Goal: Task Accomplishment & Management: Manage account settings

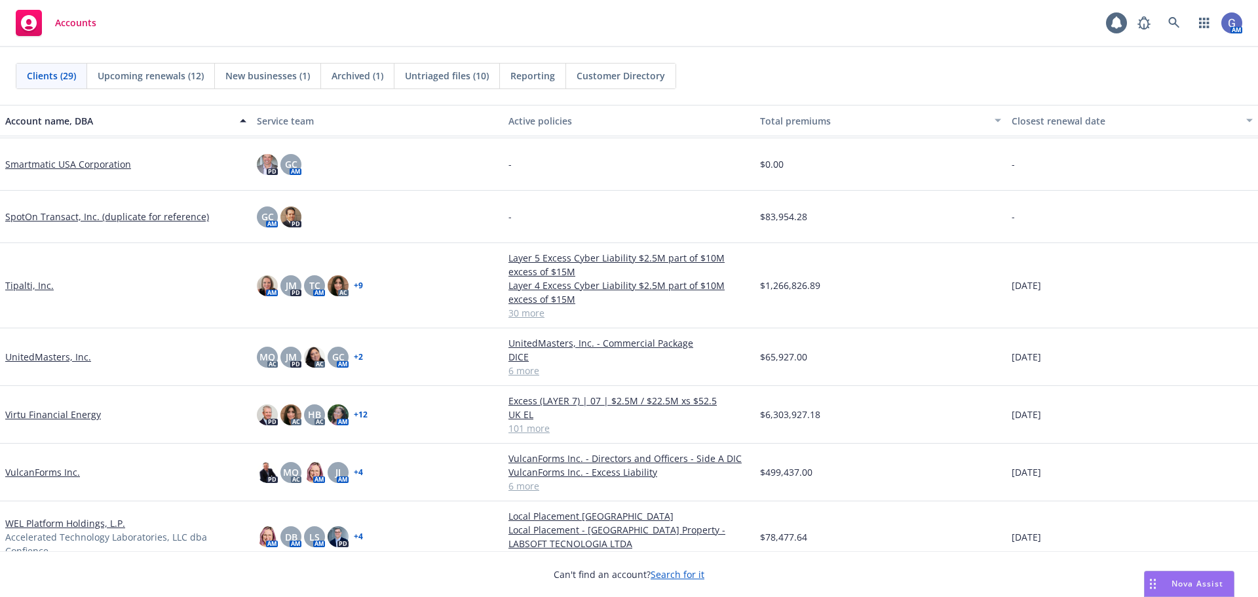
scroll to position [1049, 0]
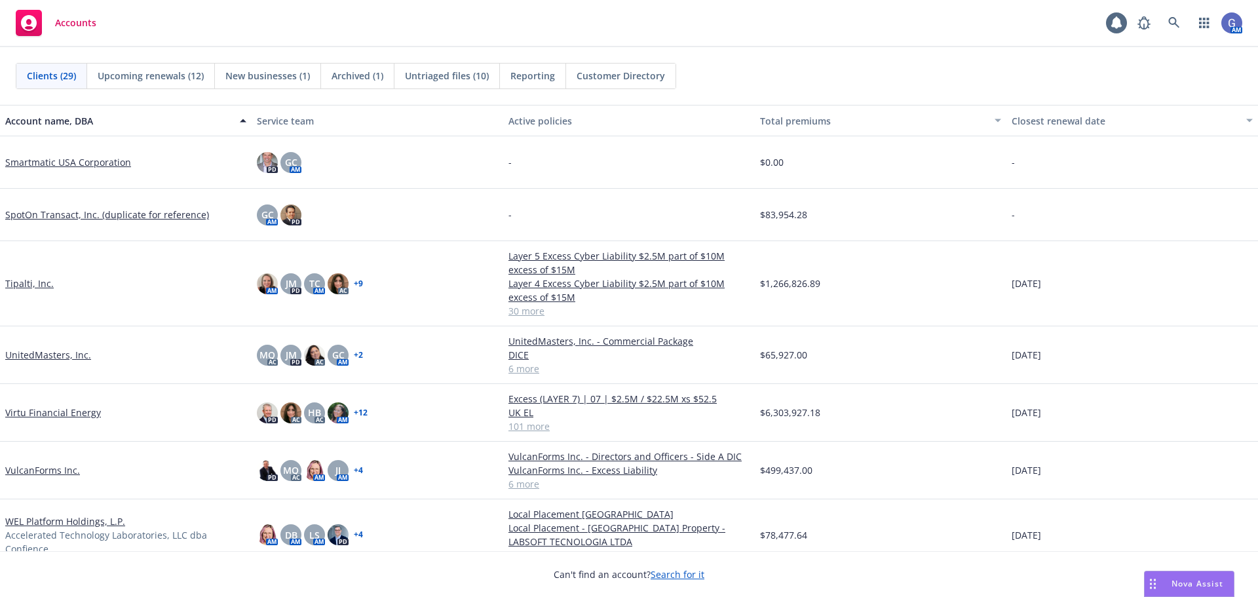
click at [58, 465] on link "VulcanForms Inc." at bounding box center [42, 470] width 75 height 14
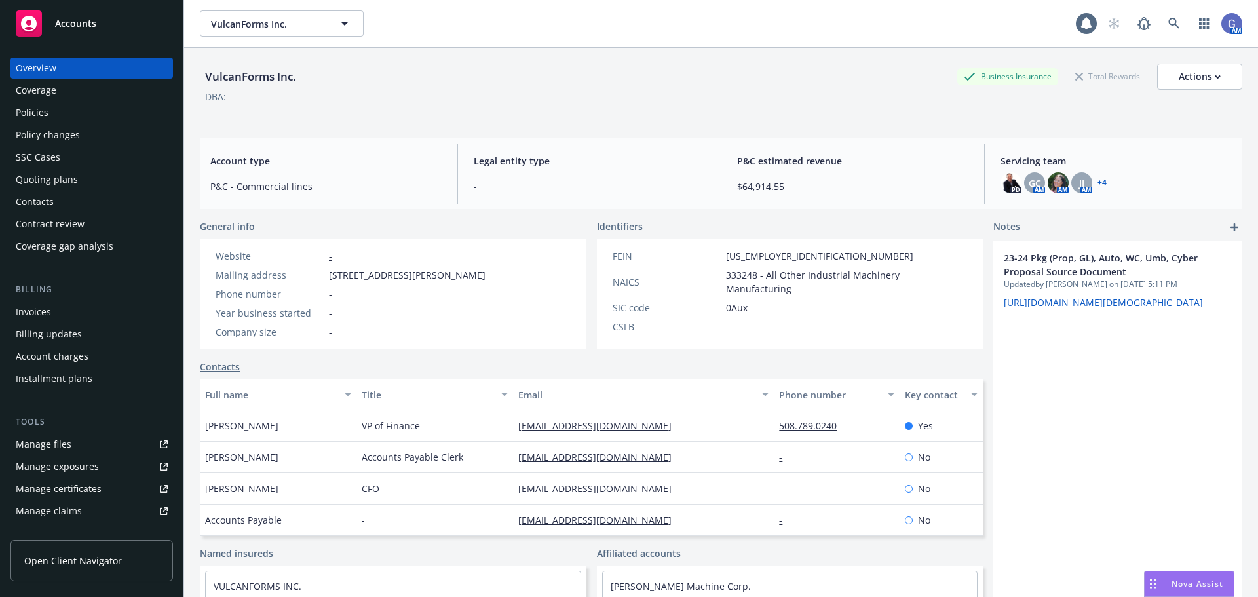
click at [29, 174] on div "Quoting plans" at bounding box center [47, 179] width 62 height 21
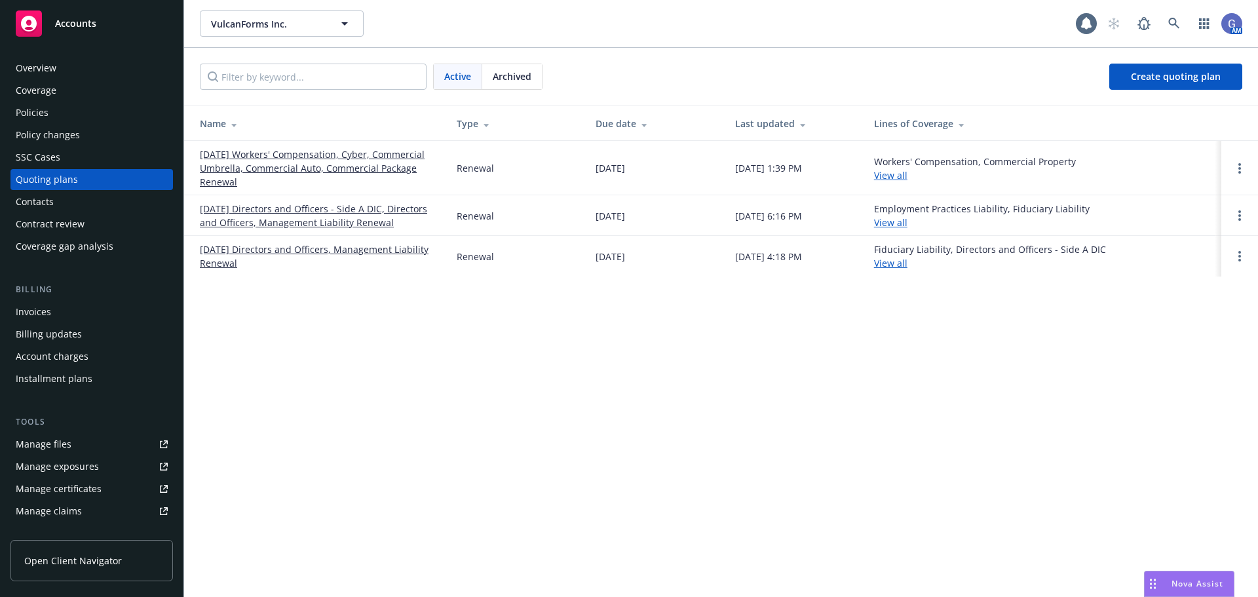
click at [204, 166] on link "[DATE] Workers' Compensation, Cyber, Commercial Umbrella, Commercial Auto, Comm…" at bounding box center [318, 167] width 236 height 41
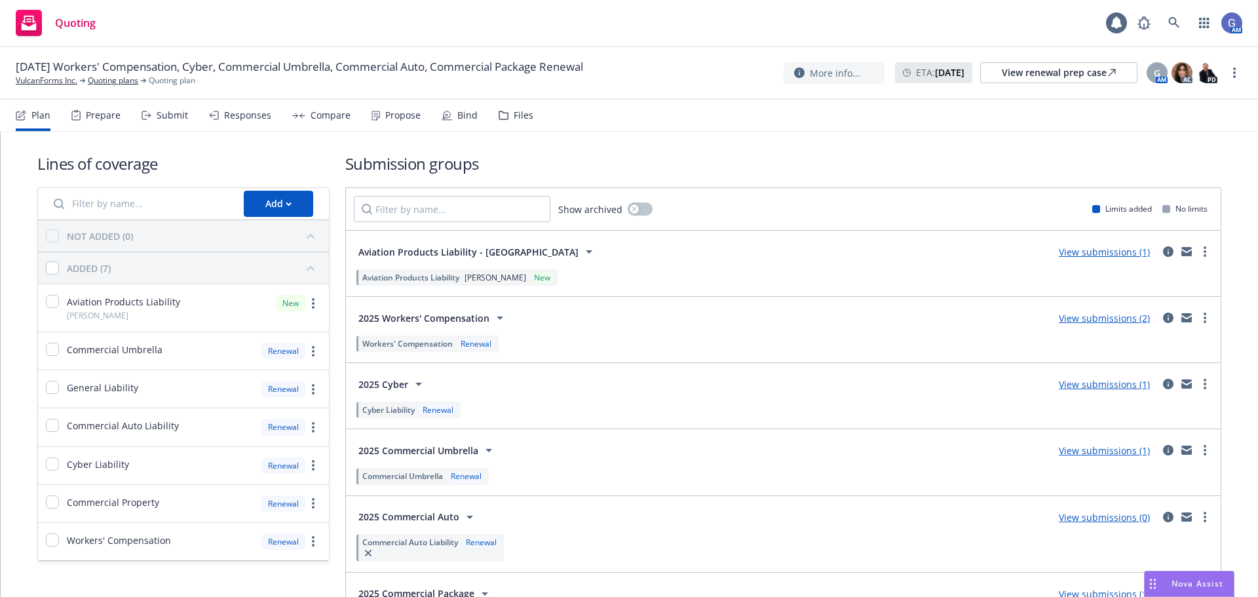
click at [1110, 250] on link "View submissions (1)" at bounding box center [1104, 252] width 91 height 12
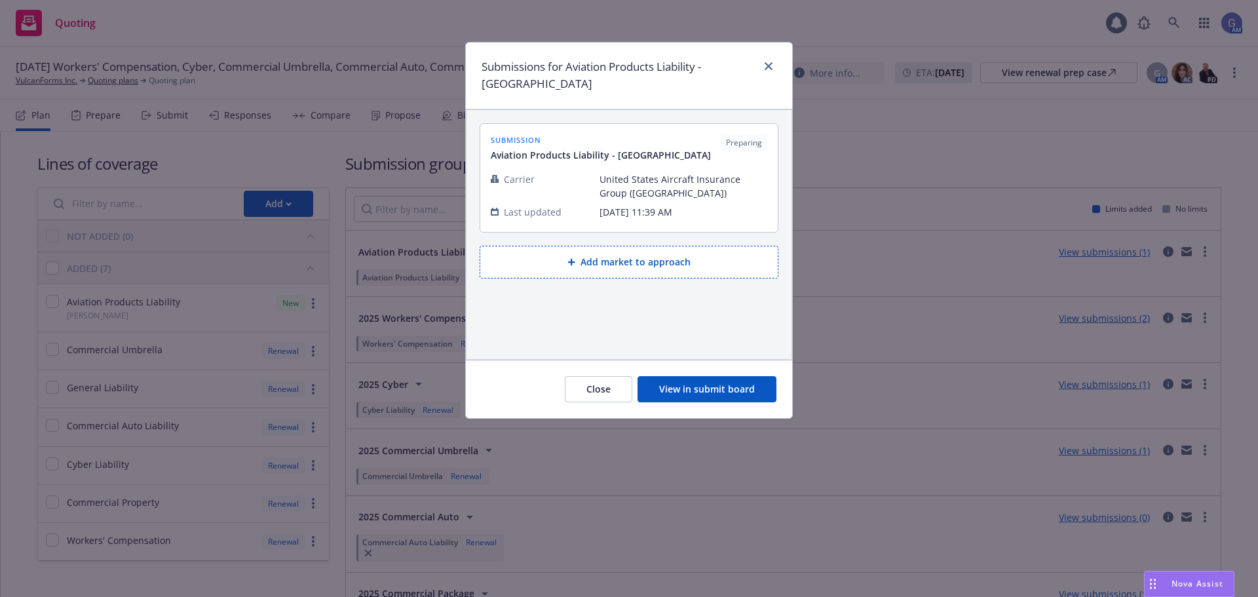
click at [728, 376] on button "View in submit board" at bounding box center [707, 389] width 139 height 26
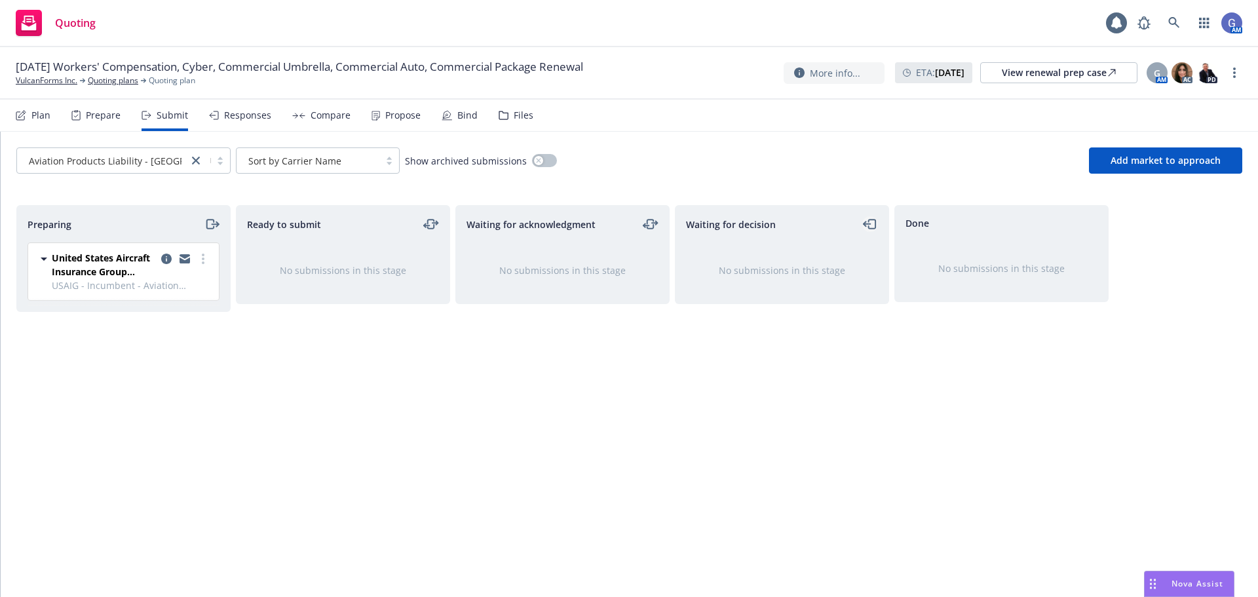
click at [867, 225] on icon "moveLeft" at bounding box center [870, 224] width 15 height 16
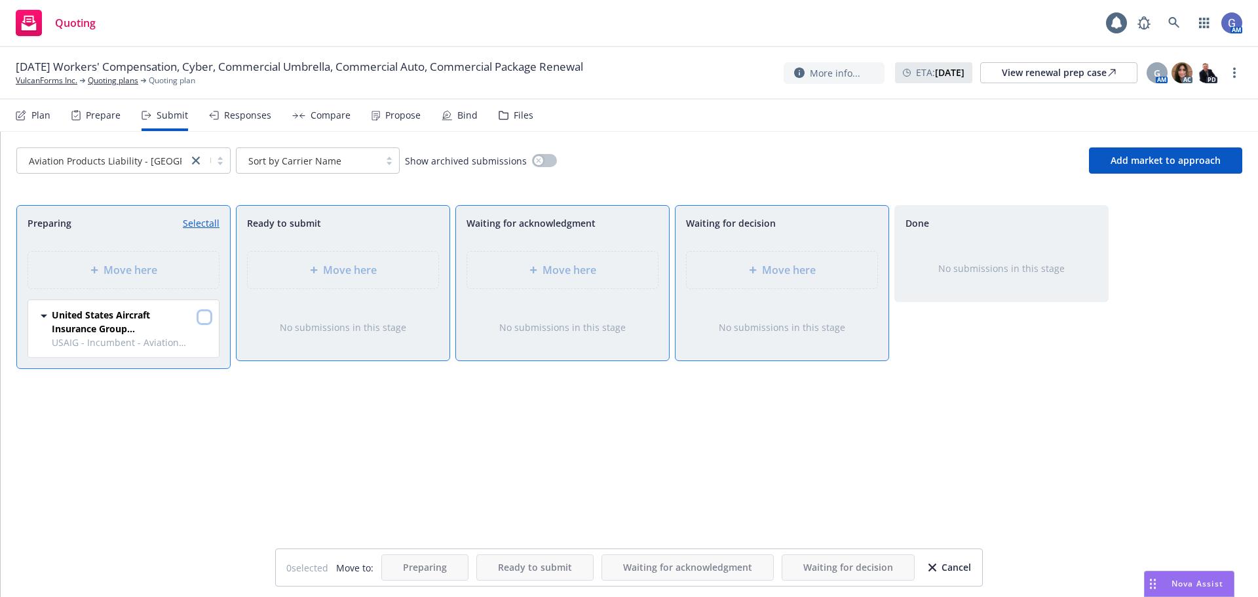
click at [201, 319] on input "checkbox" at bounding box center [204, 317] width 13 height 13
checkbox input "true"
click at [758, 271] on div at bounding box center [755, 270] width 13 height 8
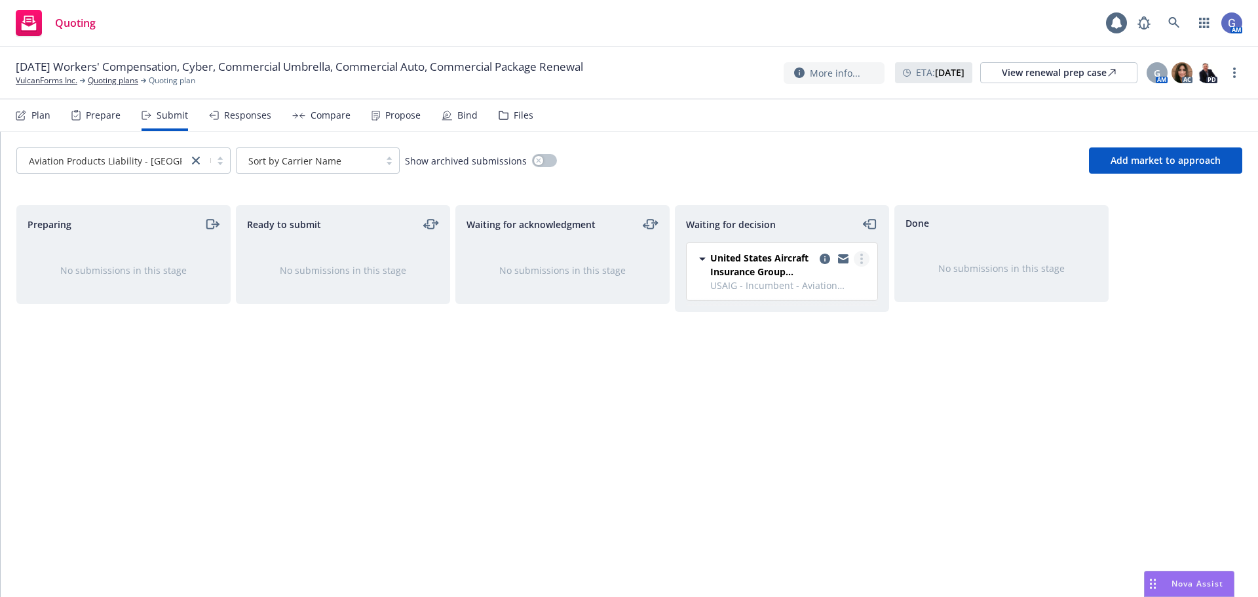
click at [859, 259] on link "more" at bounding box center [862, 259] width 16 height 16
click at [823, 335] on span "Add accepted decision" at bounding box center [803, 338] width 131 height 12
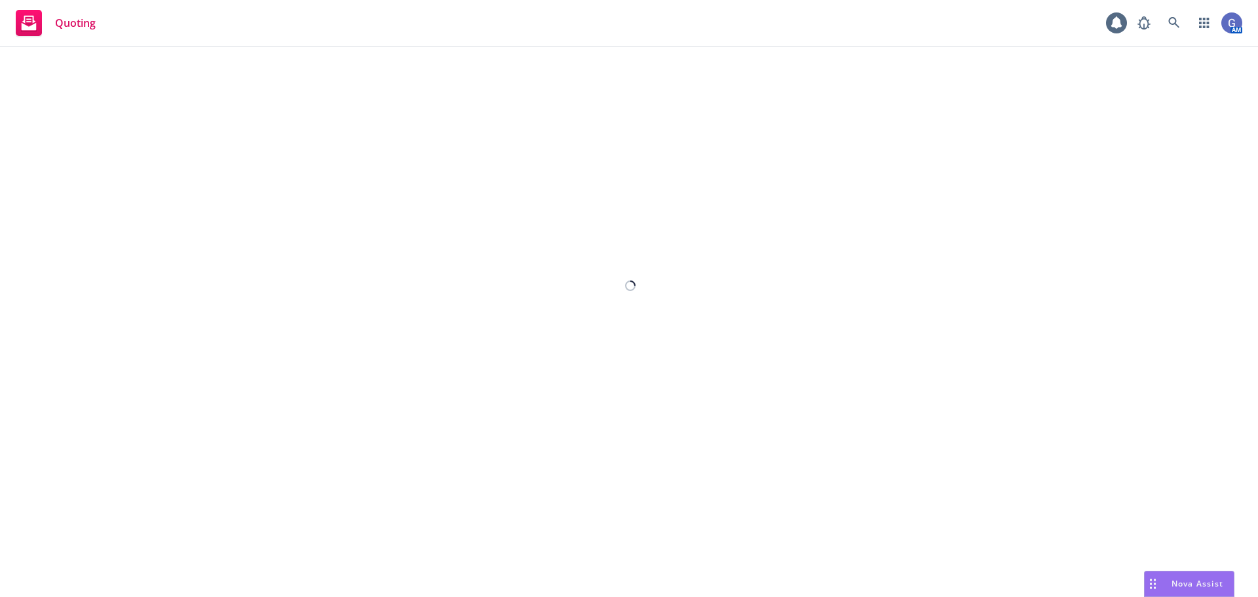
select select "12"
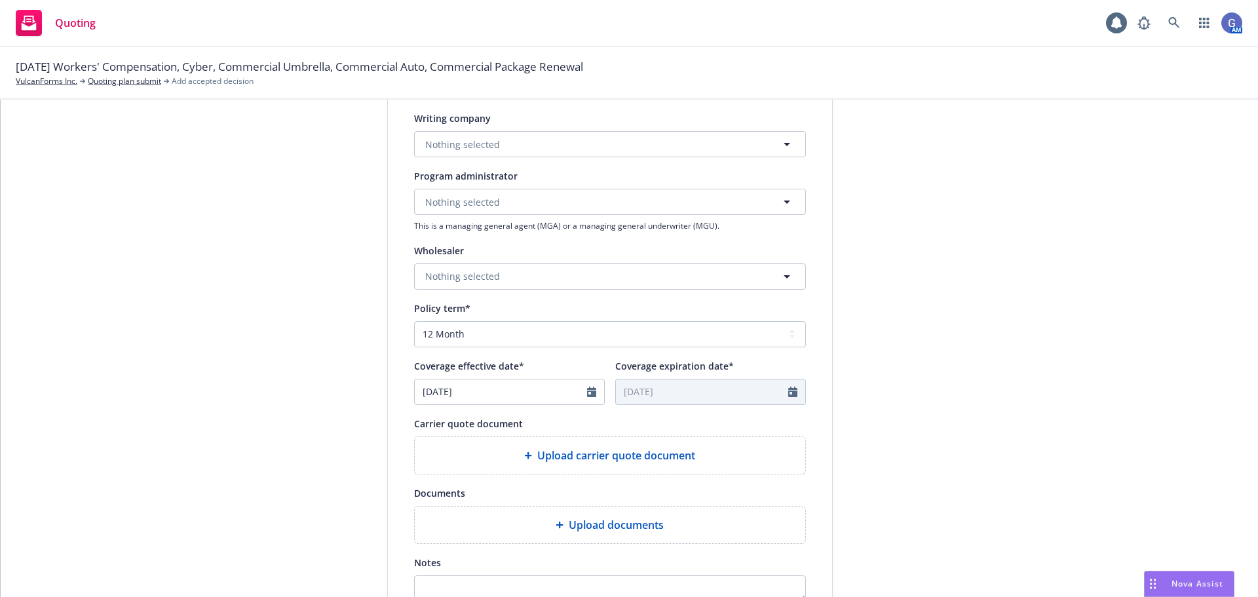
scroll to position [393, 0]
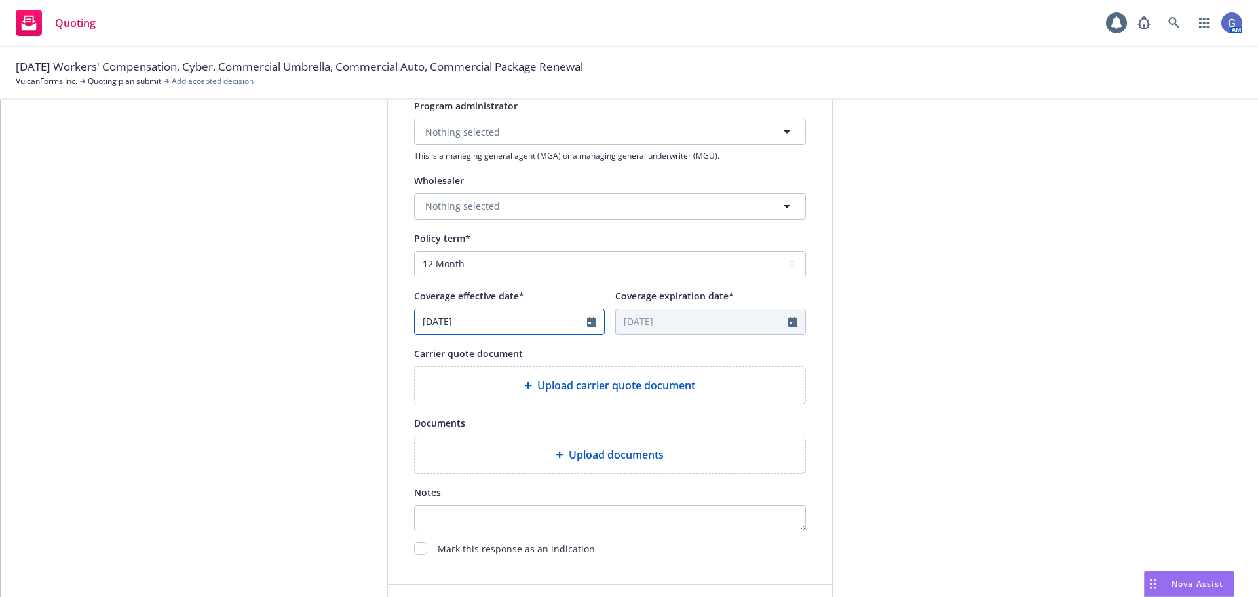
click at [457, 322] on input "08/06/2025" at bounding box center [501, 321] width 172 height 25
select select "8"
click at [507, 458] on span "21" at bounding box center [516, 457] width 18 height 16
type input "[DATE]"
type input "08/21/2026"
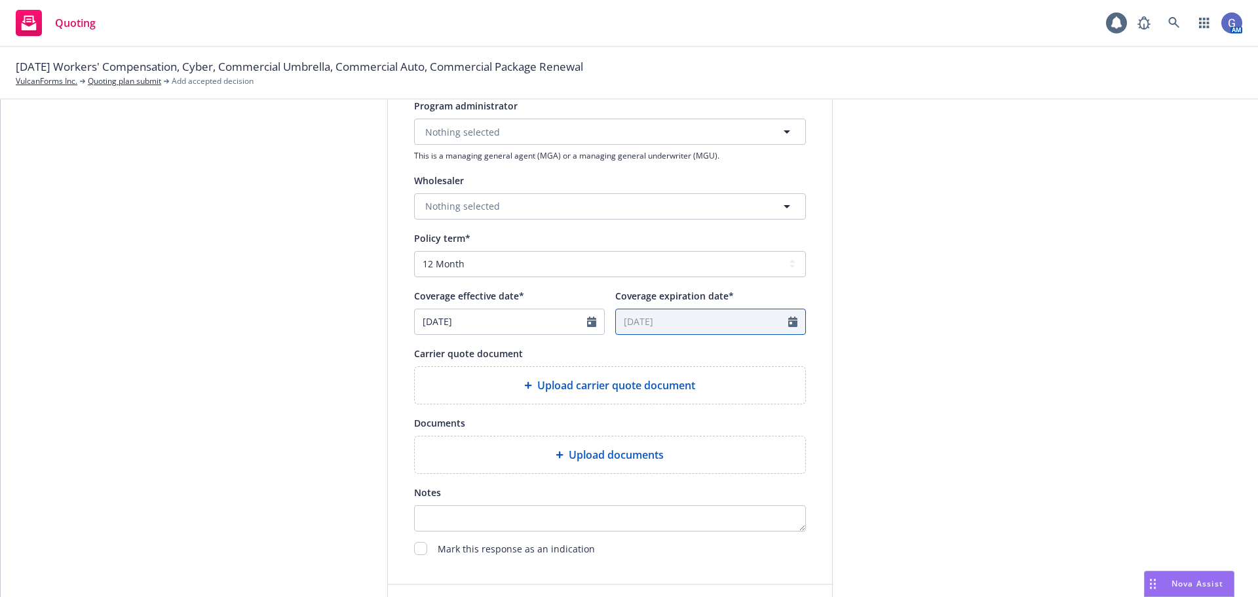
click at [792, 323] on icon "Calendar" at bounding box center [792, 322] width 9 height 10
click at [637, 382] on span "Upload carrier quote document" at bounding box center [616, 385] width 158 height 16
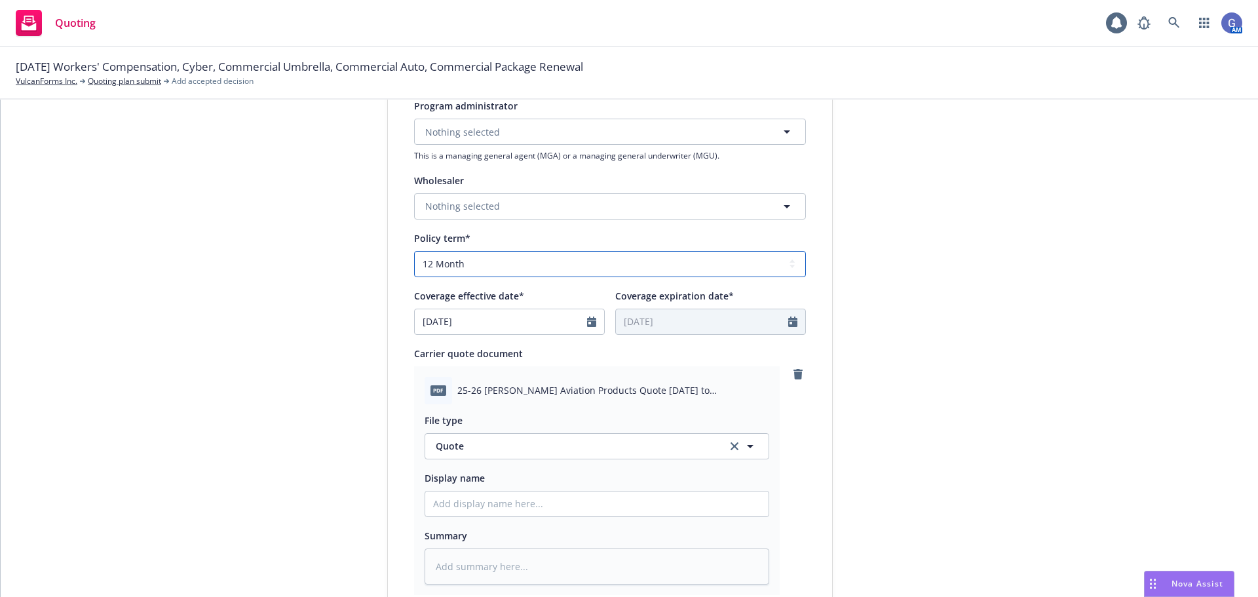
click at [627, 252] on select "Select policy term 12 Month 6 Month 4 Month 3 Month 2 Month 1 Month 36 Month (3…" at bounding box center [610, 264] width 392 height 26
select select "other"
click at [414, 251] on select "Select policy term 12 Month 6 Month 4 Month 3 Month 2 Month 1 Month 36 Month (3…" at bounding box center [610, 264] width 392 height 26
type textarea "x"
click at [788, 325] on icon "Calendar" at bounding box center [792, 322] width 9 height 10
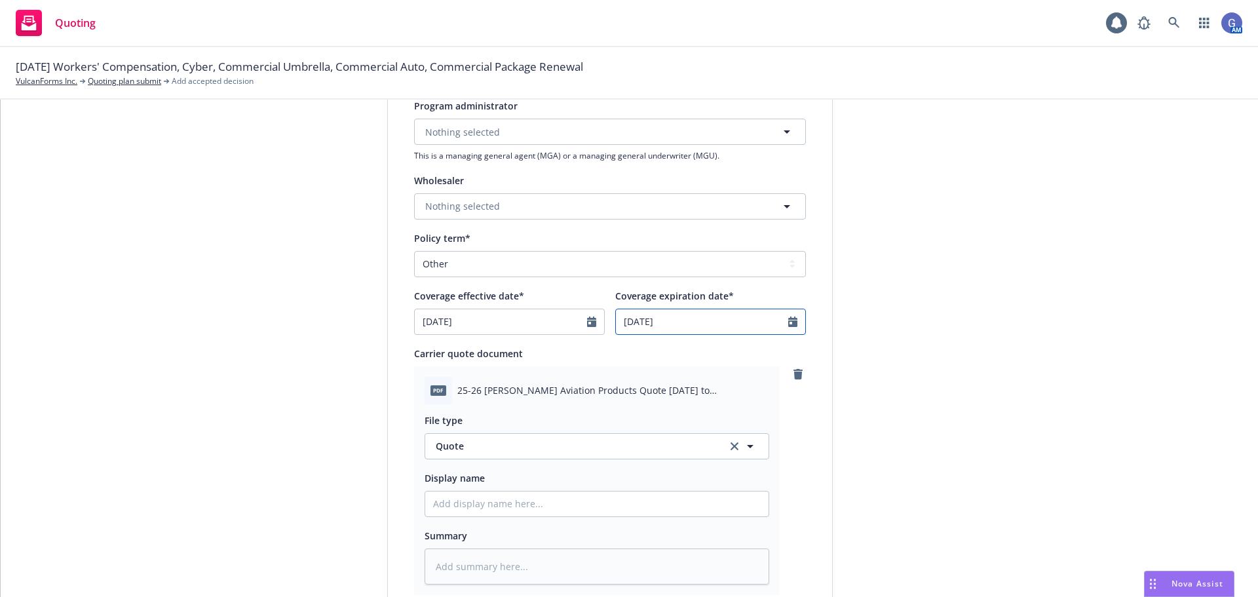
select select "8"
click at [735, 473] on span "28" at bounding box center [738, 477] width 18 height 16
type input "08/28/2026"
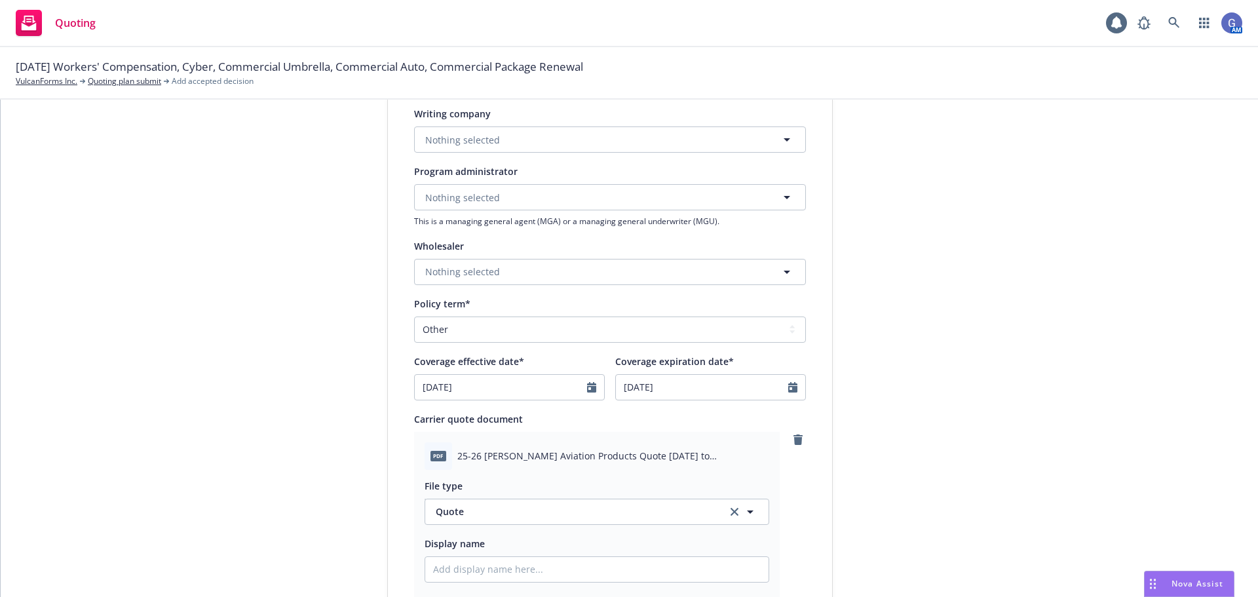
scroll to position [262, 0]
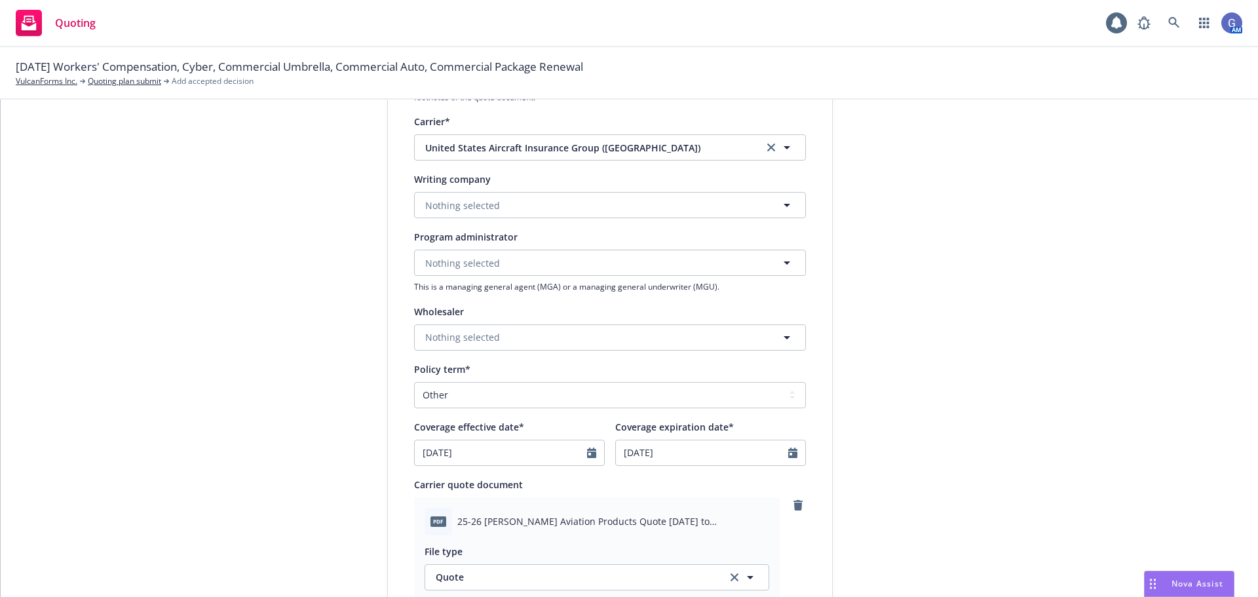
click at [161, 452] on div "1 Quote initiation 2 Coverage selection 3 Billing info Quote initiation Display…" at bounding box center [629, 425] width 1226 height 1070
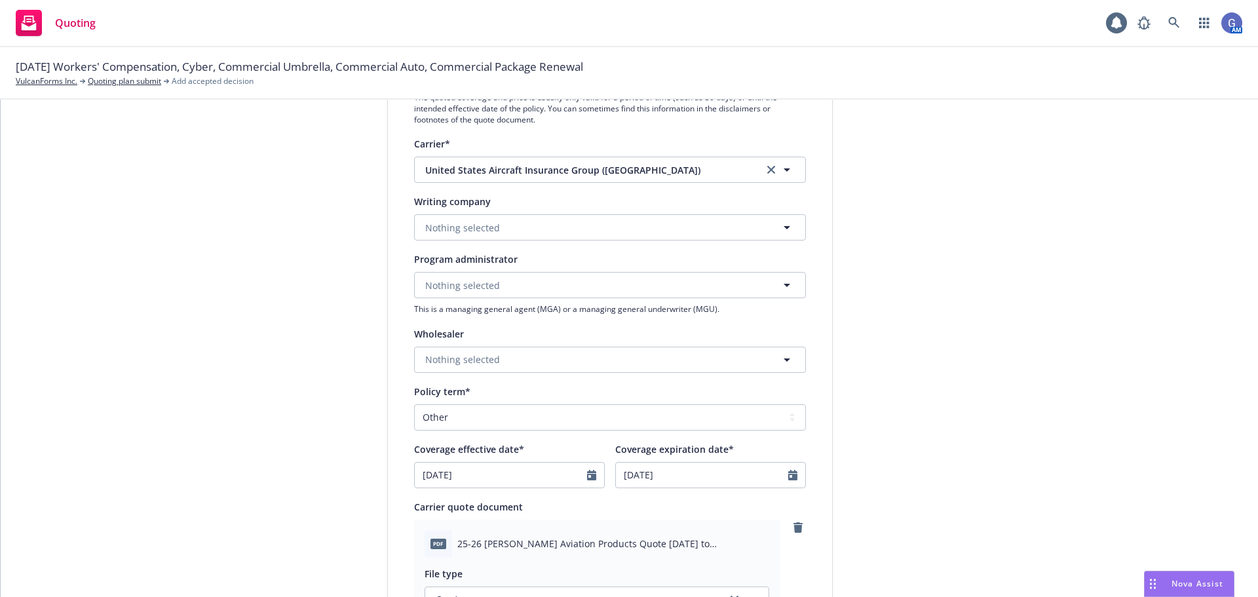
scroll to position [197, 0]
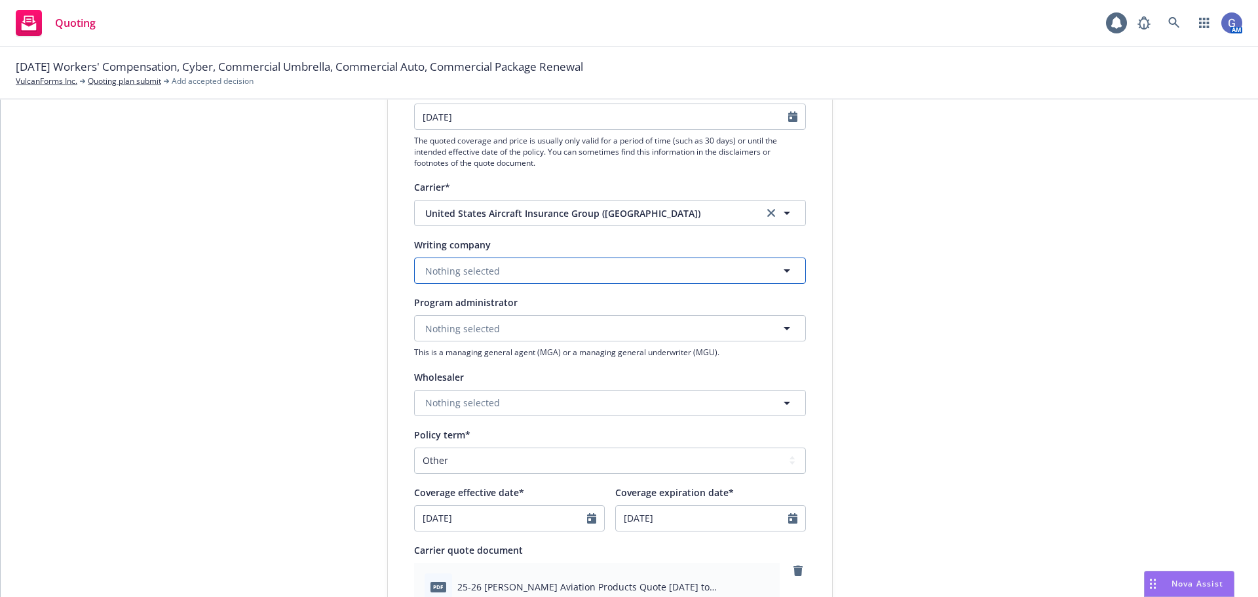
click at [547, 275] on button "Nothing selected" at bounding box center [610, 271] width 392 height 26
click at [537, 313] on strong "United States Aircraft Insurance Group ([GEOGRAPHIC_DATA])" at bounding box center [566, 307] width 275 height 12
type textarea "x"
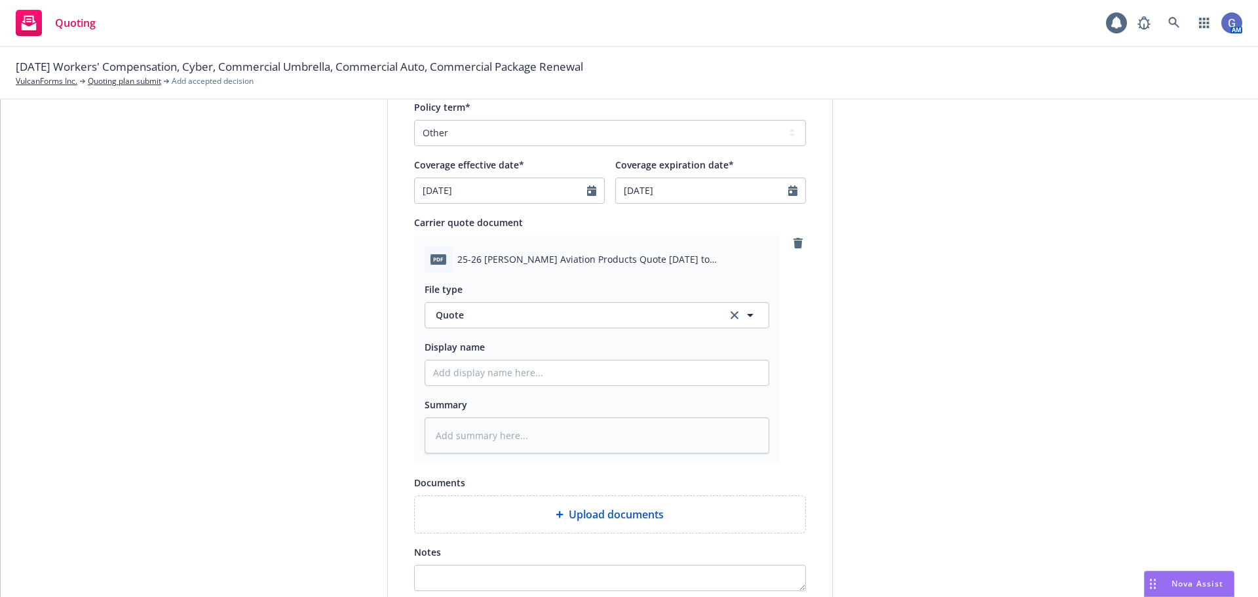
scroll to position [590, 0]
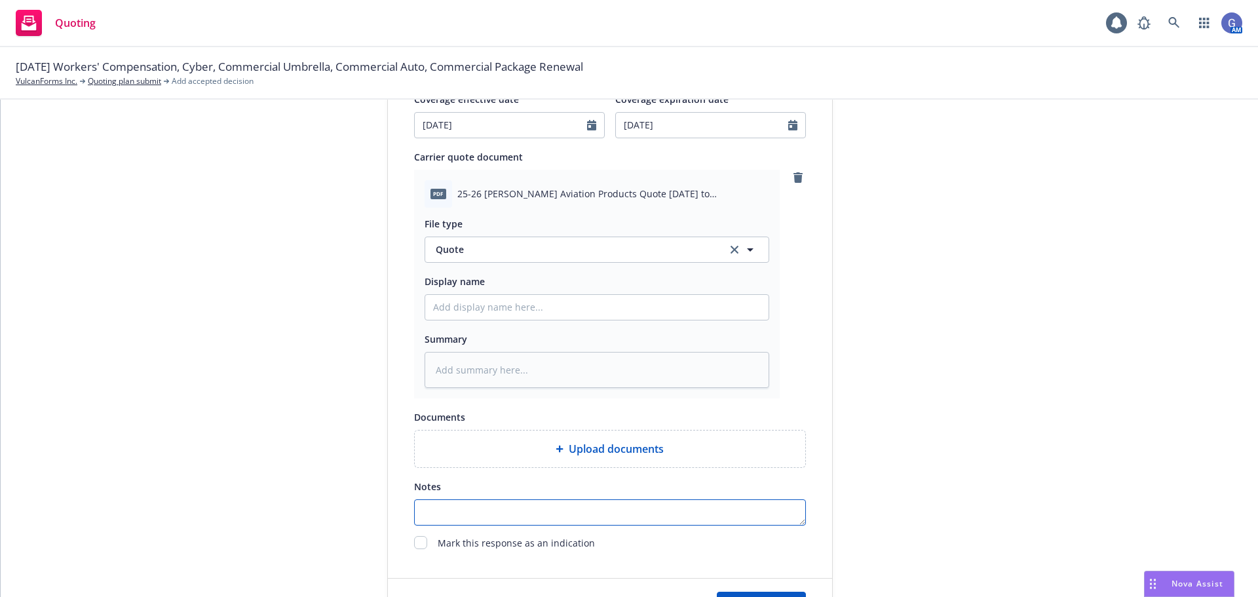
click at [497, 516] on textarea "Notes" at bounding box center [610, 512] width 392 height 26
type textarea "U"
type textarea "x"
type textarea "US"
type textarea "x"
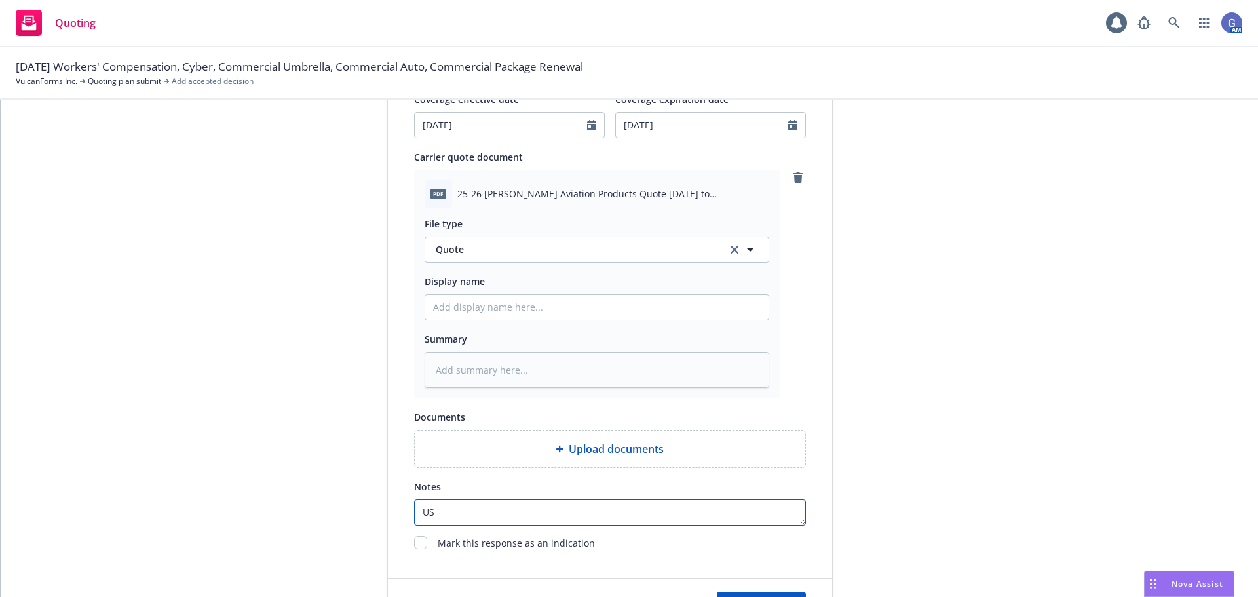
type textarea "USA"
type textarea "x"
type textarea "USAI"
type textarea "x"
type textarea "USAIG"
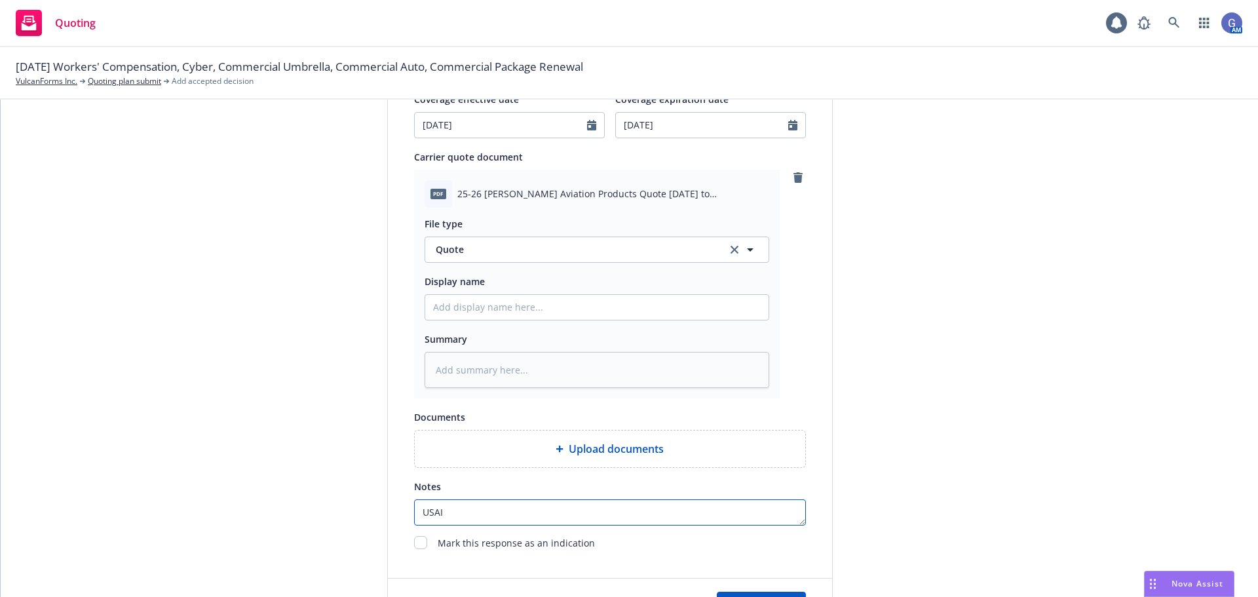
type textarea "x"
type textarea "USAIG"
type textarea "x"
type textarea "USAIG M"
type textarea "x"
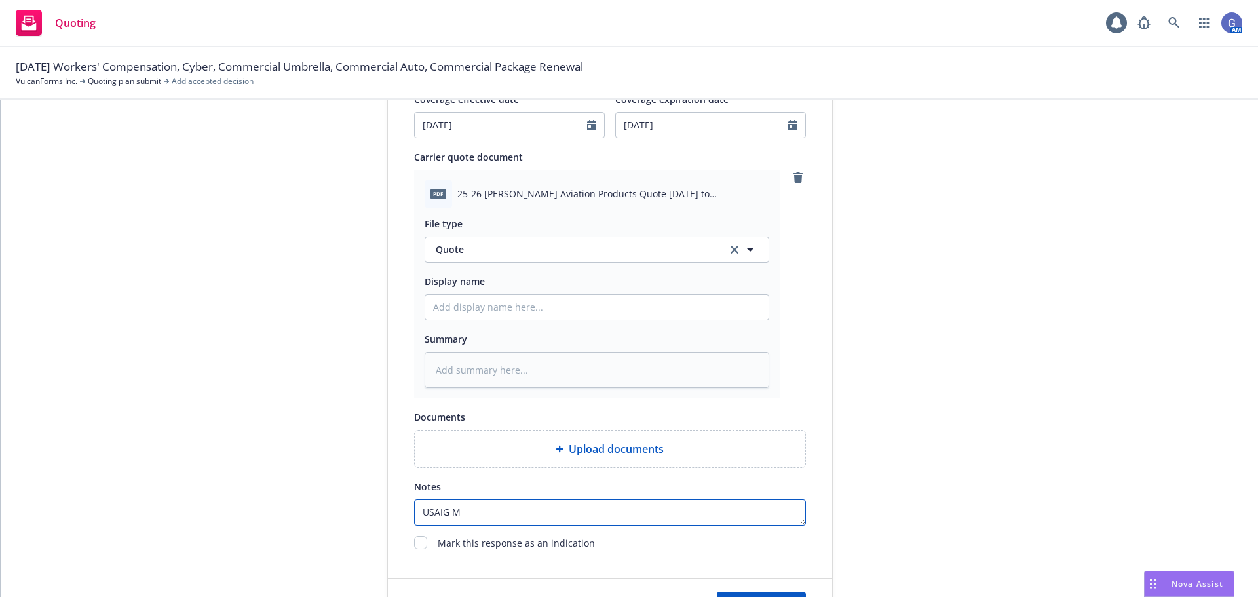
type textarea "USAIG Me"
type textarea "x"
type textarea "USAIG Mem"
type textarea "x"
type textarea "USAIG Memb"
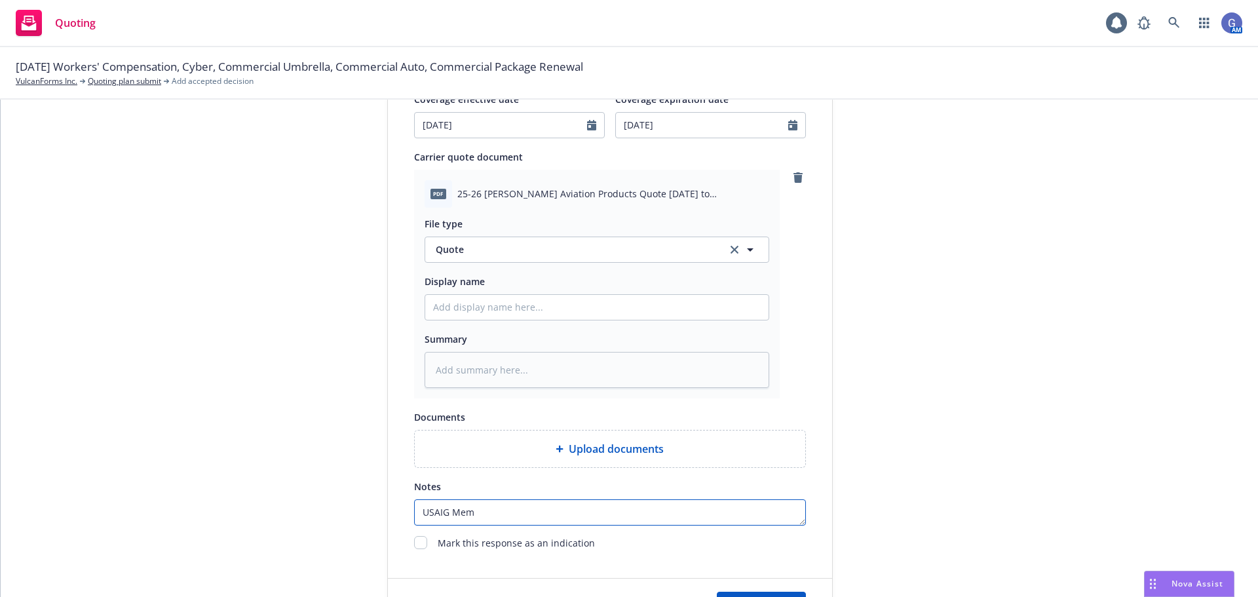
type textarea "x"
type textarea "USAIG Membe"
type textarea "x"
type textarea "USAIG Member"
type textarea "x"
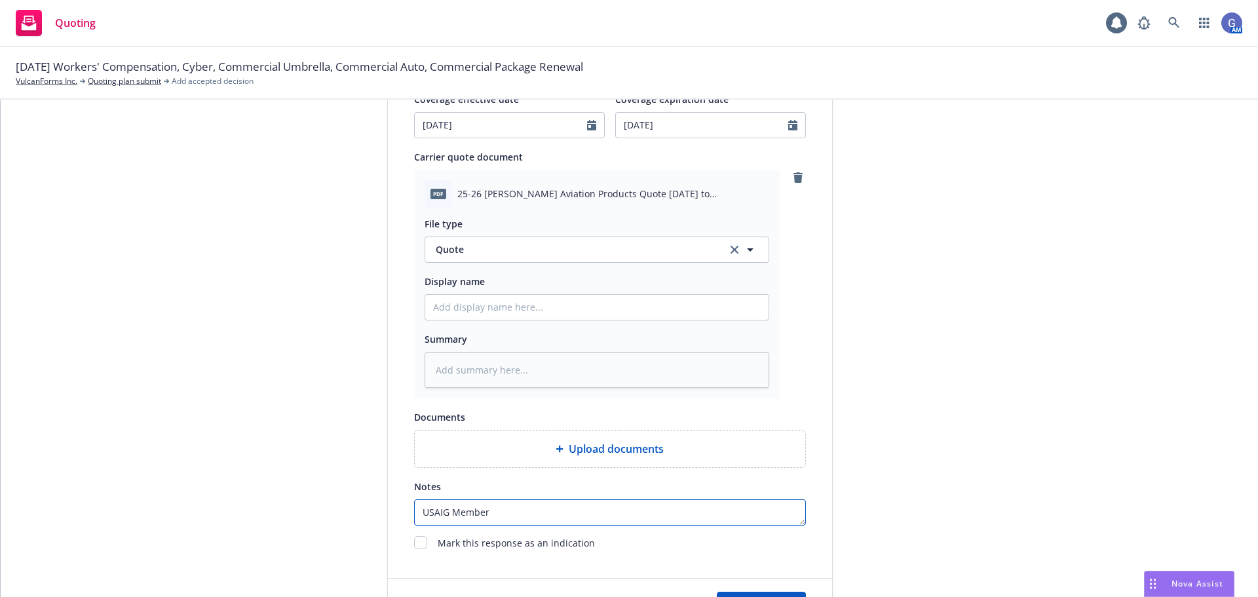
type textarea "USAIG Member"
type textarea "x"
type textarea "USAIG Member C"
type textarea "x"
type textarea "USAIG Member Co"
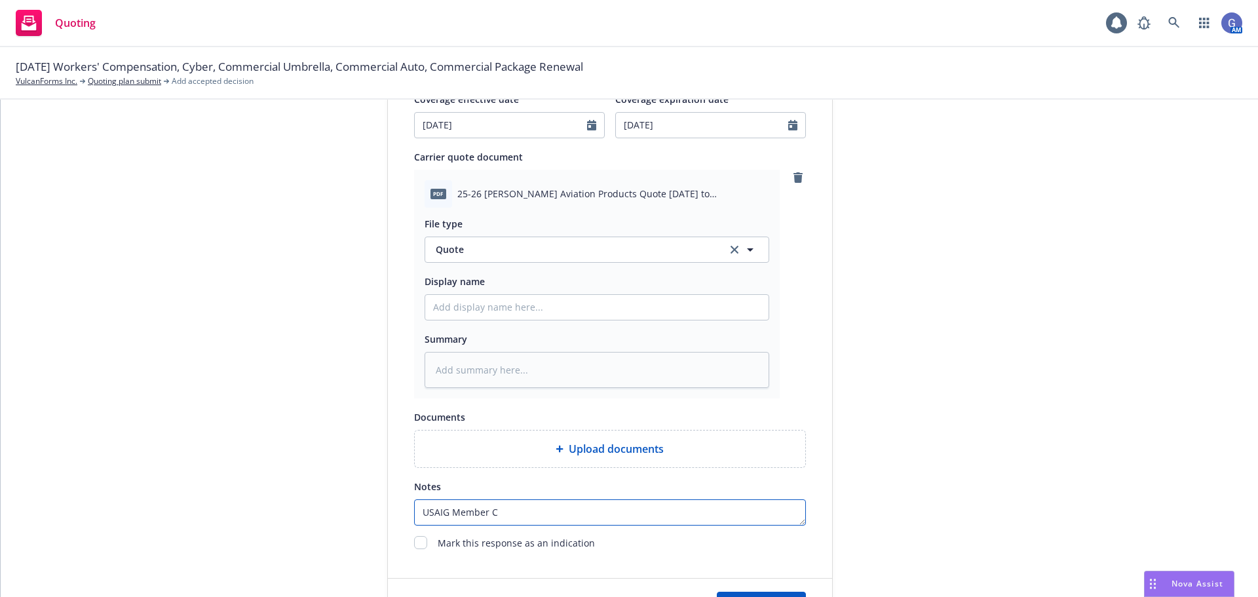
type textarea "x"
type textarea "USAIG Member Cos"
type textarea "x"
type textarea "USAIG Member Cos"
type textarea "x"
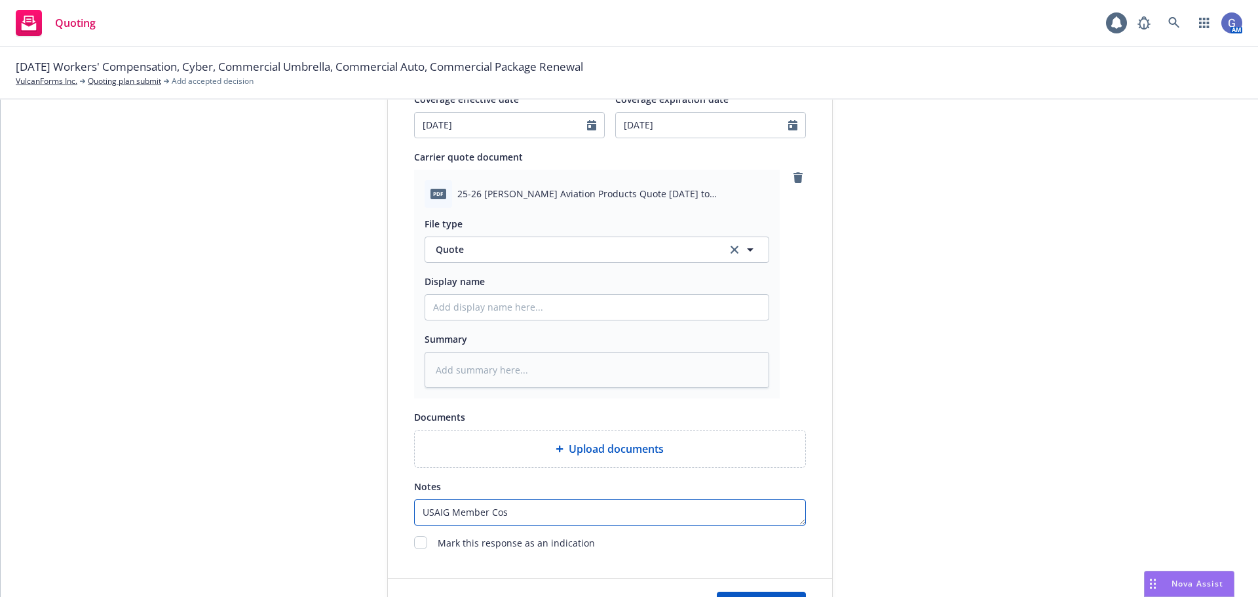
type textarea "USAIG Member Cos"
type textarea "x"
type textarea "USAIG Member Cos:"
type textarea "x"
type textarea "USAIG Member Cos:"
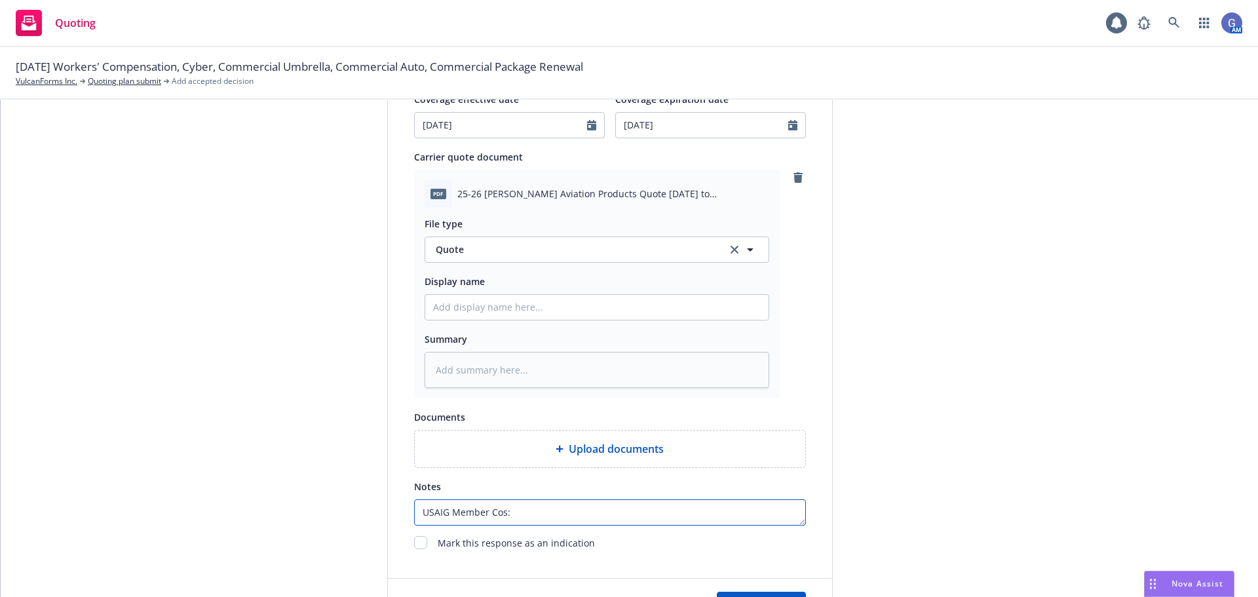
type textarea "x"
type textarea "USAIG Member Cos: N"
type textarea "x"
type textarea "USAIG Member Cos: Na"
type textarea "x"
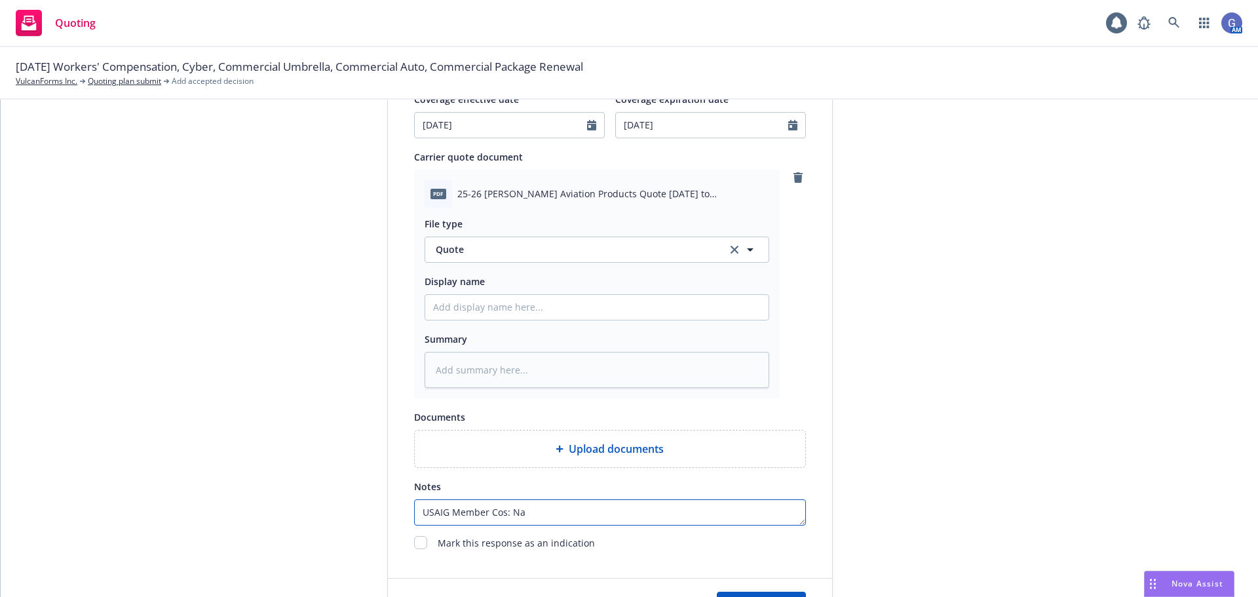
type textarea "USAIG Member Cos: Nat"
type textarea "x"
type textarea "USAIG Member Cos: Natl"
type textarea "x"
type textarea "USAIG Member Cos: Natl"
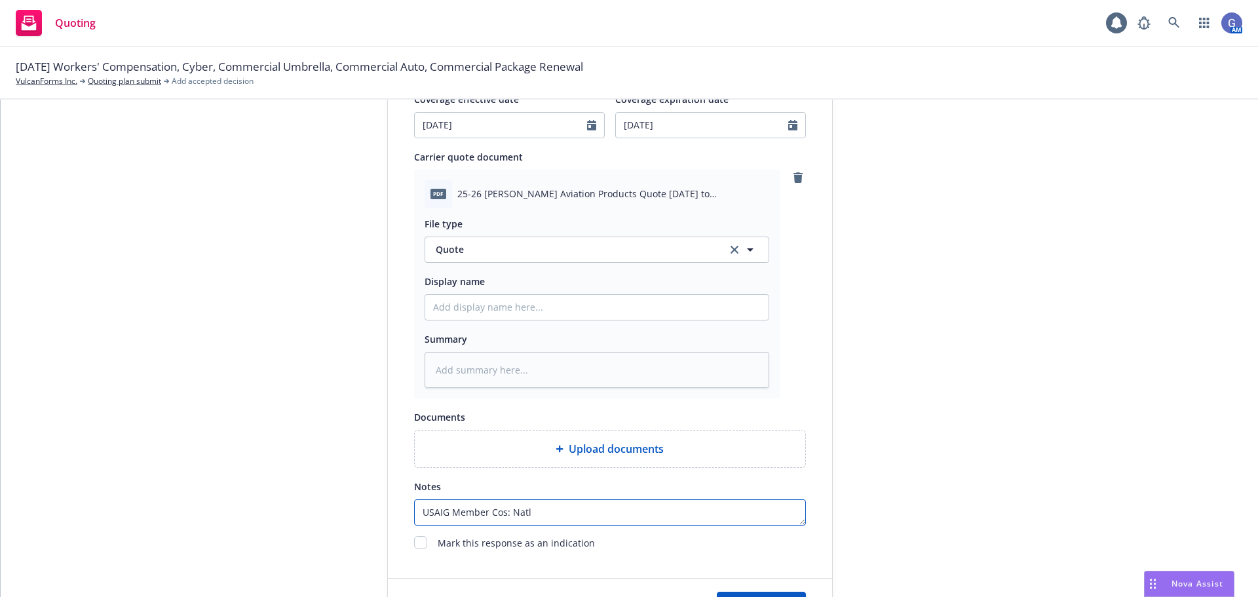
type textarea "x"
type textarea "USAIG Member Cos: Natl L"
type textarea "x"
type textarea "USAIG Member Cos: Natl Li"
type textarea "x"
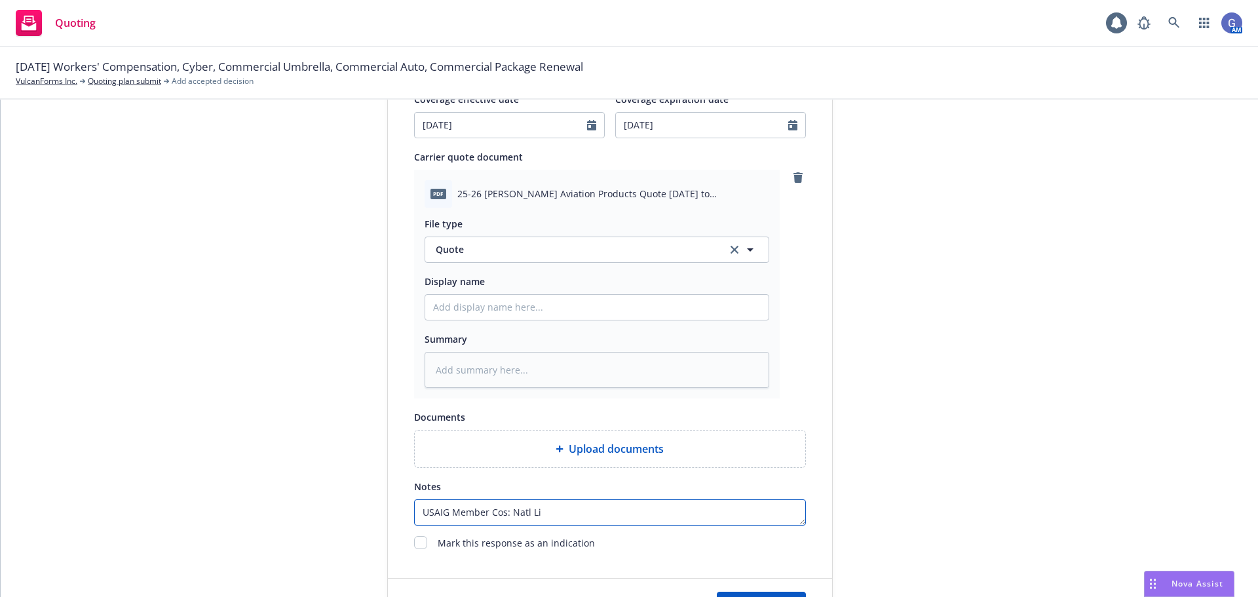
type textarea "USAIG Member Cos: Natl Lia"
type textarea "x"
type textarea "USAIG Member Cos: Natl Liab"
type textarea "x"
type textarea "USAIG Member Cos: Natl Liab"
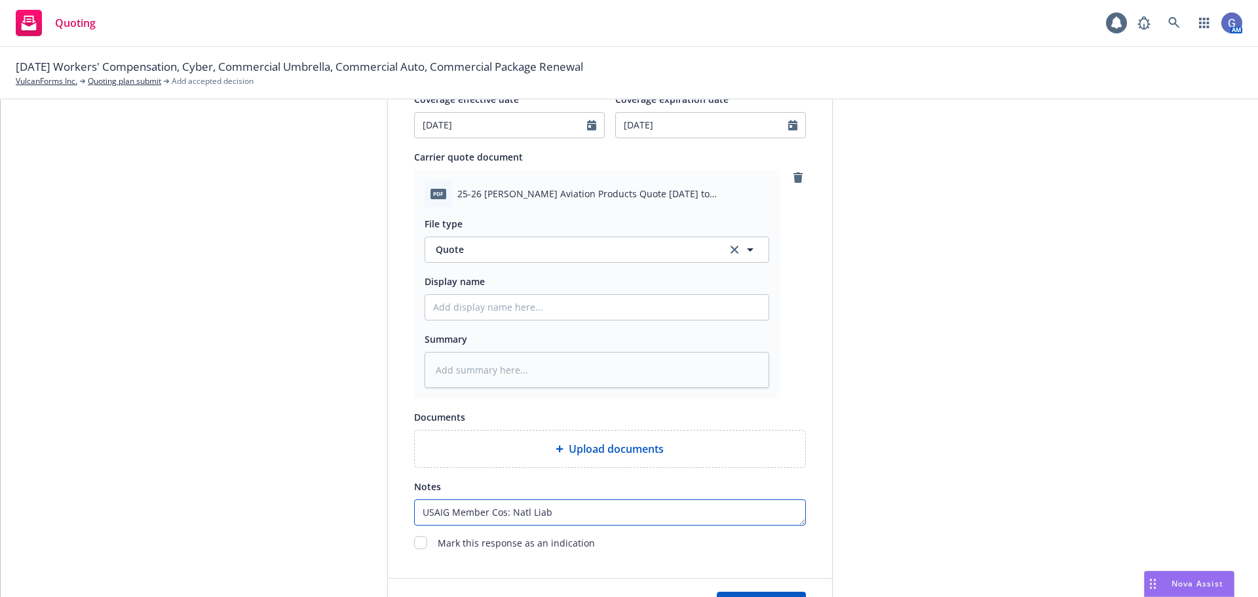
type textarea "x"
type textarea "USAIG Member Cos: Natl Liab &"
type textarea "x"
type textarea "USAIG Member Cos: Natl Liab &"
type textarea "x"
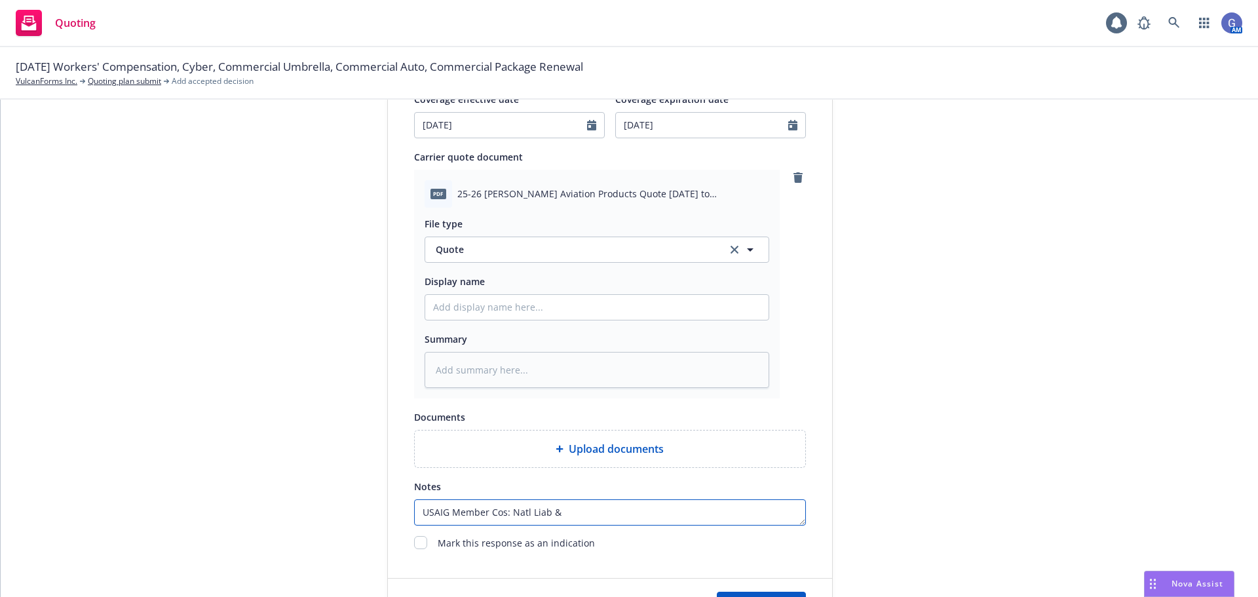
type textarea "USAIG Member Cos: Natl Liab & F"
type textarea "x"
type textarea "USAIG Member Cos: Natl Liab & Fi"
type textarea "x"
type textarea "USAIG Member Cos: Natl Liab & Fir"
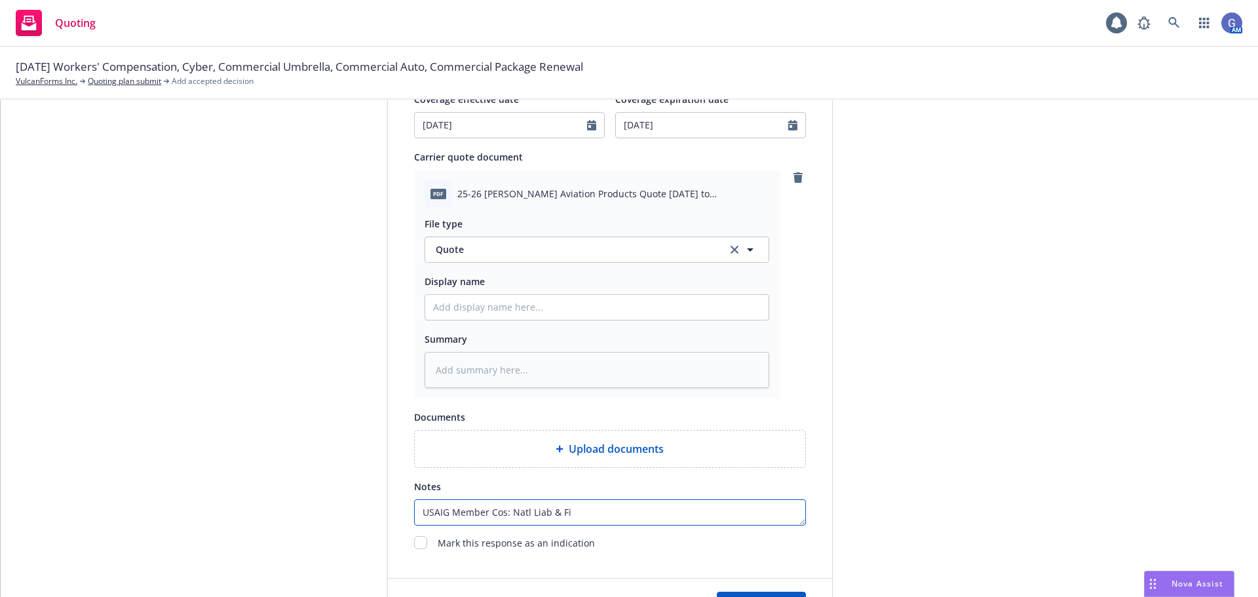
type textarea "x"
type textarea "USAIG Member Cos: Natl Liab & Fire"
type textarea "x"
type textarea "USAIG Member Cos: Natl Liab & Fire"
type textarea "x"
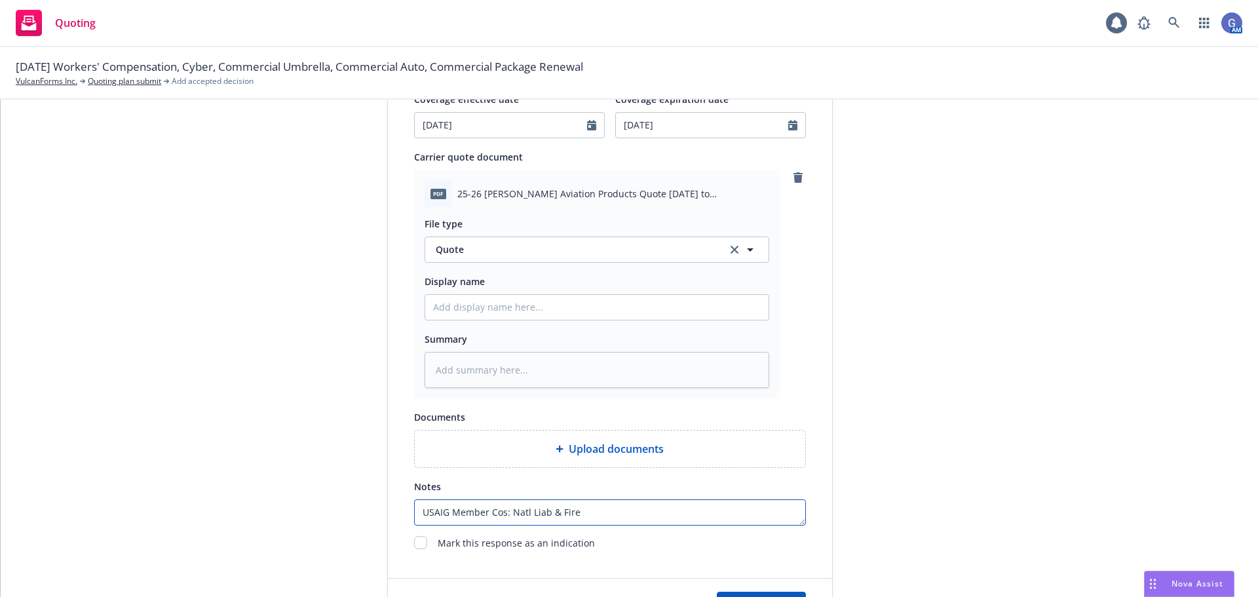
type textarea "USAIG Member Cos: Natl Liab & Fire I"
type textarea "x"
type textarea "USAIG Member Cos: Natl Liab & Fire In"
type textarea "x"
type textarea "USAIG Member Cos: Natl Liab & Fire Ins"
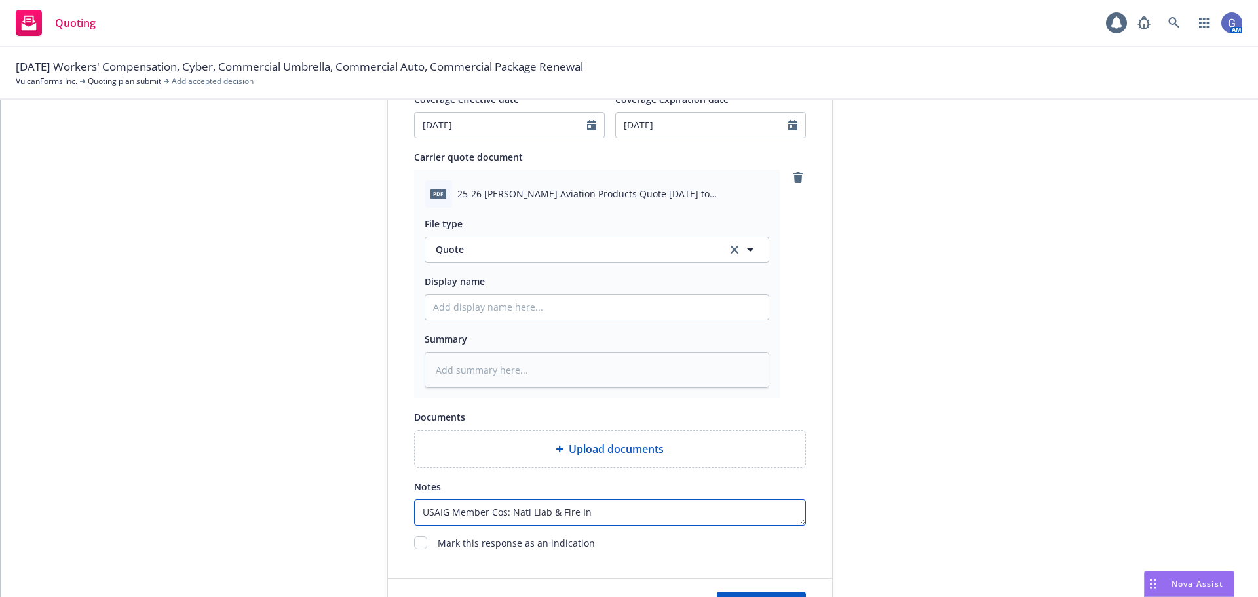
type textarea "x"
type textarea "USAIG Member Cos: Natl Liab & Fire Ins."
type textarea "x"
type textarea "USAIG Member Cos: Natl Liab & Fire Ins."
type textarea "x"
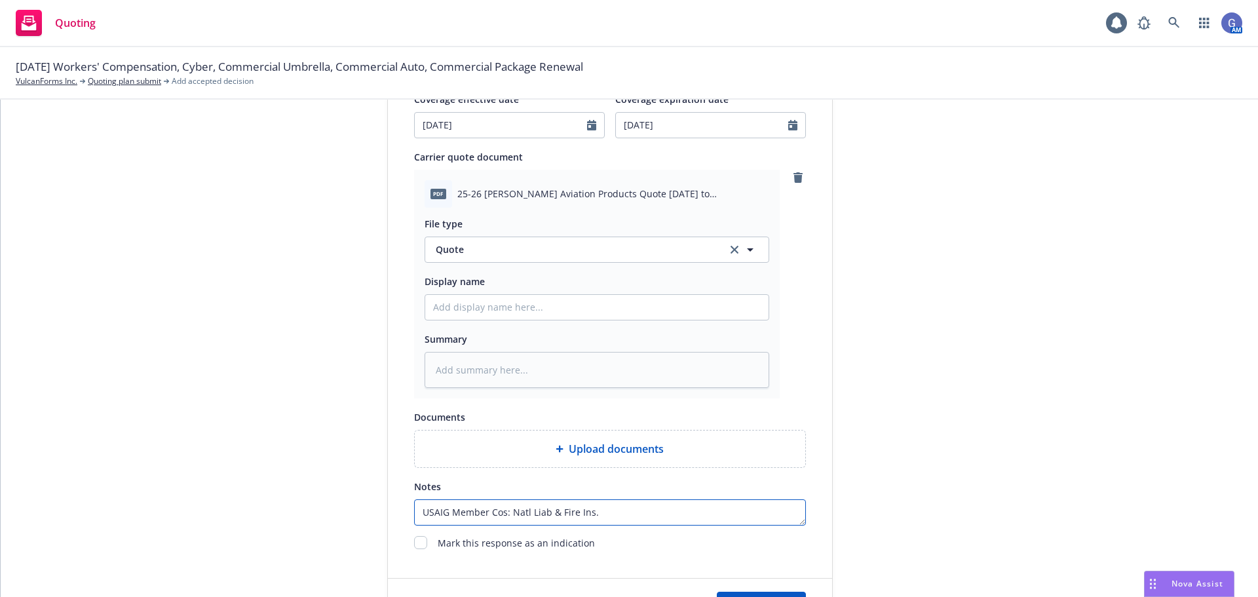
type textarea "USAIG Member Cos: Natl Liab & Fire Ins. C"
type textarea "x"
type textarea "USAIG Member Cos: Natl Liab & Fire Ins. CO"
type textarea "x"
type textarea "USAIG Member Cos: Natl Liab & Fire Ins. CO."
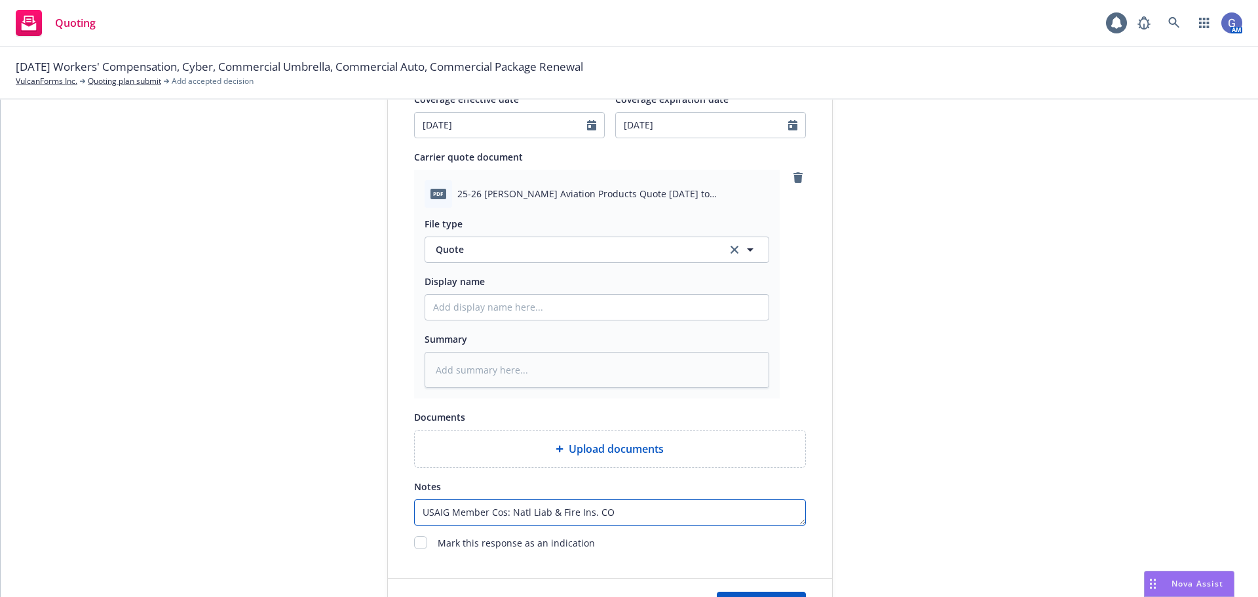
type textarea "x"
type textarea "USAIG Member Cos: Natl Liab & Fire Ins. CO"
type textarea "x"
type textarea "USAIG Member Cos: Natl Liab & Fire Ins. C"
type textarea "x"
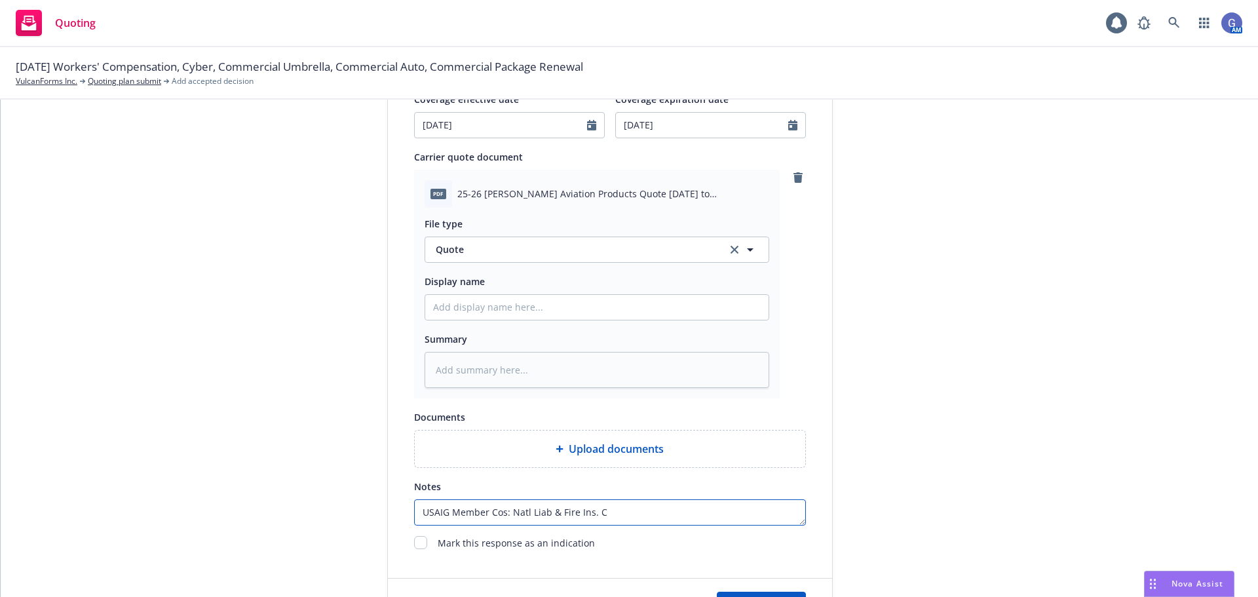
type textarea "USAIG Member Cos: Natl Liab & Fire Ins. Co"
type textarea "x"
type textarea "USAIG Member Cos: Natl Liab & Fire Ins. Co"
type textarea "x"
type textarea "USAIG Member Cos: Natl Liab & Fire Ins. Co &"
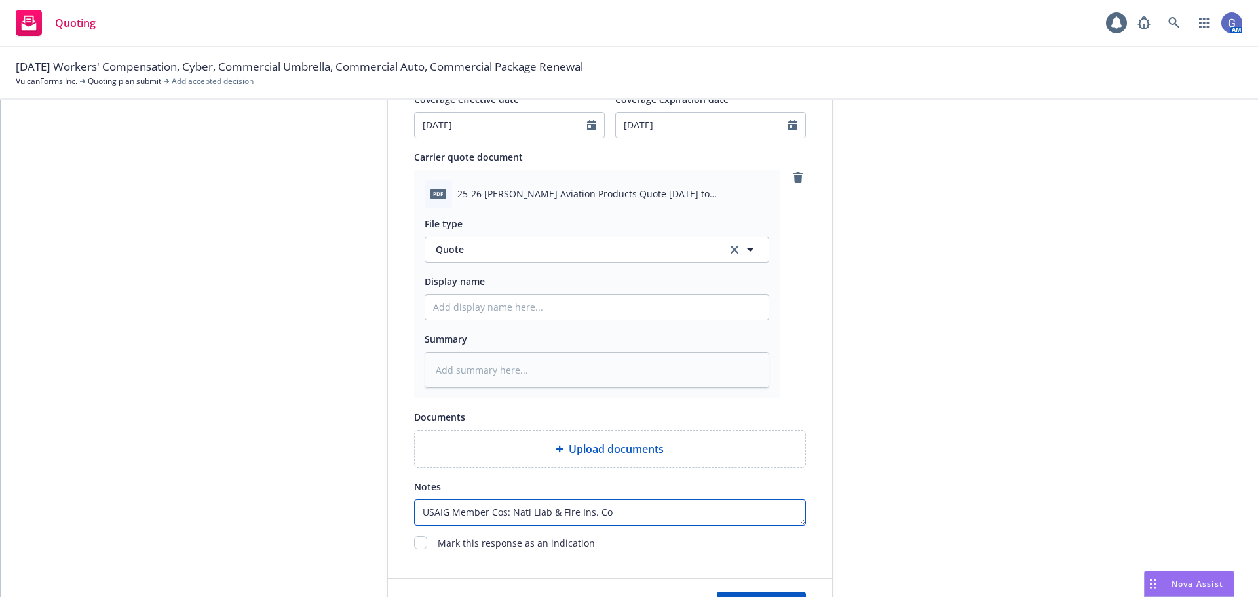
type textarea "x"
type textarea "USAIG Member Cos: Natl Liab & Fire Ins. Co &"
type textarea "x"
type textarea "USAIG Member Cos: Natl Liab & Fire Ins. Co & A"
type textarea "x"
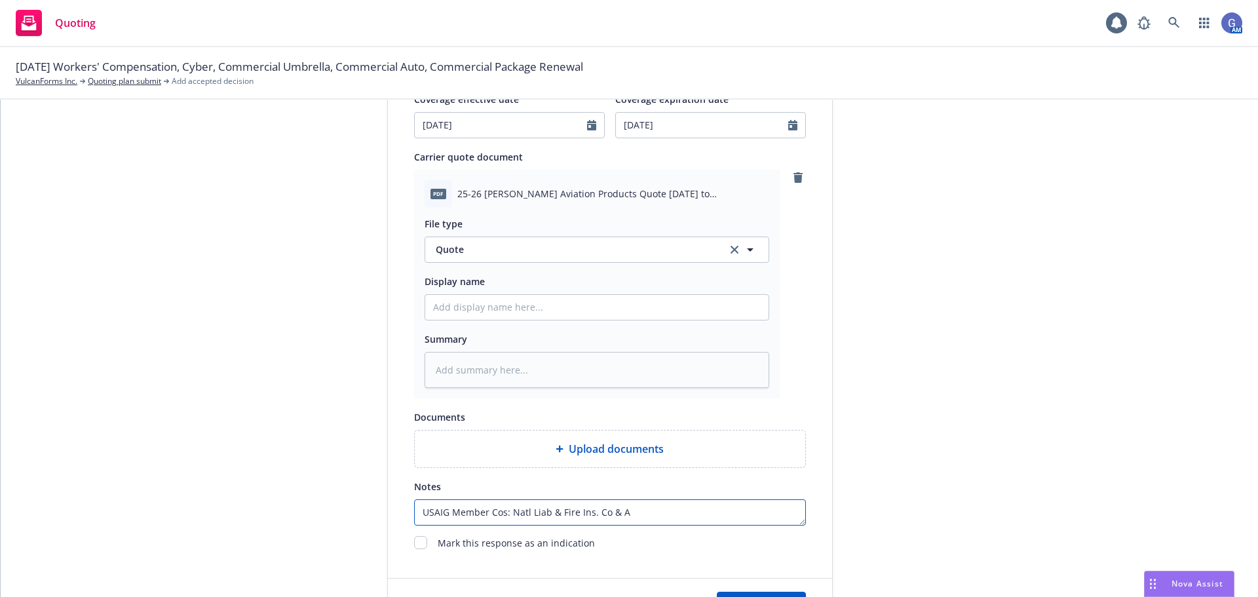
type textarea "USAIG Member Cos: Natl Liab & Fire Ins. Co & AC"
type textarea "x"
type textarea "USAIG Member Cos: Natl Liab & Fire Ins. Co & ACE"
type textarea "x"
type textarea "USAIG Member Cos: Natl Liab & Fire Ins. Co & ACE"
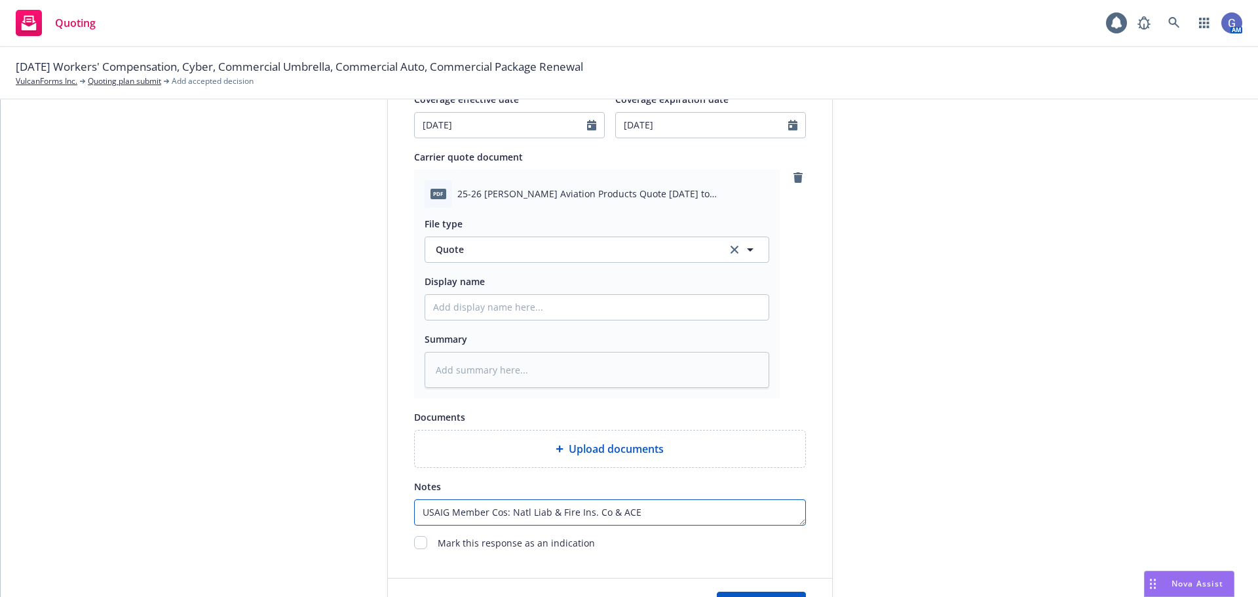
type textarea "x"
type textarea "USAIG Member Cos: Natl Liab & Fire Ins. Co & ACE A"
type textarea "x"
type textarea "USAIG Member Cos: Natl Liab & Fire Ins. Co & ACE AM"
type textarea "x"
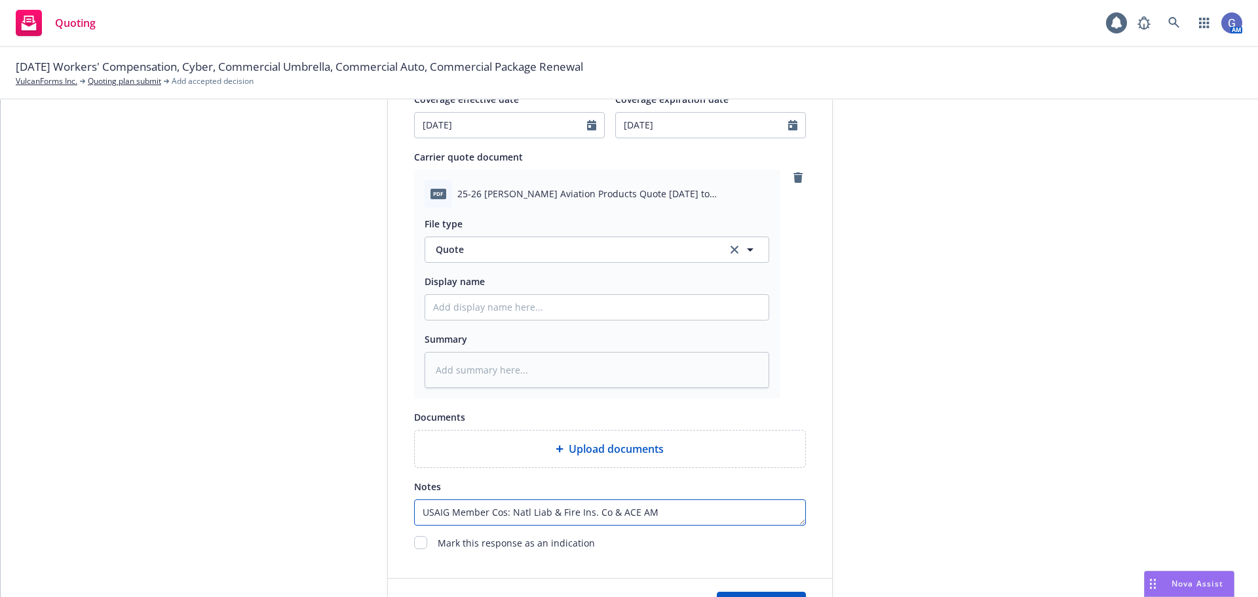
type textarea "USAIG Member Cos: Natl Liab & Fire Ins. Co & ACE AMe"
type textarea "x"
type textarea "USAIG Member Cos: Natl Liab & Fire Ins. Co & ACE AMer"
type textarea "x"
type textarea "USAIG Member Cos: Natl Liab & Fire Ins. Co & ACE AMeri"
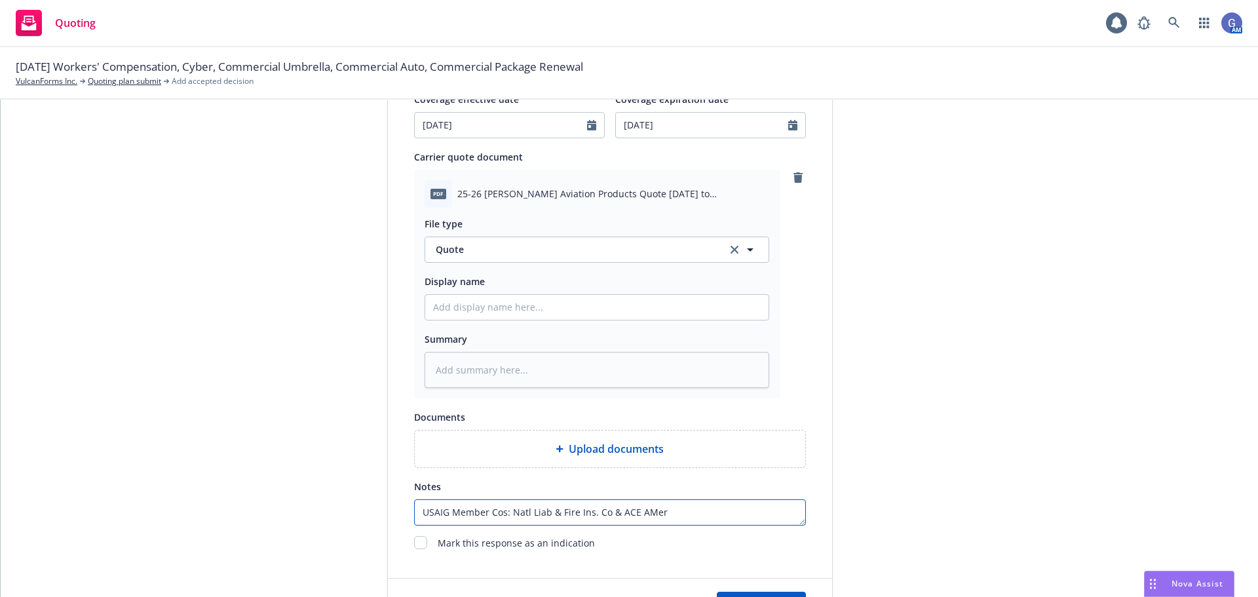
type textarea "x"
type textarea "USAIG Member Cos: Natl Liab & Fire Ins. Co & ACE AMeric"
type textarea "x"
type textarea "USAIG Member Cos: Natl Liab & Fire Ins. Co & ACE AMerica"
type textarea "x"
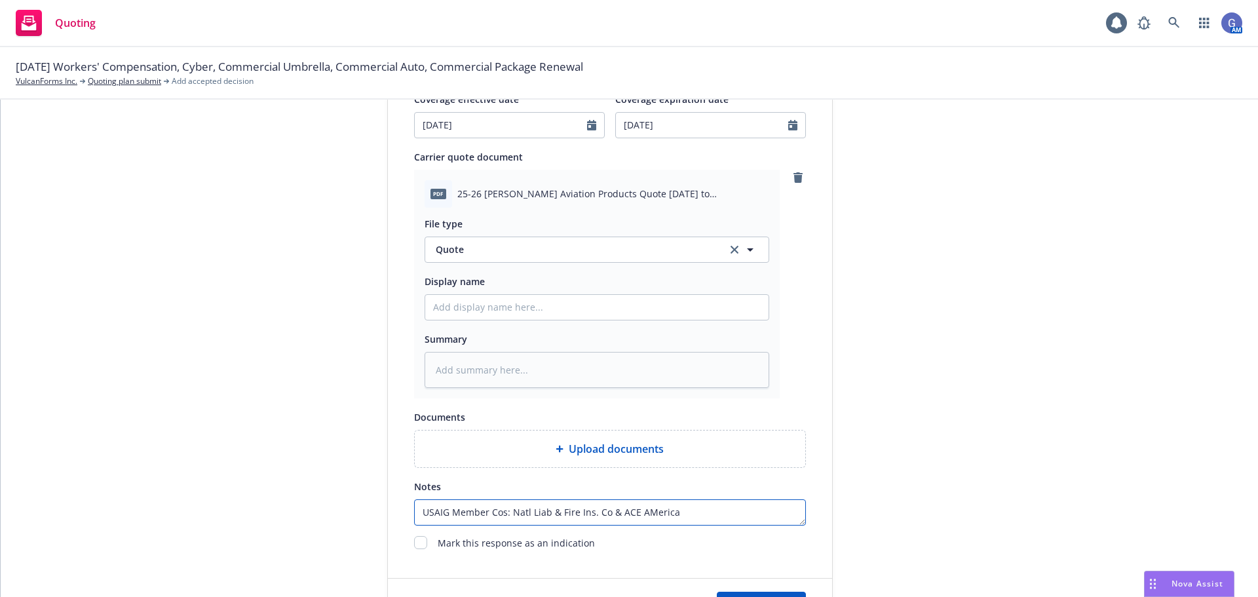
type textarea "USAIG Member Cos: Natl Liab & Fire Ins. Co & ACE AMerican"
type textarea "x"
type textarea "USAIG Member Cos: Natl Liab & Fire Ins. Co & ACE AMerica"
type textarea "x"
type textarea "USAIG Member Cos: Natl Liab & Fire Ins. Co & ACE AMeric"
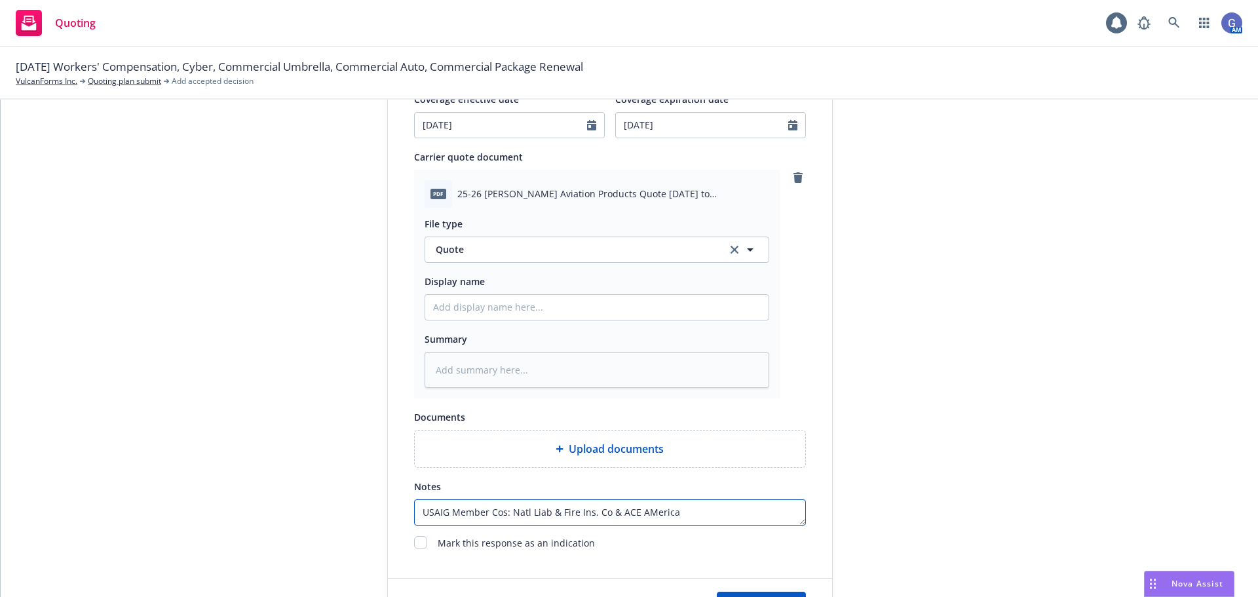
type textarea "x"
type textarea "USAIG Member Cos: Natl Liab & Fire Ins. Co & ACE AMeri"
type textarea "x"
type textarea "USAIG Member Cos: Natl Liab & Fire Ins. Co & ACE AMer"
type textarea "x"
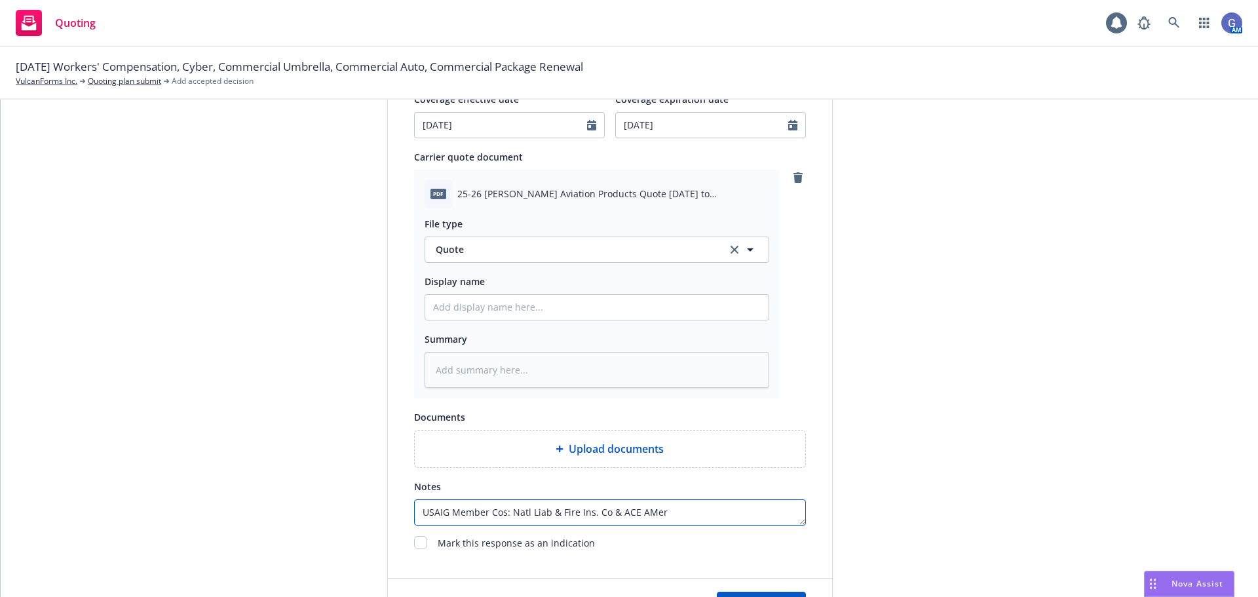
type textarea "USAIG Member Cos: Natl Liab & Fire Ins. Co & ACE AMe"
type textarea "x"
type textarea "USAIG Member Cos: Natl Liab & Fire Ins. Co & ACE AM"
type textarea "x"
type textarea "USAIG Member Cos: Natl Liab & Fire Ins. Co & ACE A"
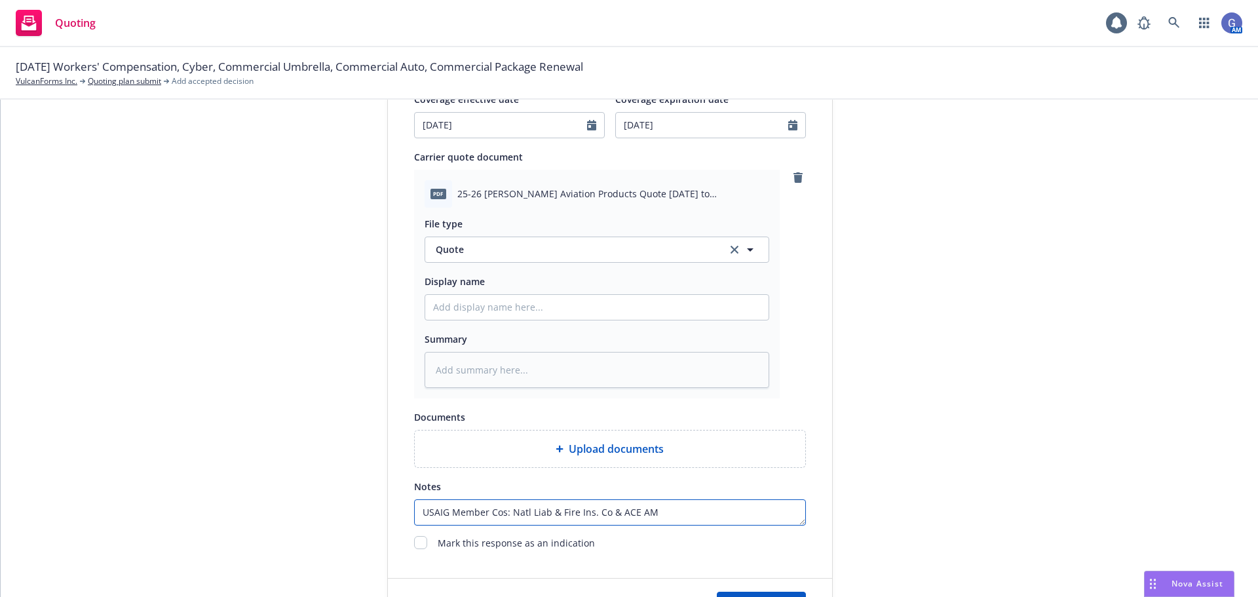
type textarea "x"
type textarea "USAIG Member Cos: Natl Liab & Fire Ins. Co & ACE Am"
type textarea "x"
type textarea "USAIG Member Cos: Natl Liab & Fire Ins. Co & ACE Ame"
type textarea "x"
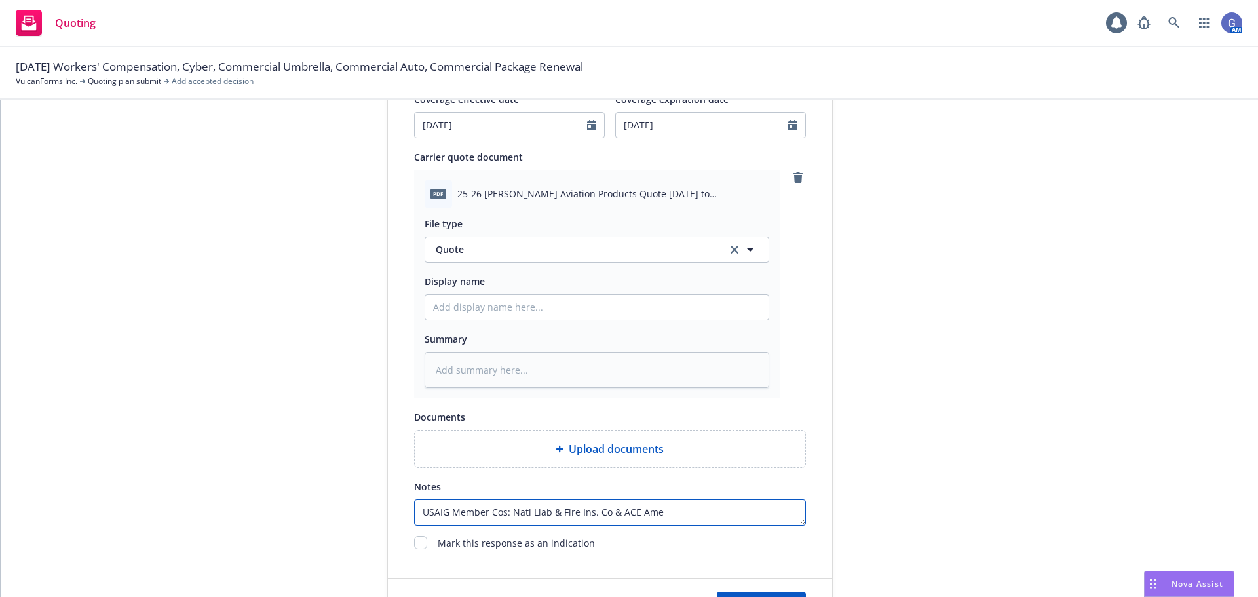
type textarea "USAIG Member Cos: Natl Liab & Fire Ins. Co & ACE Amer"
type textarea "x"
type textarea "USAIG Member Cos: Natl Liab & Fire Ins. Co & ACE Ameri"
type textarea "x"
type textarea "USAIG Member Cos: Natl Liab & Fire Ins. Co & ACE Americ"
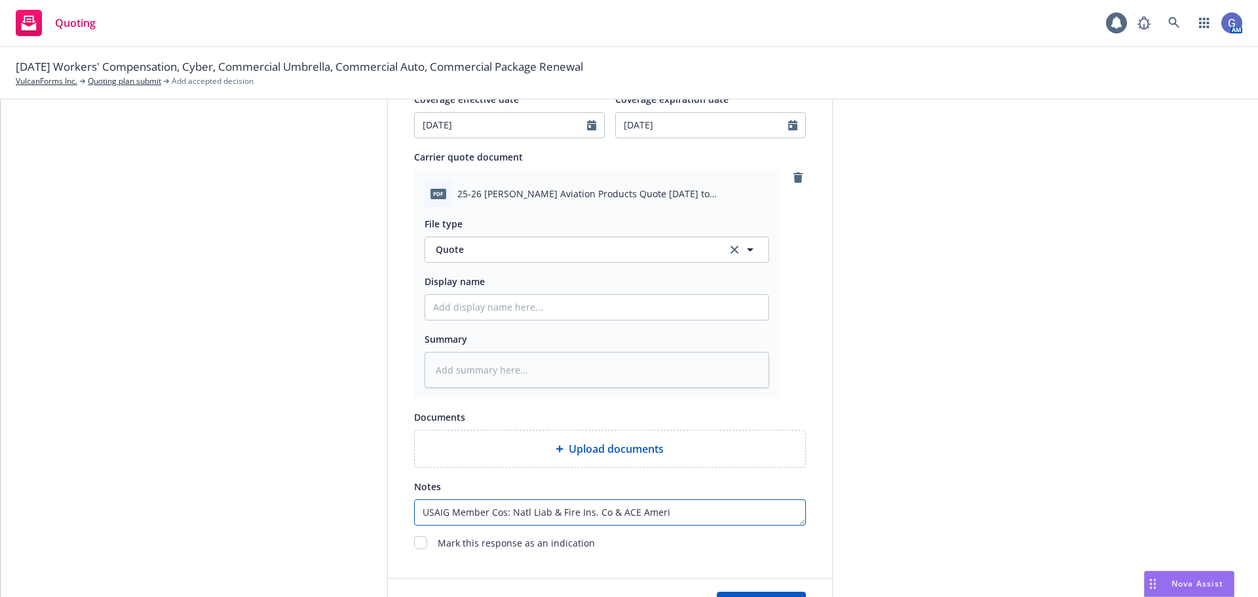
type textarea "x"
type textarea "USAIG Member Cos: Natl Liab & Fire Ins. Co & ACE America"
type textarea "x"
type textarea "USAIG Member Cos: Natl Liab & Fire Ins. Co & ACE American"
type textarea "x"
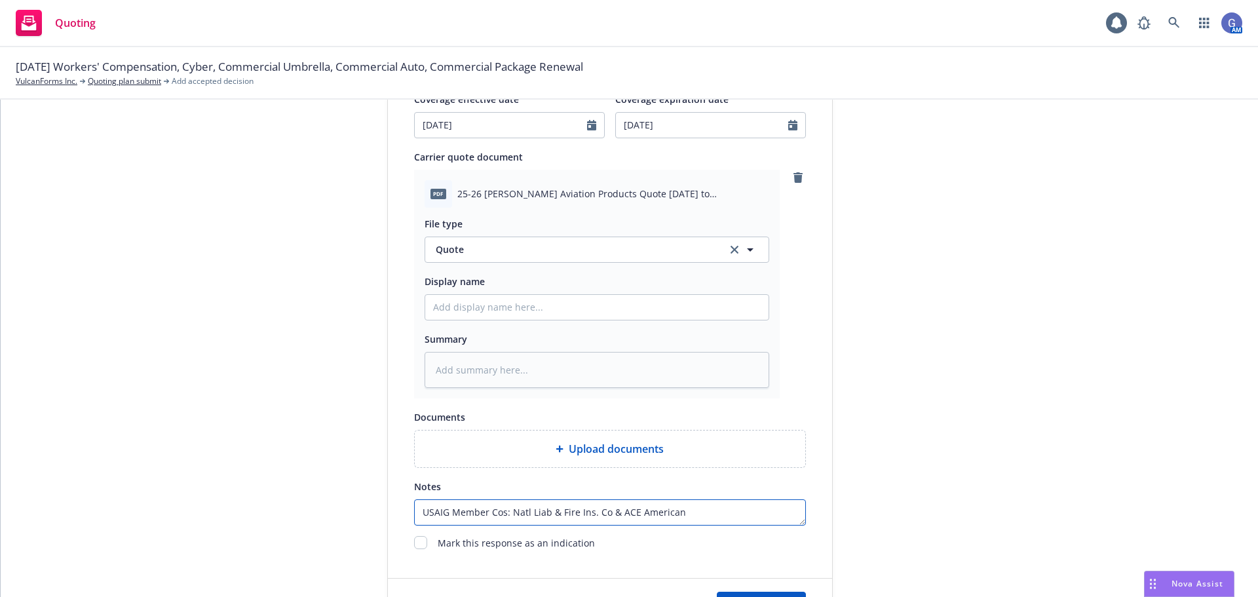
type textarea "USAIG Member Cos: Natl Liab & Fire Ins. Co & ACE American"
type textarea "x"
type textarea "USAIG Member Cos: Natl Liab & Fire Ins. Co & ACE American I"
type textarea "x"
type textarea "USAIG Member Cos: Natl Liab & Fire Ins. Co & ACE American In"
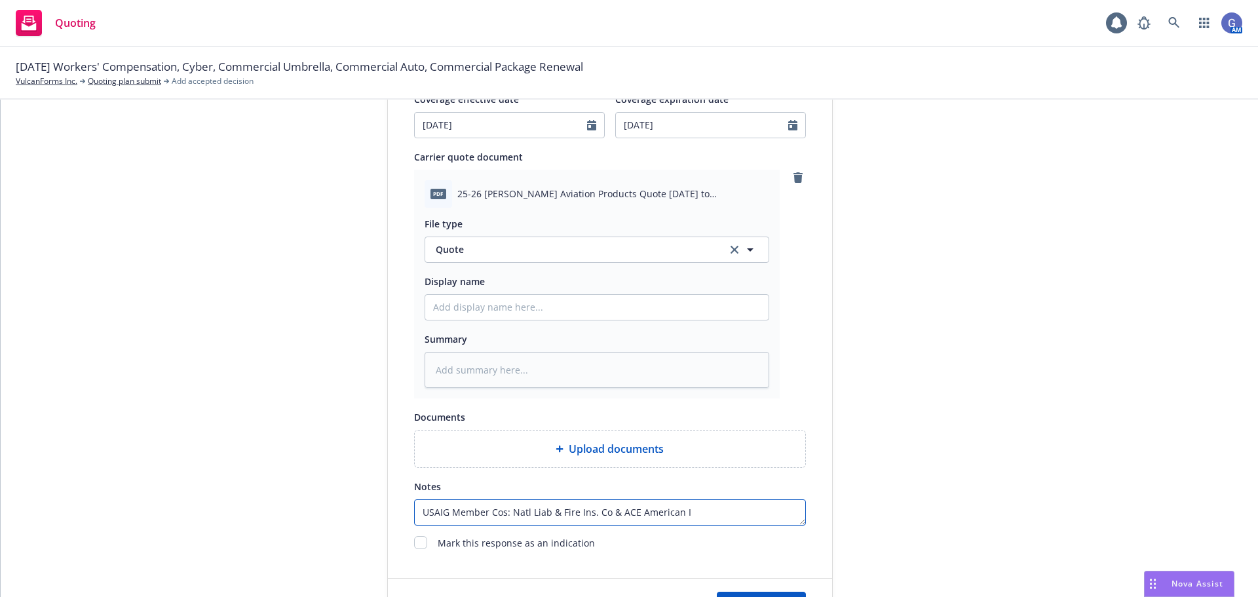
type textarea "x"
type textarea "USAIG Member Cos: Natl Liab & Fire Ins. Co & ACE American Ins"
type textarea "x"
type textarea "USAIG Member Cos: Natl Liab & Fire Ins. Co & ACE American Ins"
type textarea "x"
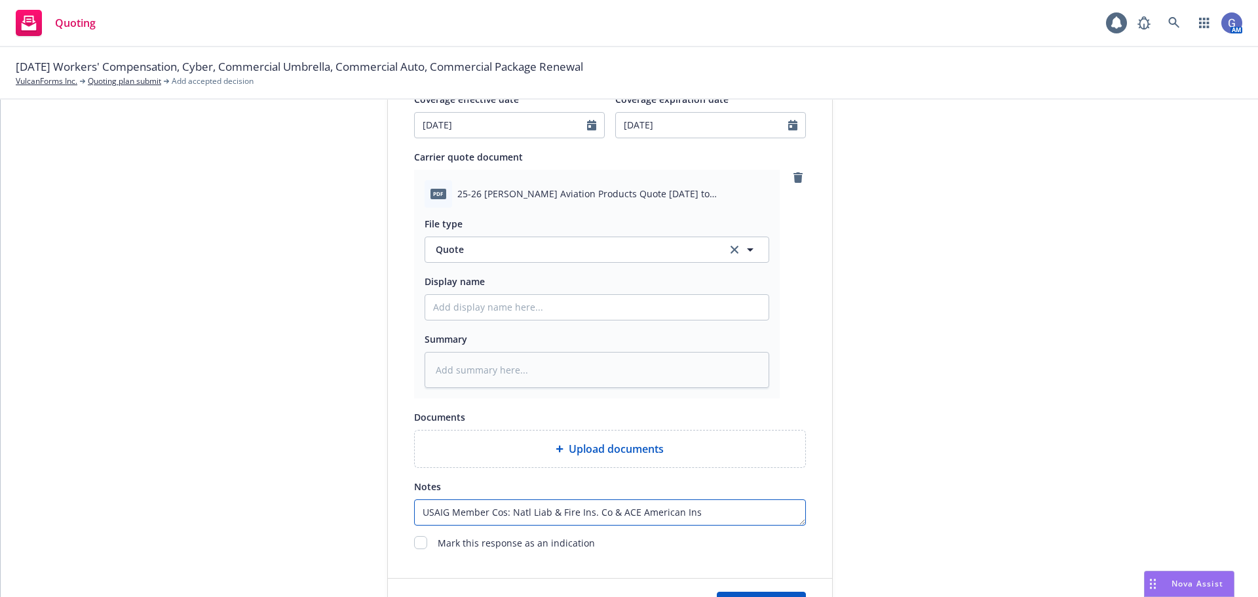
type textarea "USAIG Member Cos: Natl Liab & Fire Ins. Co & ACE American Ins c"
type textarea "x"
type textarea "USAIG Member Cos: Natl Liab & Fire Ins. Co & ACE American Ins co"
type textarea "x"
type textarea "USAIG Member Cos: Natl Liab & Fire Ins. Co & ACE American Ins c"
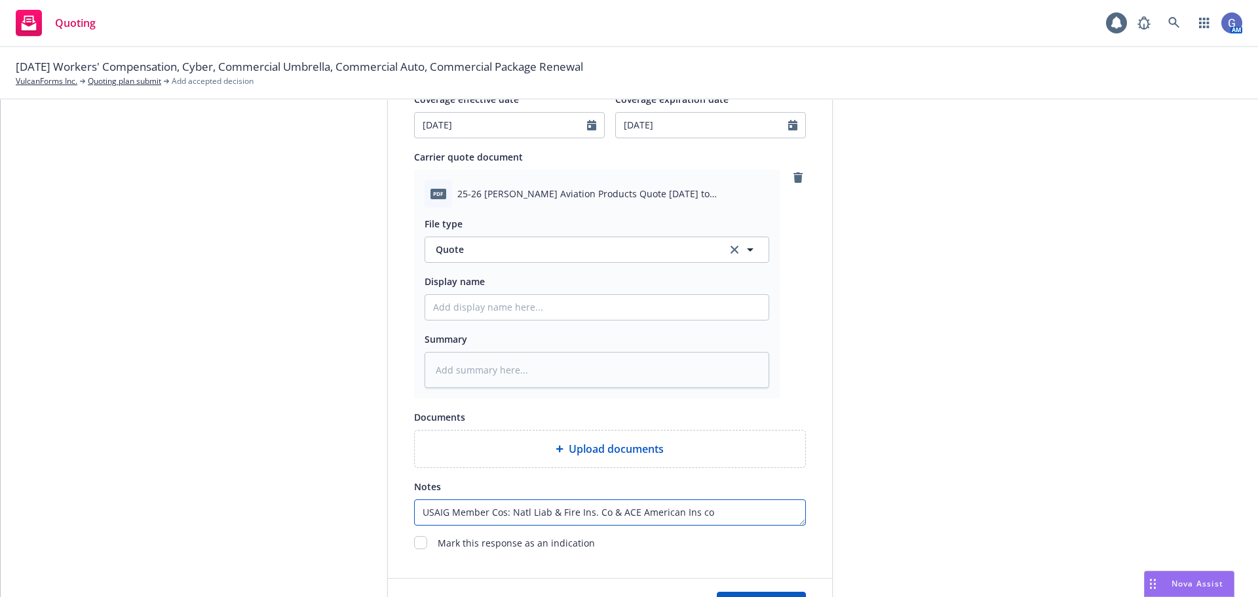
type textarea "x"
type textarea "USAIG Member Cos: Natl Liab & Fire Ins. Co & ACE American Ins"
type textarea "x"
type textarea "USAIG Member Cos: Natl Liab & Fire Ins. Co & ACE American Ins C"
type textarea "x"
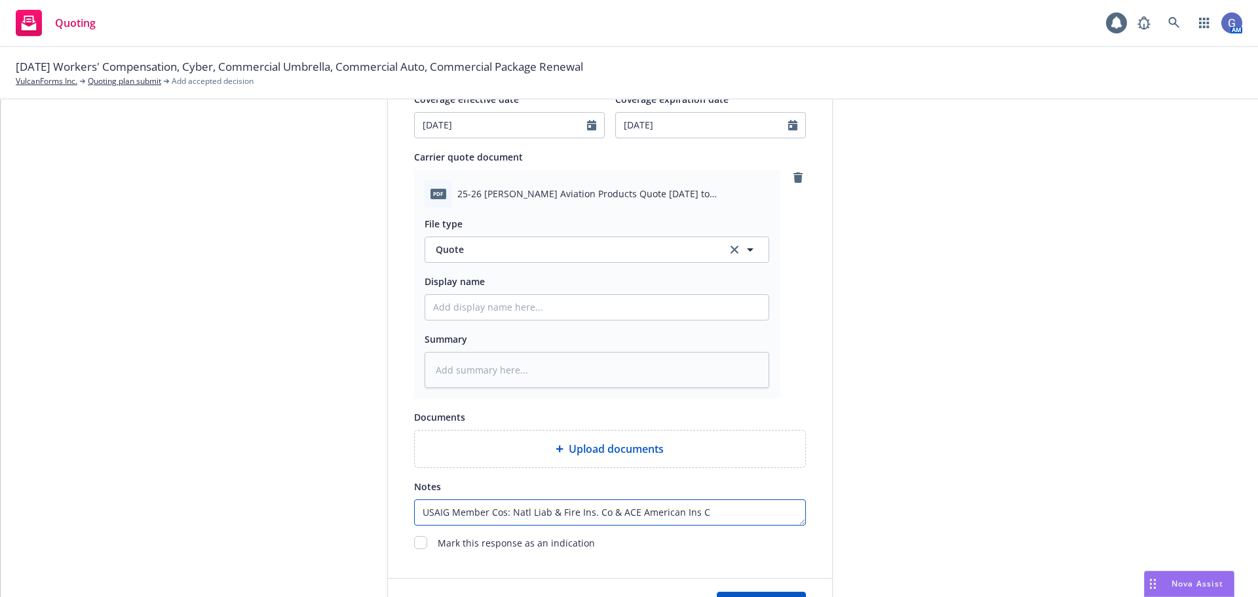
type textarea "USAIG Member Cos: Natl Liab & Fire Ins. Co & ACE American Ins Co"
type textarea "x"
type textarea "USAIG Member Cos: Natl Liab & Fire Ins. Co & ACE American Ins Co."
type textarea "x"
type textarea "USAIG Member Cos: Natl Liab & Fire Ins. Co & ACE American Ins Co."
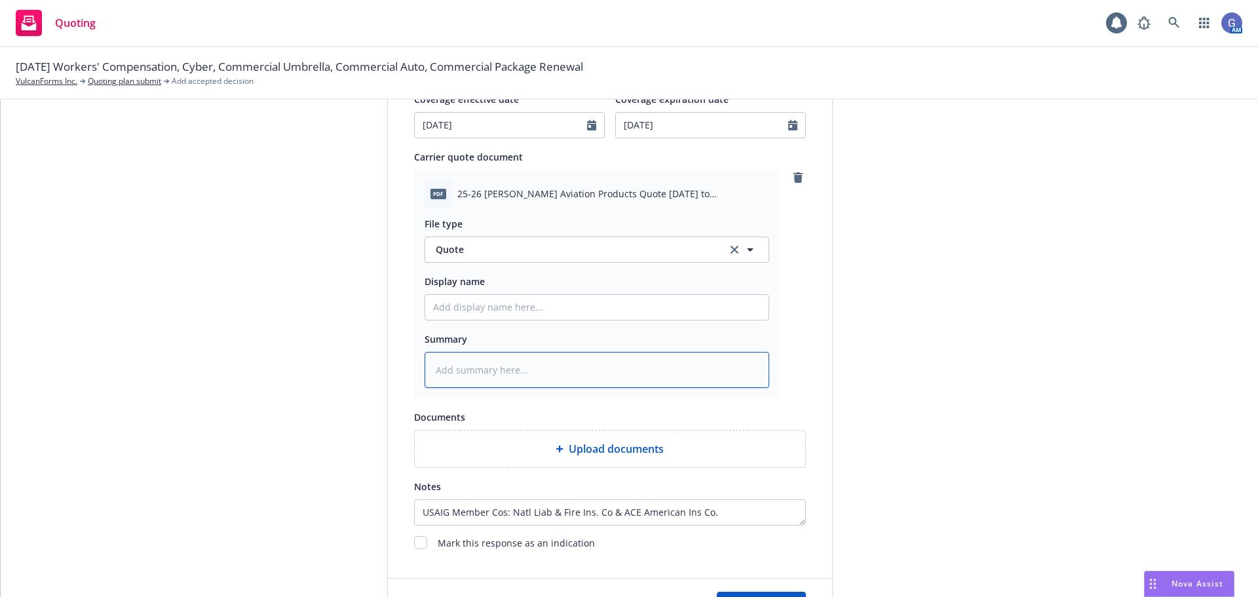
click at [495, 365] on textarea at bounding box center [597, 370] width 345 height 36
click at [497, 301] on input "Display name" at bounding box center [596, 307] width 343 height 25
type textarea "x"
type input "L"
type textarea "x"
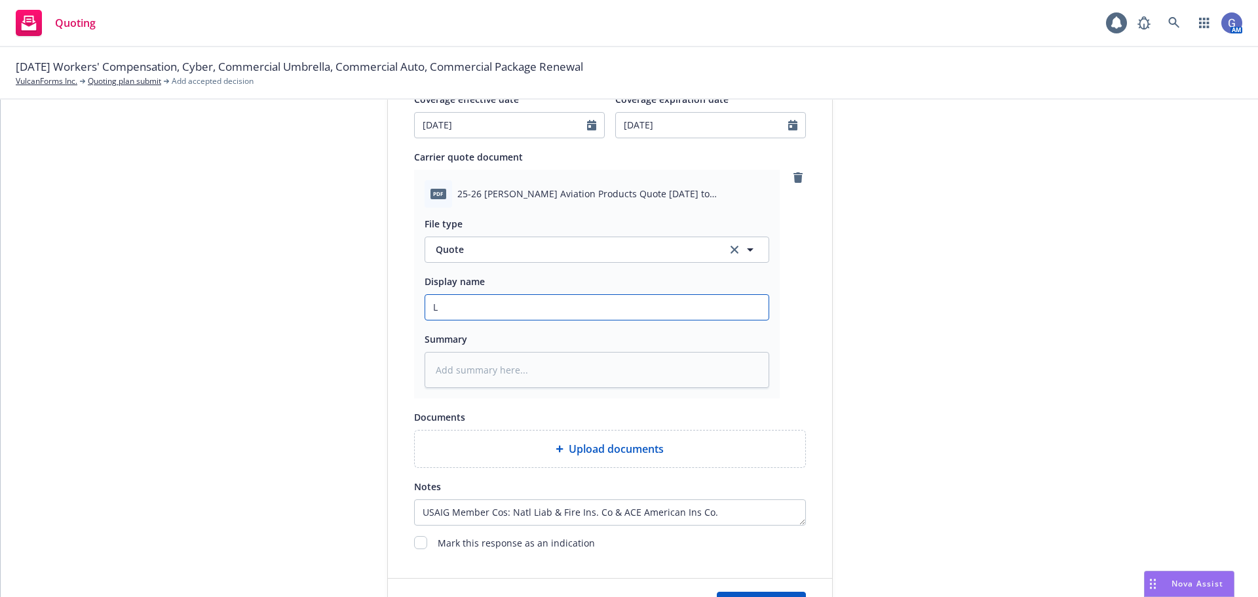
type input "Lo"
type textarea "x"
type input "Lon"
type textarea "x"
type input "Long"
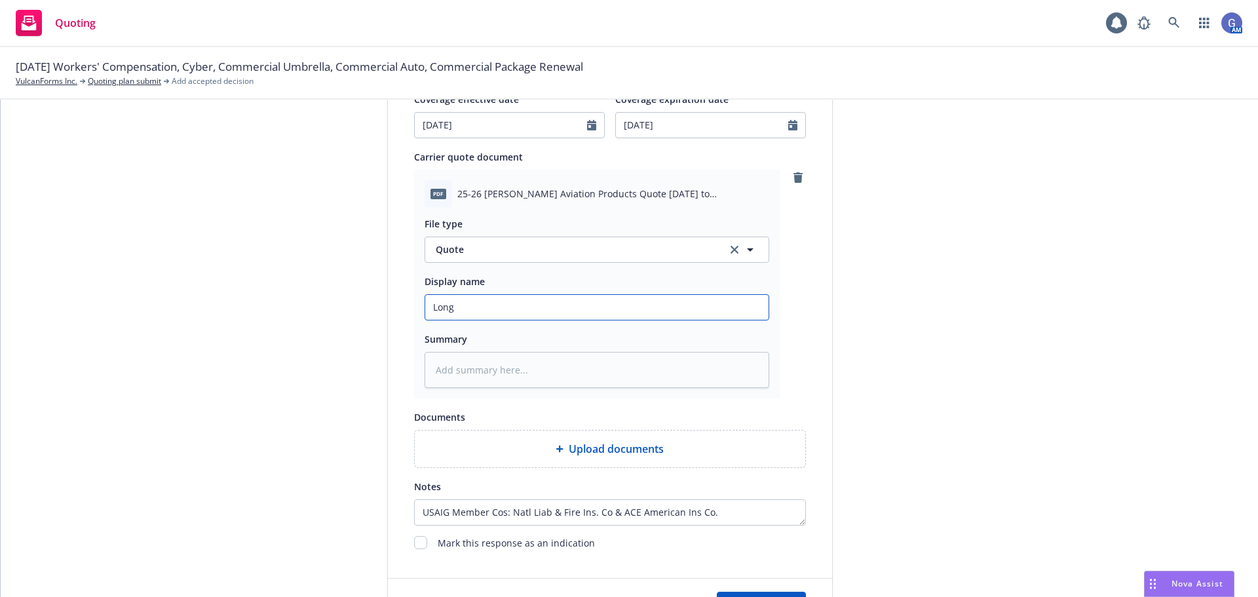
type textarea "x"
type input "Long-"
type textarea "x"
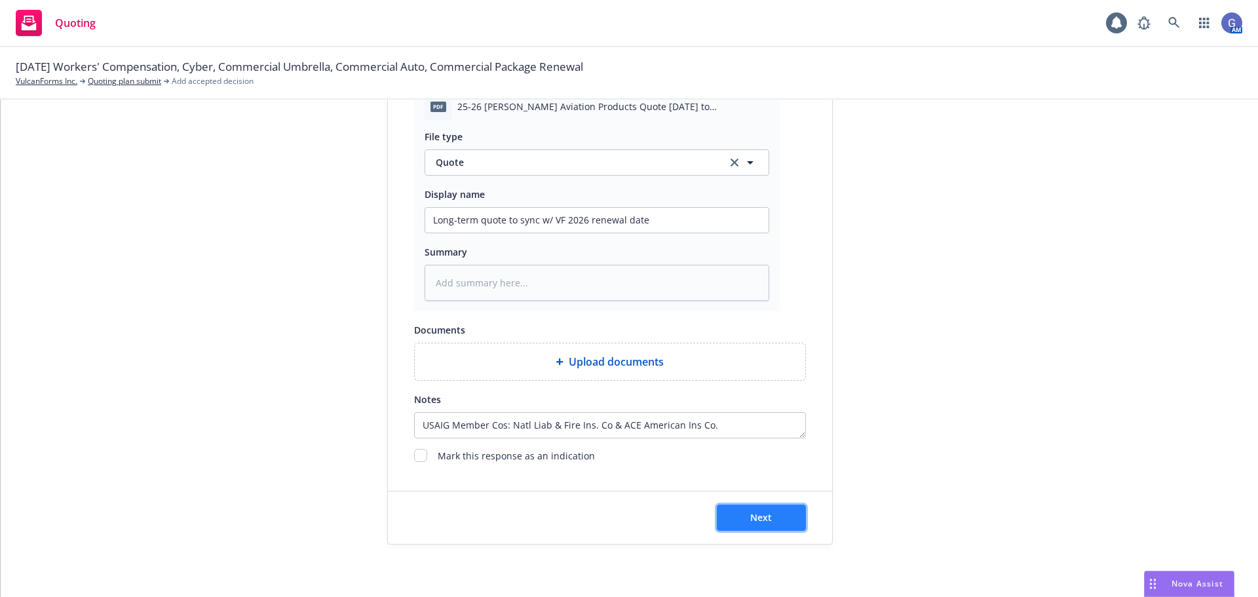
click at [775, 511] on button "Next" at bounding box center [761, 518] width 89 height 26
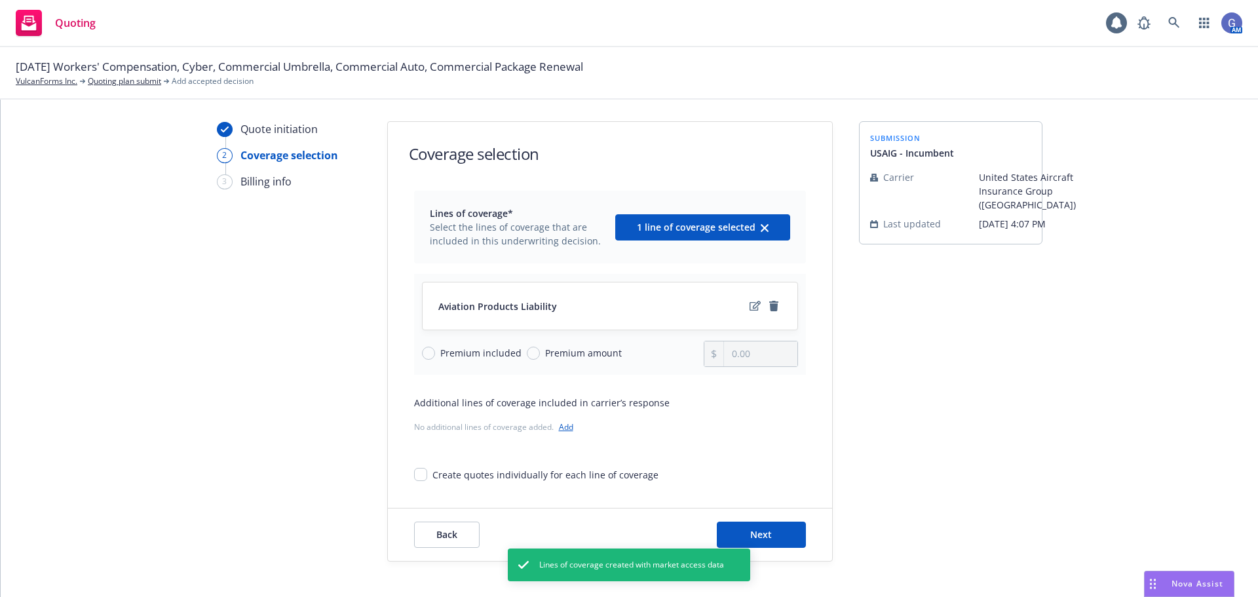
scroll to position [48, 0]
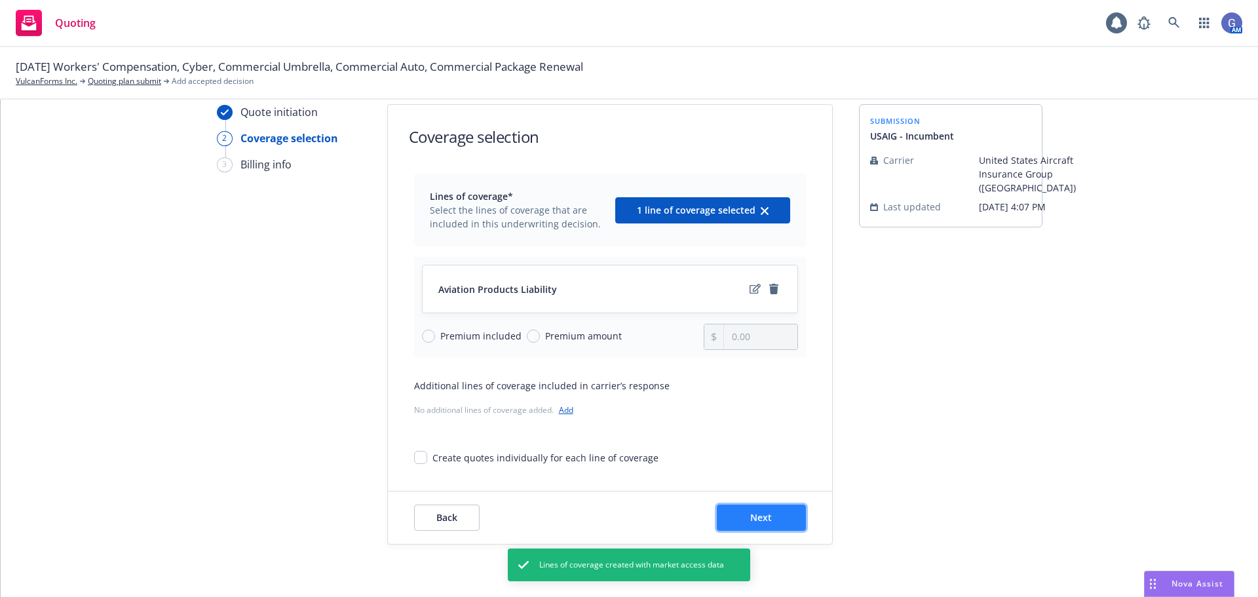
click at [765, 520] on span "Next" at bounding box center [761, 517] width 22 height 12
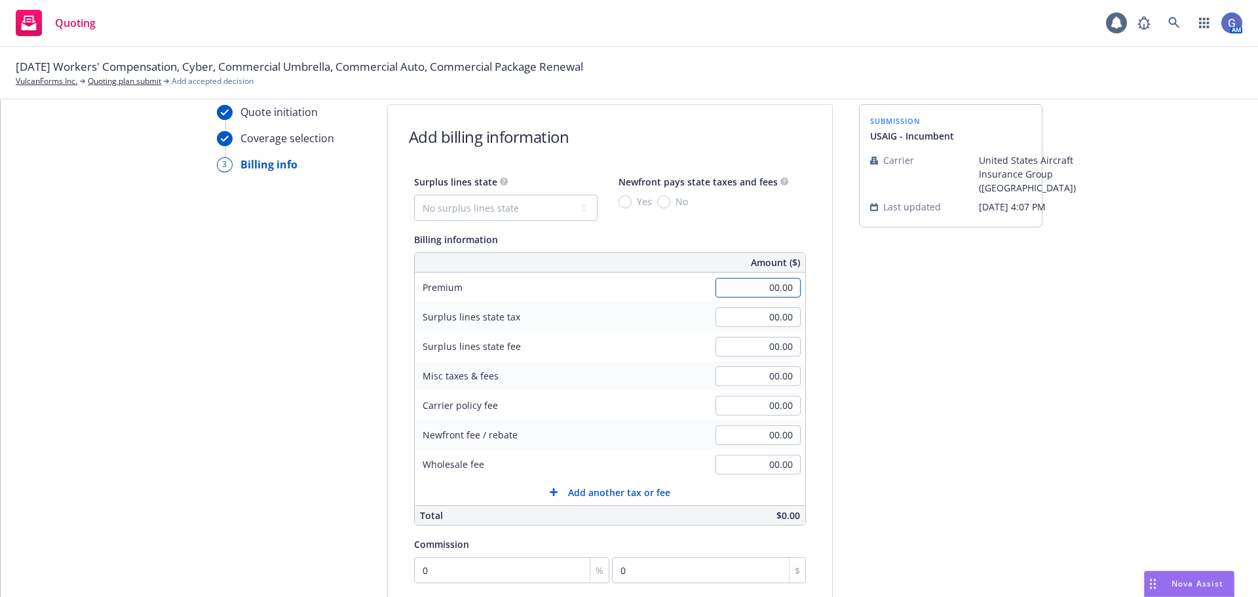
click at [758, 285] on input "00.00" at bounding box center [758, 288] width 85 height 20
click at [750, 378] on input "00.00" at bounding box center [758, 376] width 85 height 20
click at [609, 491] on span "Add another tax or fee" at bounding box center [619, 493] width 102 height 14
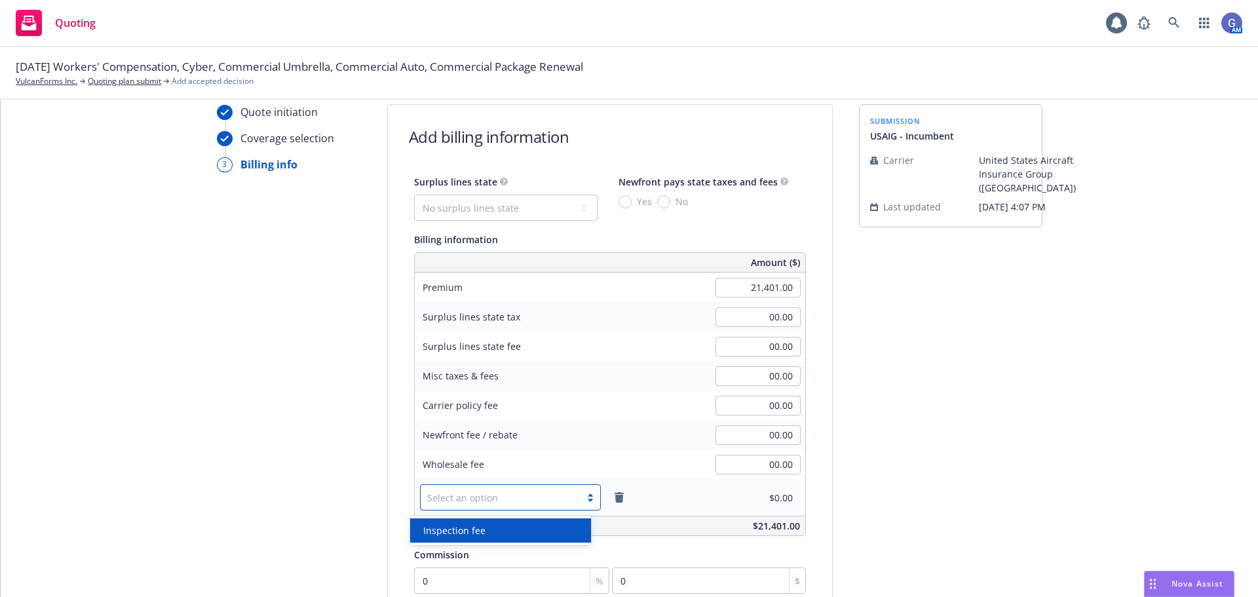
click at [527, 497] on div at bounding box center [500, 498] width 147 height 16
click at [551, 497] on div at bounding box center [500, 498] width 147 height 16
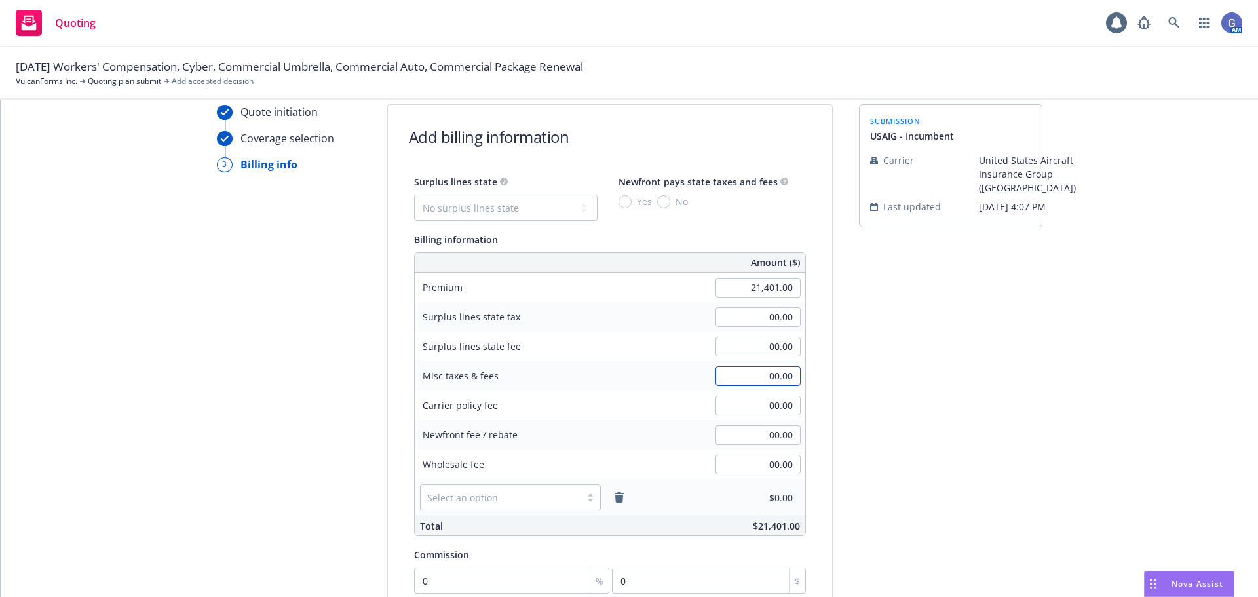
click at [768, 377] on input "00.00" at bounding box center [758, 376] width 85 height 20
click at [810, 421] on div "Surplus lines state No surplus lines state Alaska Alabama Arkansas Arizona Cali…" at bounding box center [610, 440] width 444 height 532
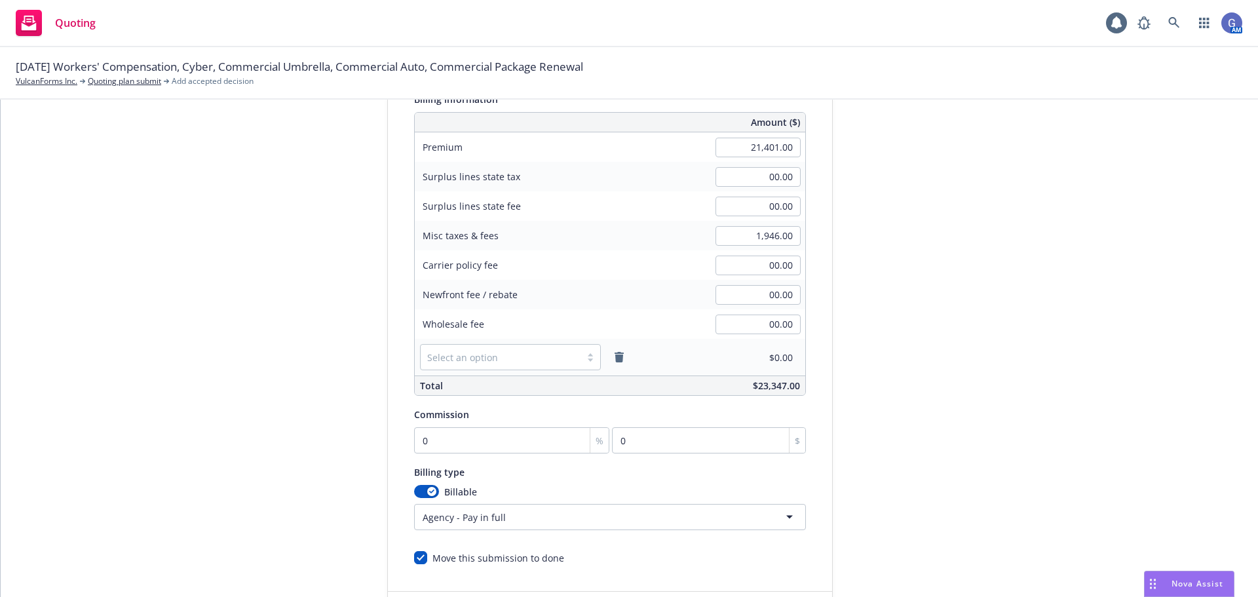
scroll to position [244, 0]
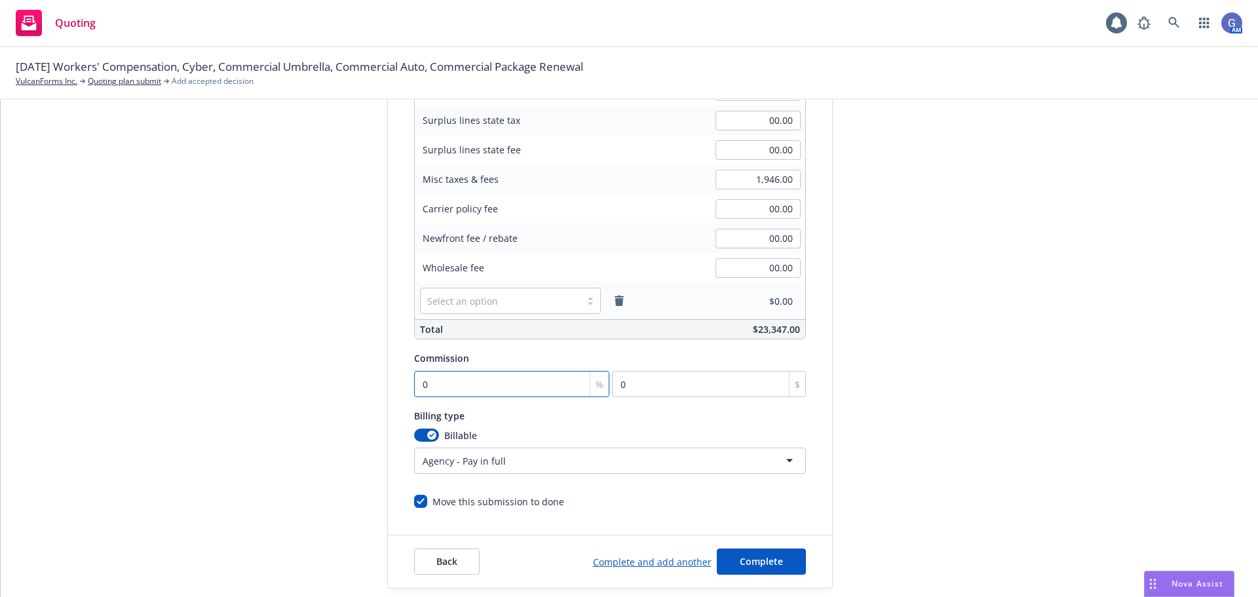
click at [436, 375] on input "0" at bounding box center [512, 384] width 196 height 26
click at [753, 556] on span "Complete" at bounding box center [761, 561] width 43 height 12
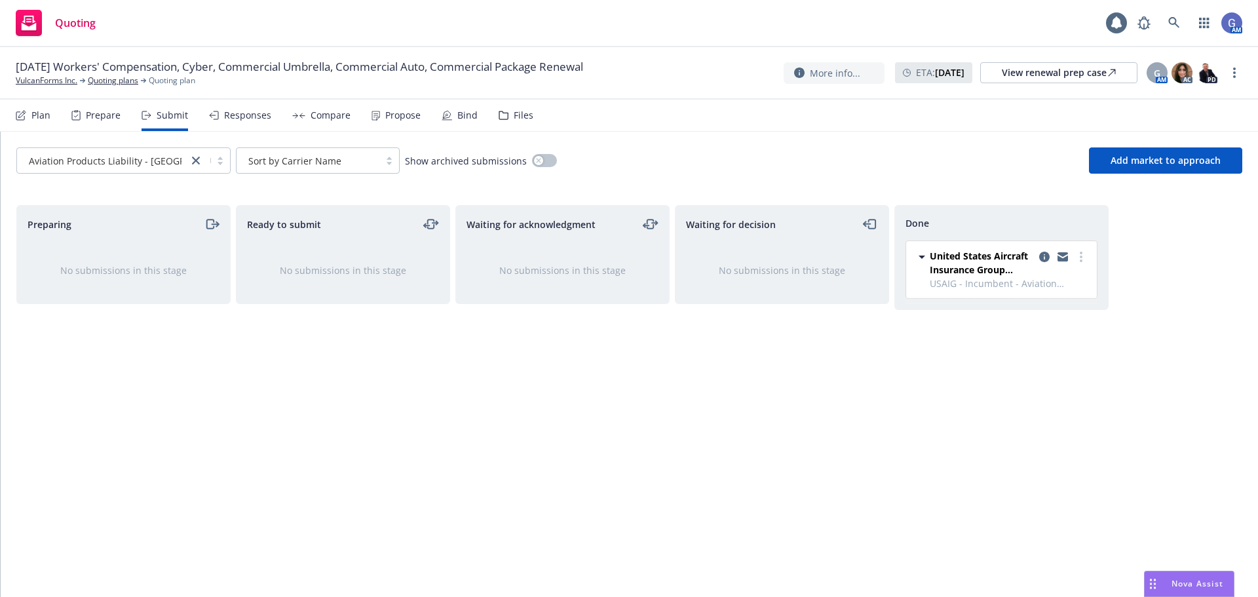
click at [231, 116] on div "Responses" at bounding box center [247, 115] width 47 height 10
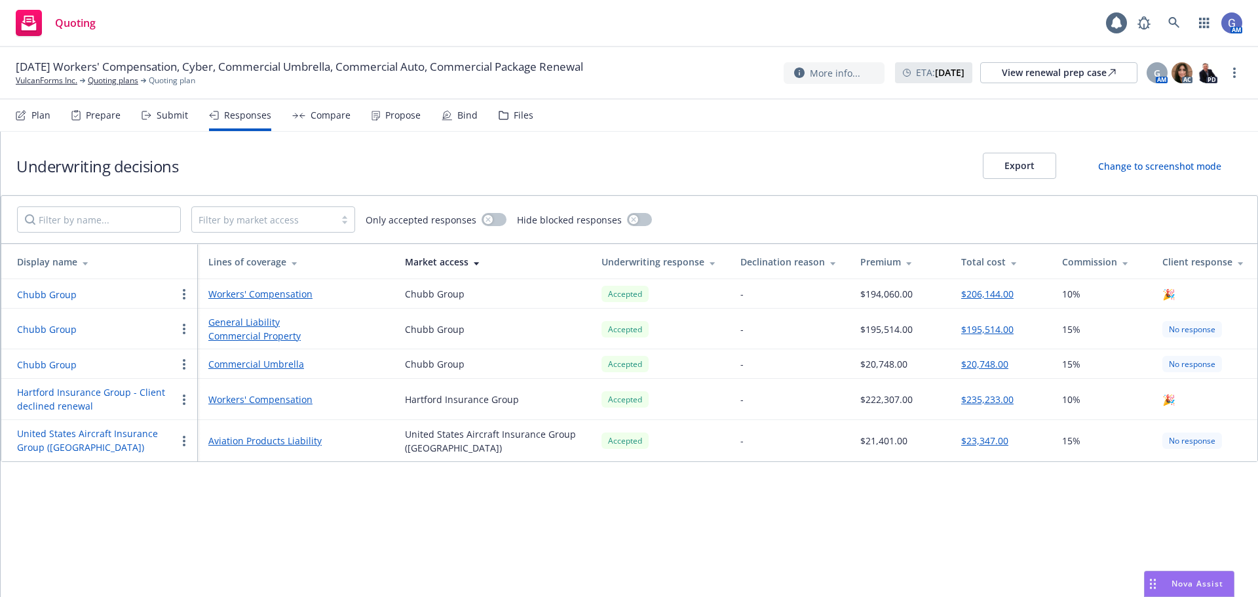
click at [171, 113] on div "Submit" at bounding box center [172, 115] width 31 height 10
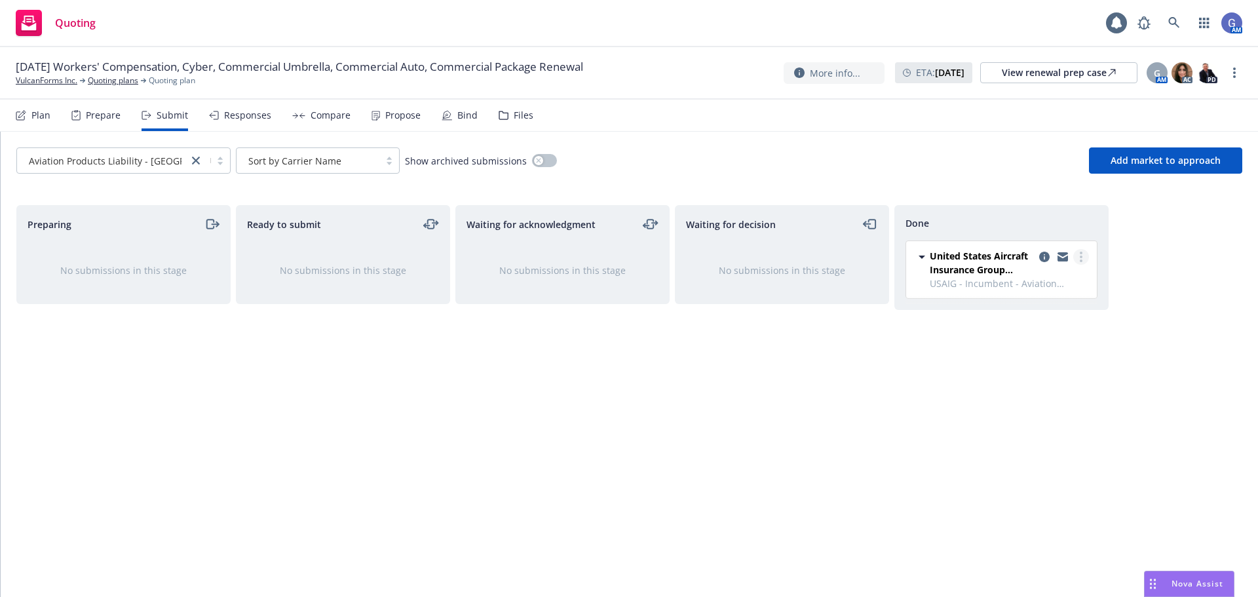
click at [1085, 257] on link "more" at bounding box center [1082, 257] width 16 height 16
click at [1025, 306] on span "Add accepted decision" at bounding box center [1023, 309] width 131 height 12
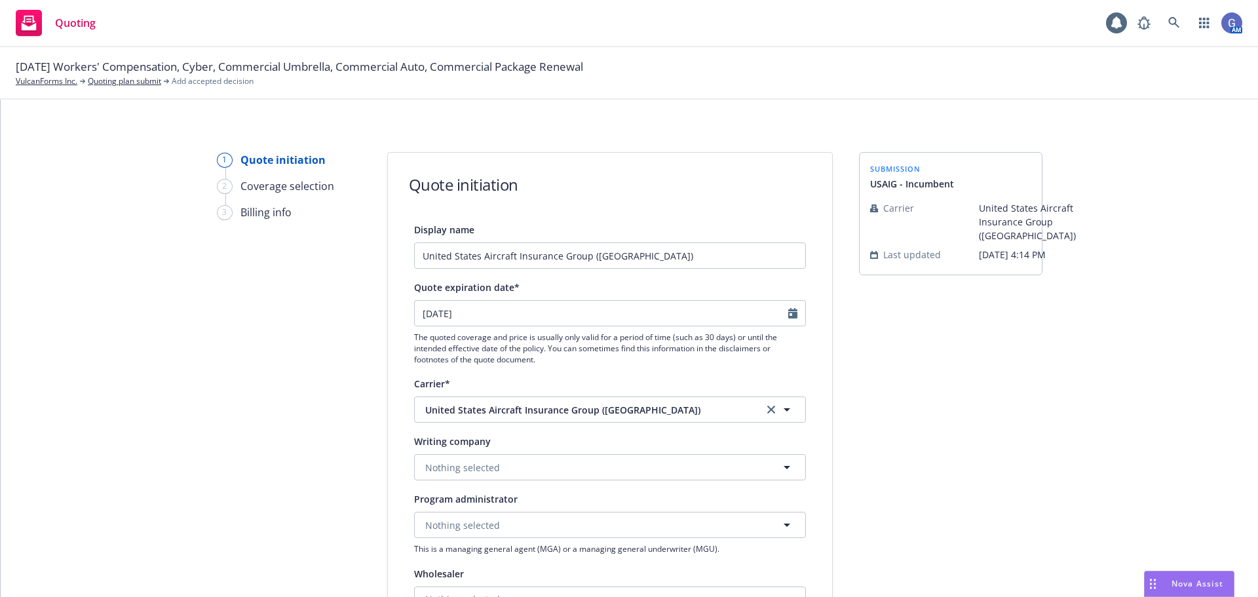
scroll to position [131, 0]
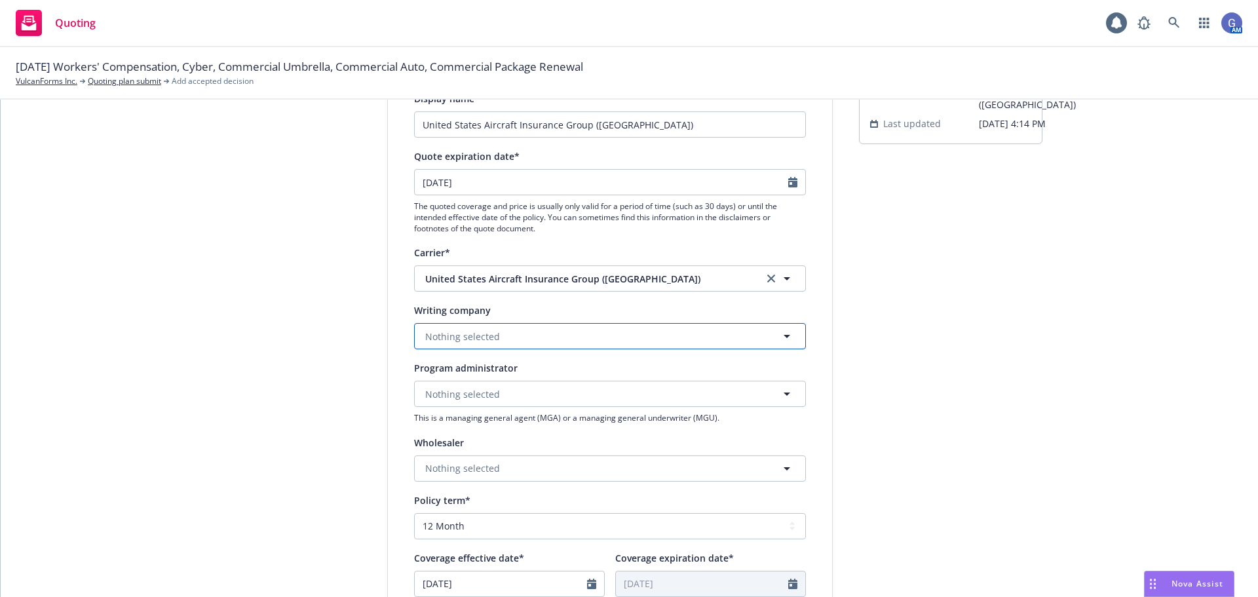
click at [771, 339] on button "Nothing selected" at bounding box center [610, 336] width 392 height 26
click at [746, 374] on div "United States Aircraft Insurance Group (USAIG) Domestic - 9993" at bounding box center [610, 380] width 374 height 33
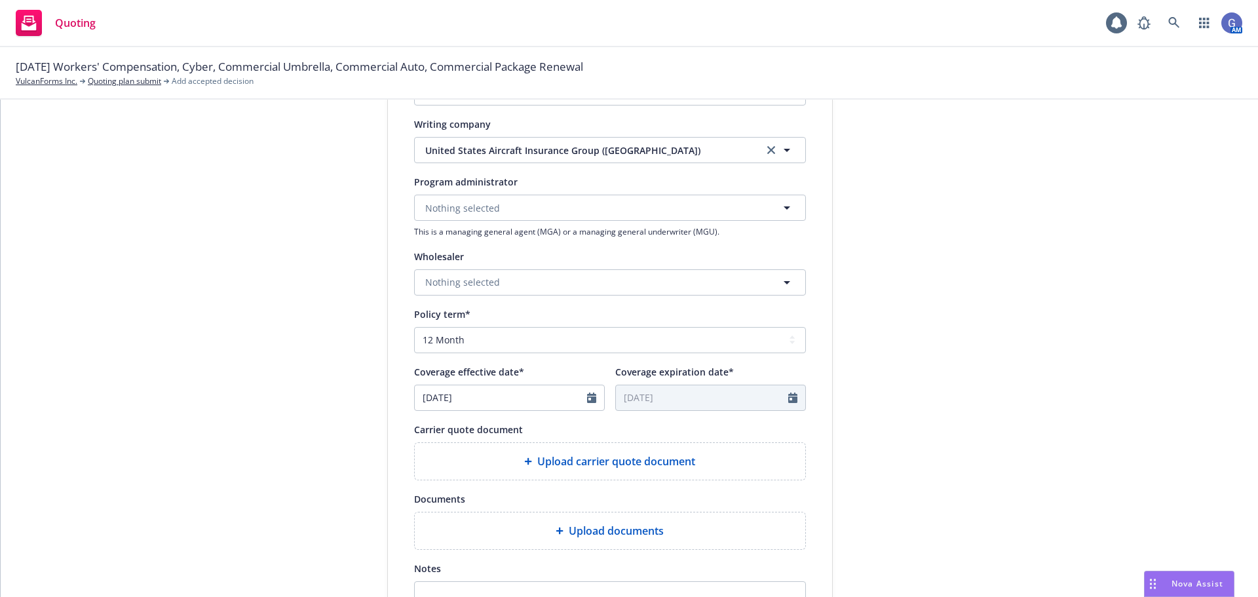
scroll to position [393, 0]
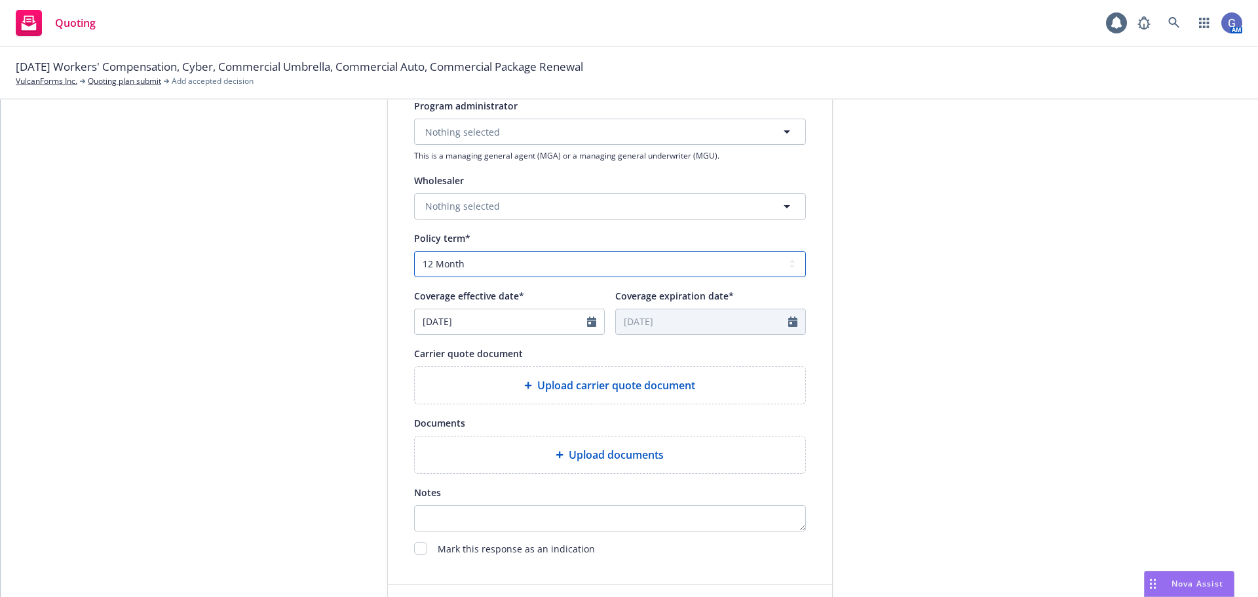
click at [644, 272] on select "Select policy term 12 Month 6 Month 4 Month 3 Month 2 Month 1 Month 36 Month (3…" at bounding box center [610, 264] width 392 height 26
click at [414, 251] on select "Select policy term 12 Month 6 Month 4 Month 3 Month 2 Month 1 Month 36 Month (3…" at bounding box center [610, 264] width 392 height 26
click at [589, 324] on icon "Calendar" at bounding box center [591, 322] width 9 height 10
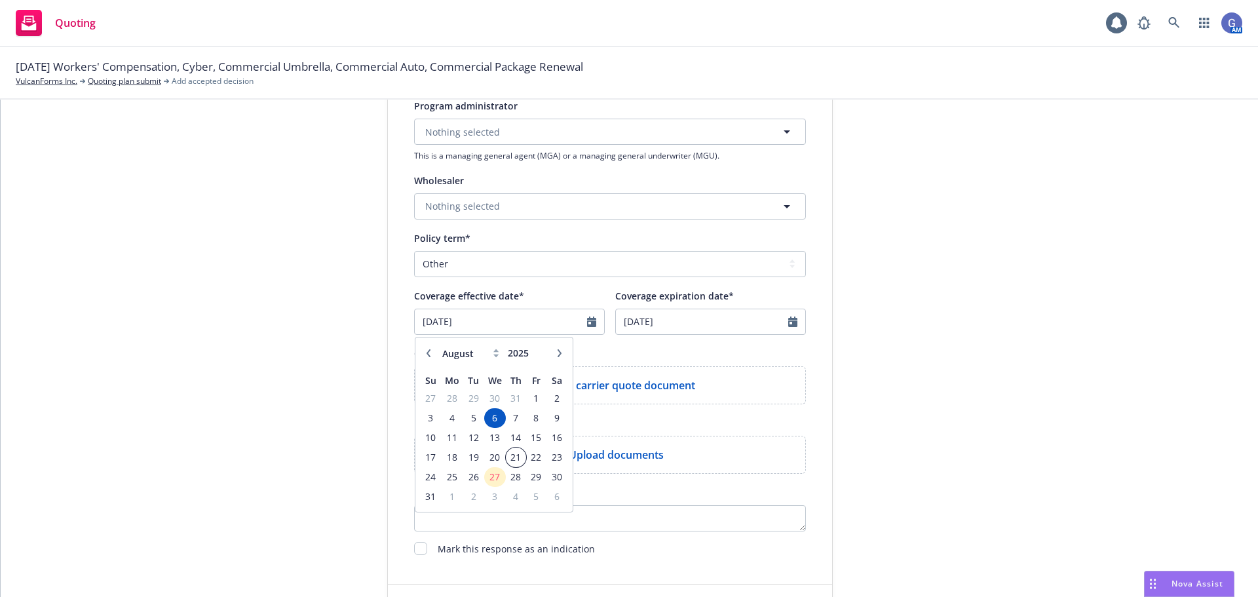
click at [512, 459] on span "21" at bounding box center [516, 457] width 18 height 16
click at [788, 320] on icon "Calendar" at bounding box center [792, 322] width 9 height 10
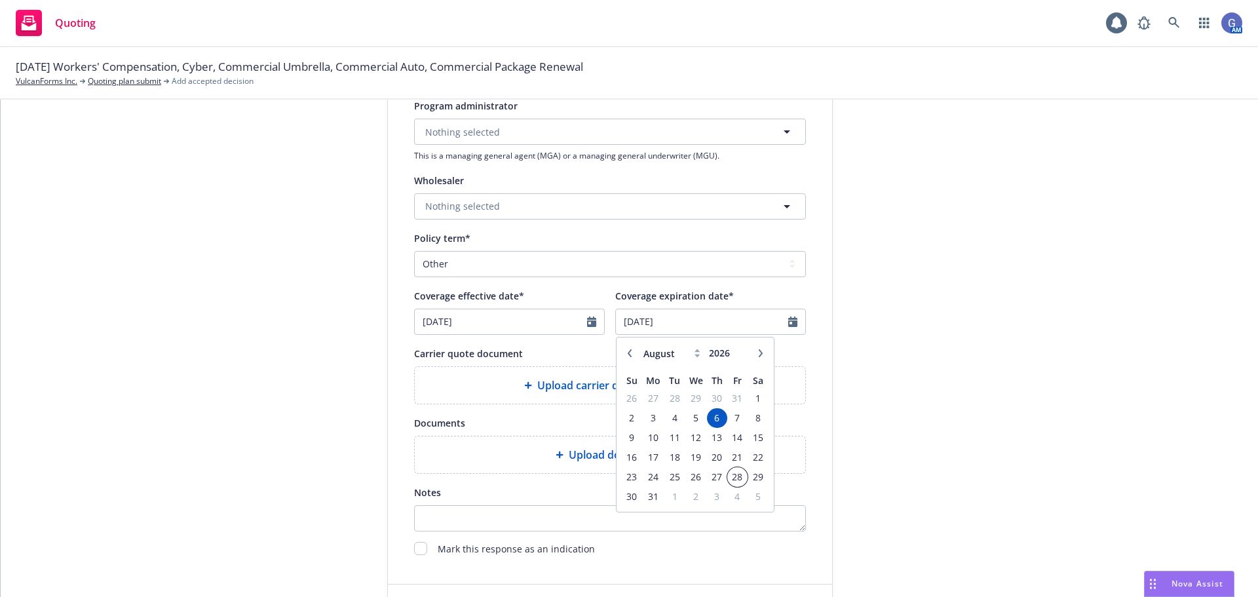
click at [731, 469] on span "28" at bounding box center [738, 477] width 18 height 16
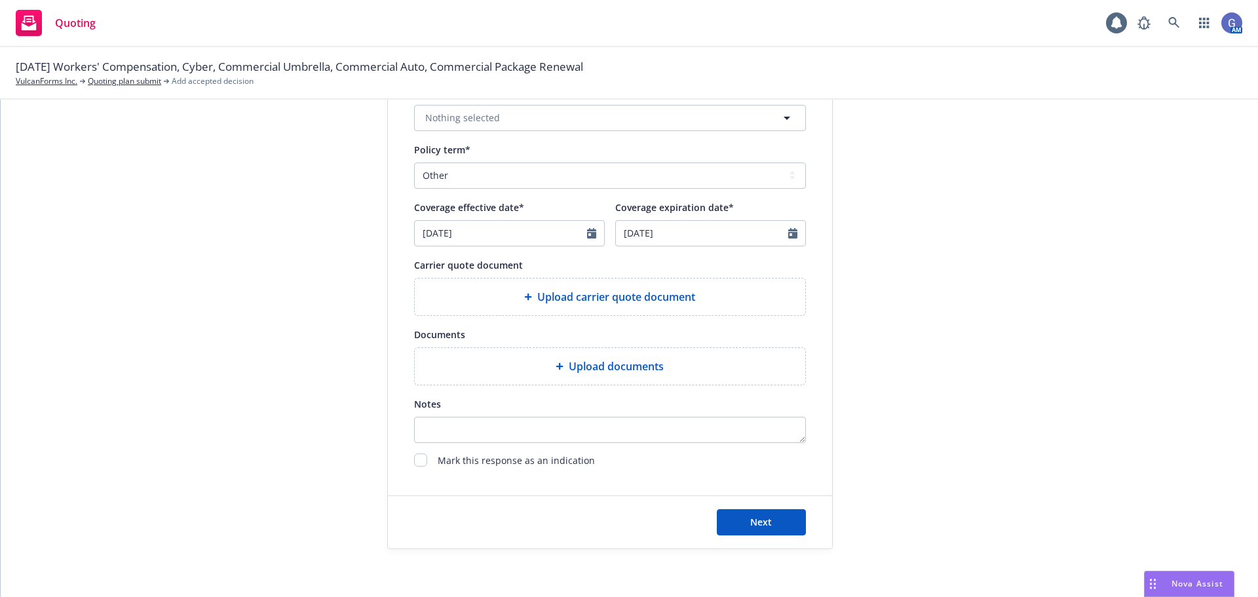
scroll to position [486, 0]
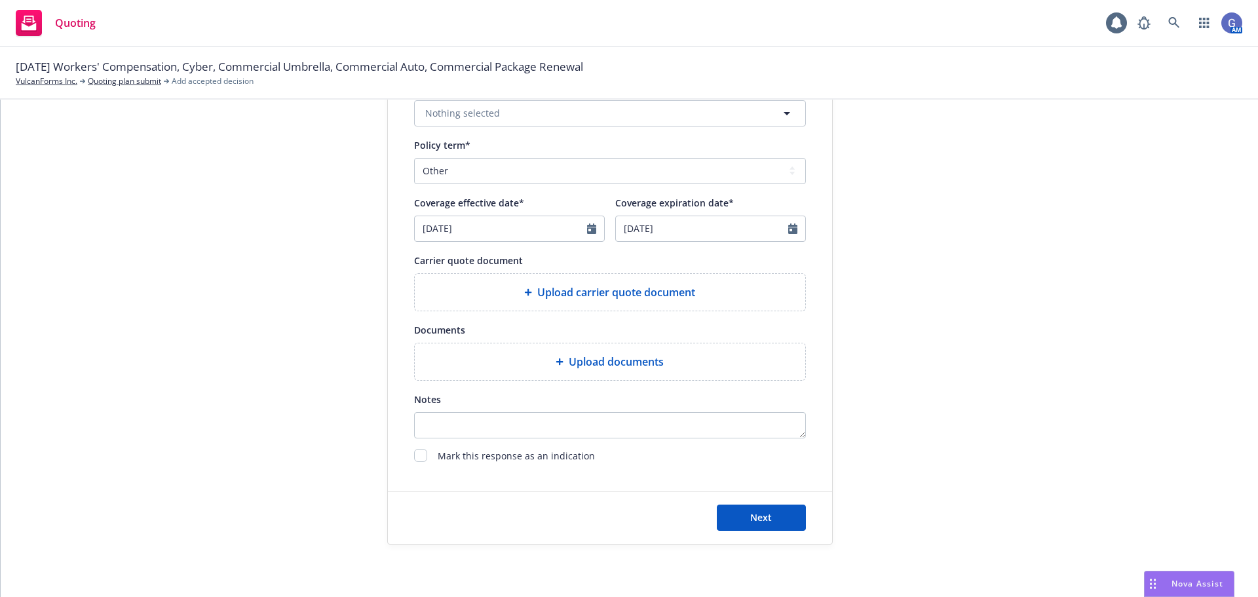
click at [568, 292] on span "Upload carrier quote document" at bounding box center [616, 292] width 158 height 16
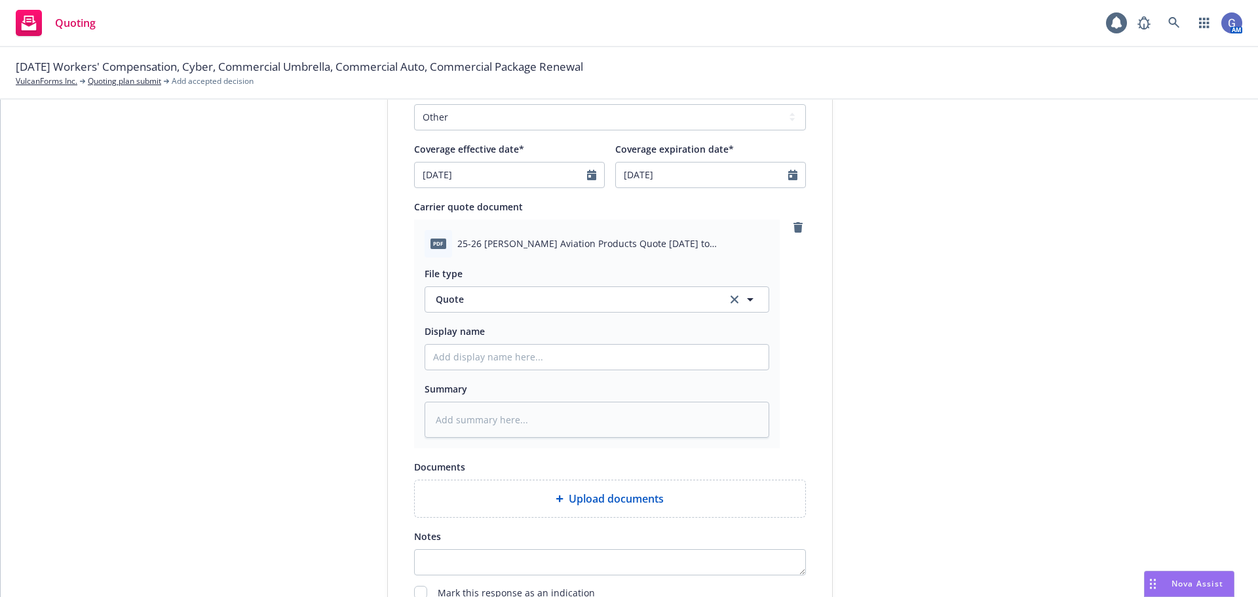
scroll to position [617, 0]
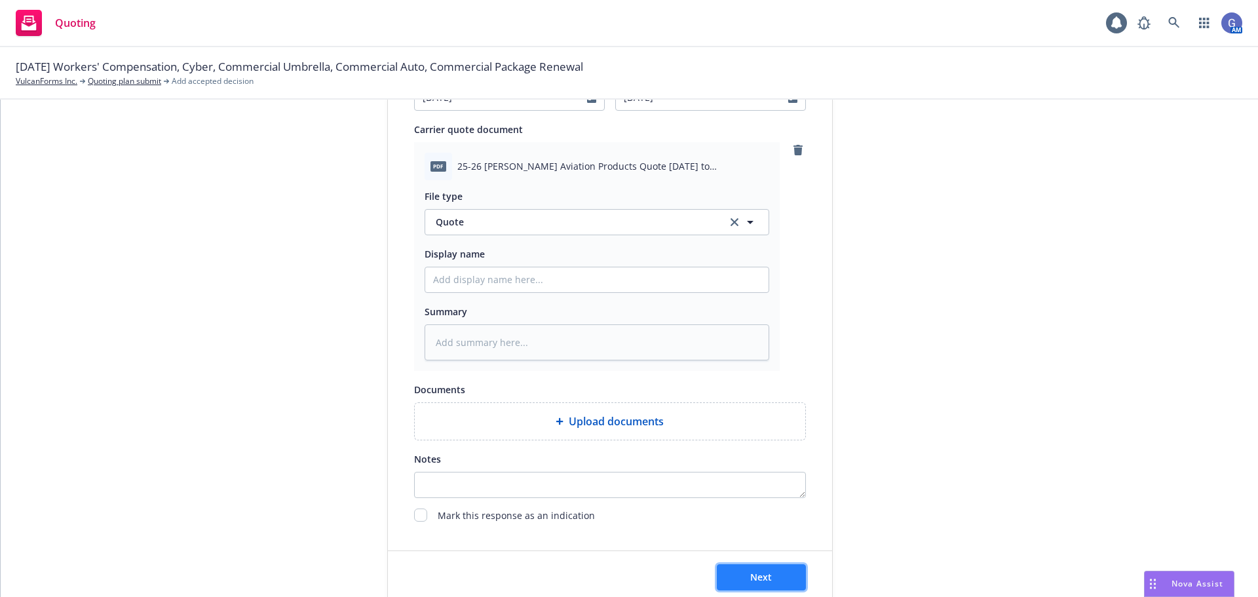
click at [737, 573] on button "Next" at bounding box center [761, 577] width 89 height 26
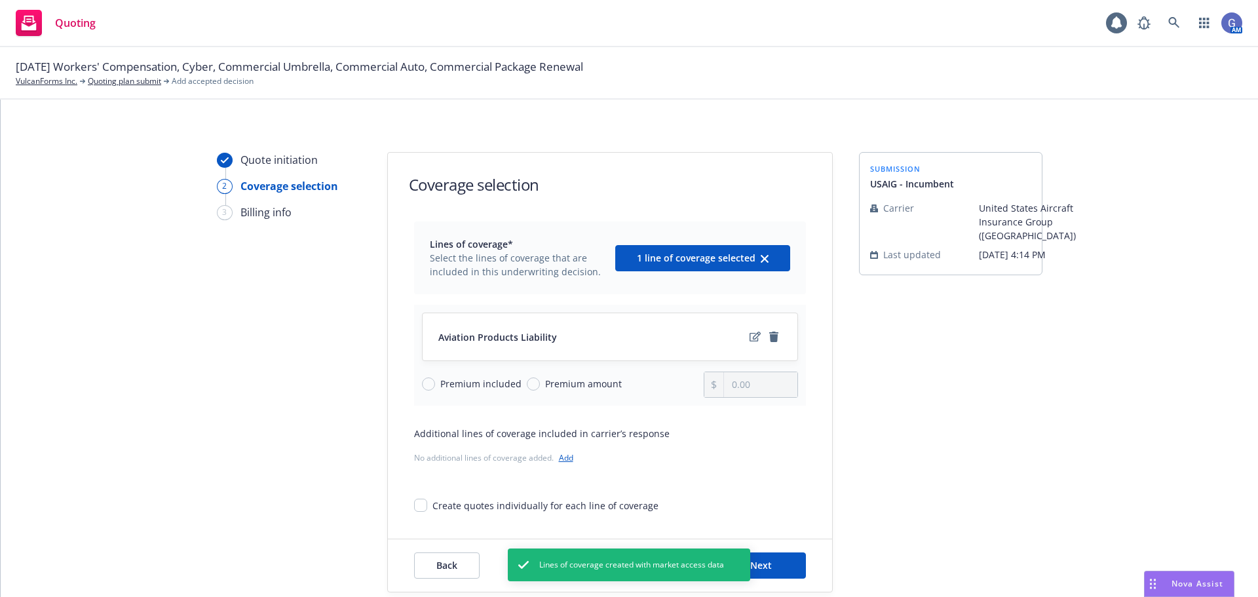
scroll to position [48, 0]
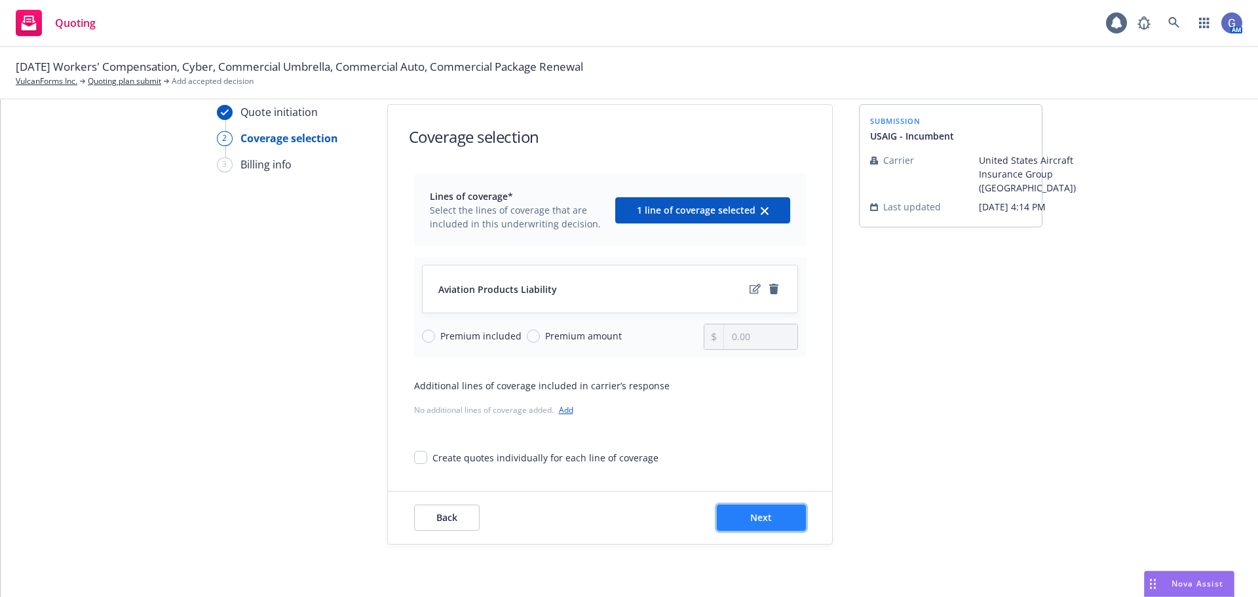
click at [750, 515] on span "Next" at bounding box center [761, 517] width 22 height 12
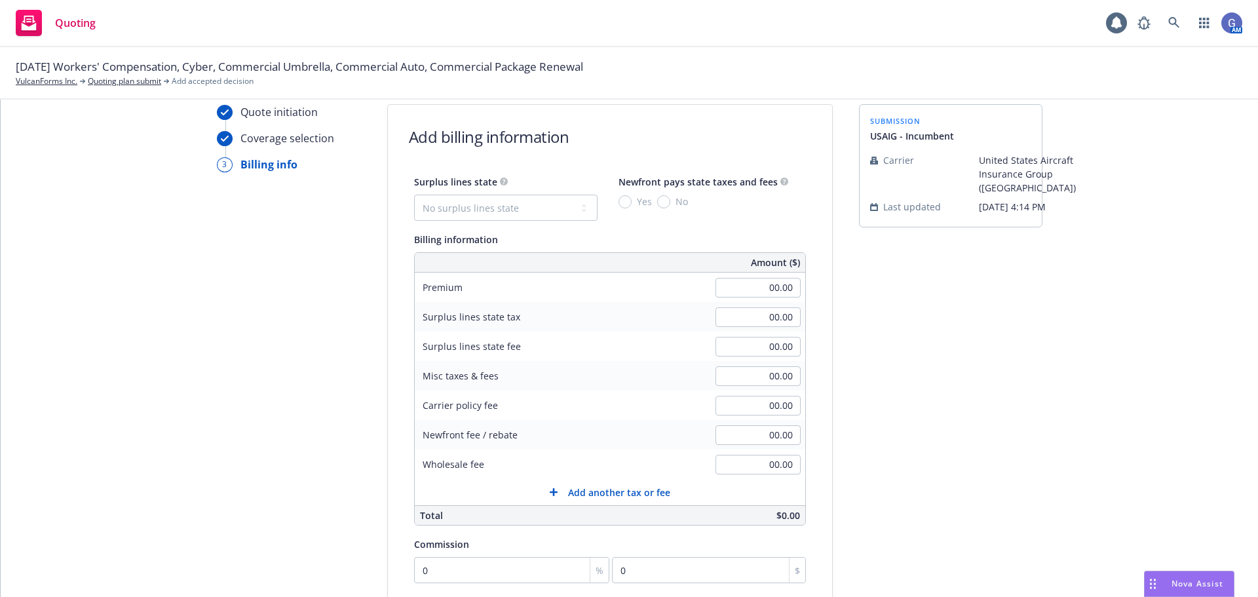
scroll to position [0, 0]
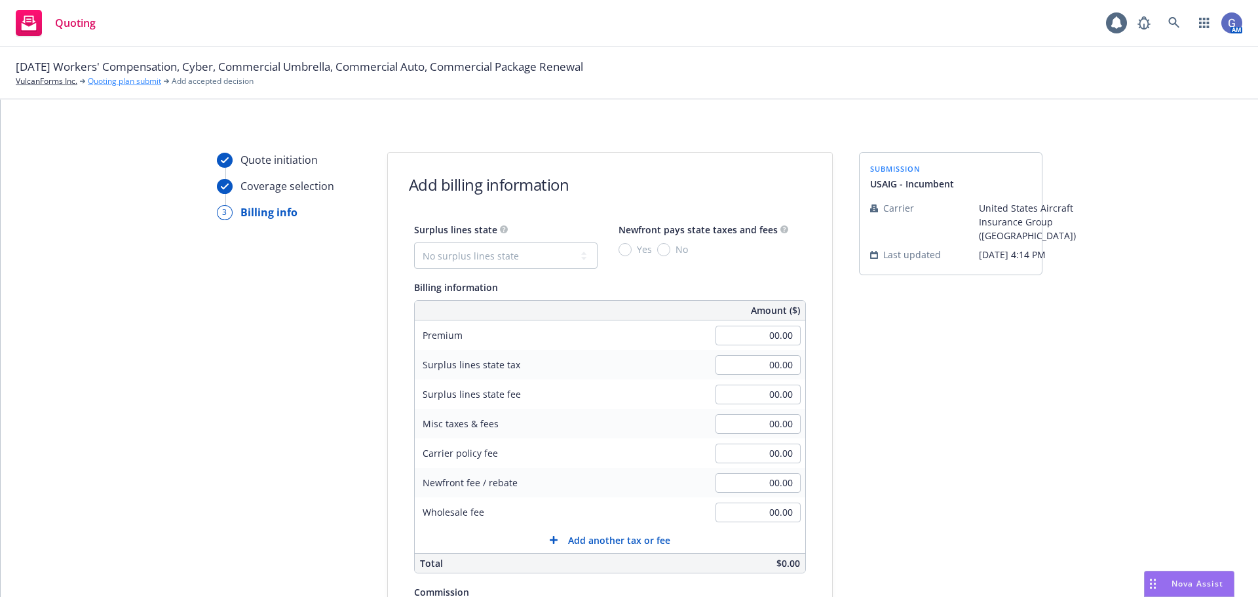
click at [130, 79] on link "Quoting plan submit" at bounding box center [124, 81] width 73 height 12
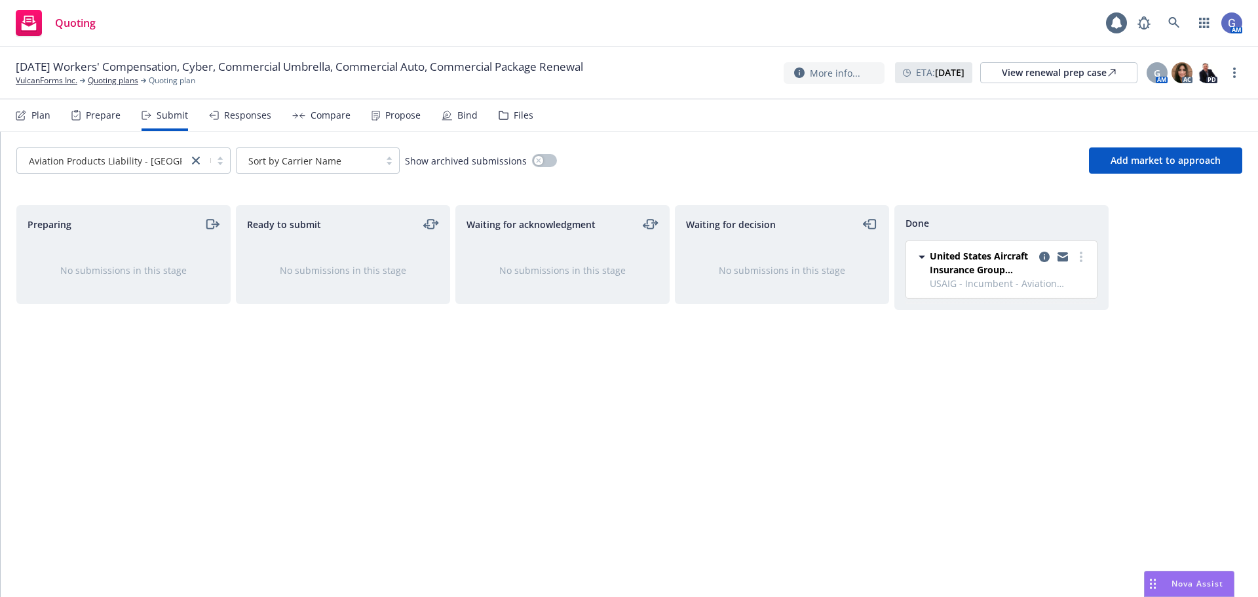
click at [462, 112] on div "Bind" at bounding box center [467, 115] width 20 height 10
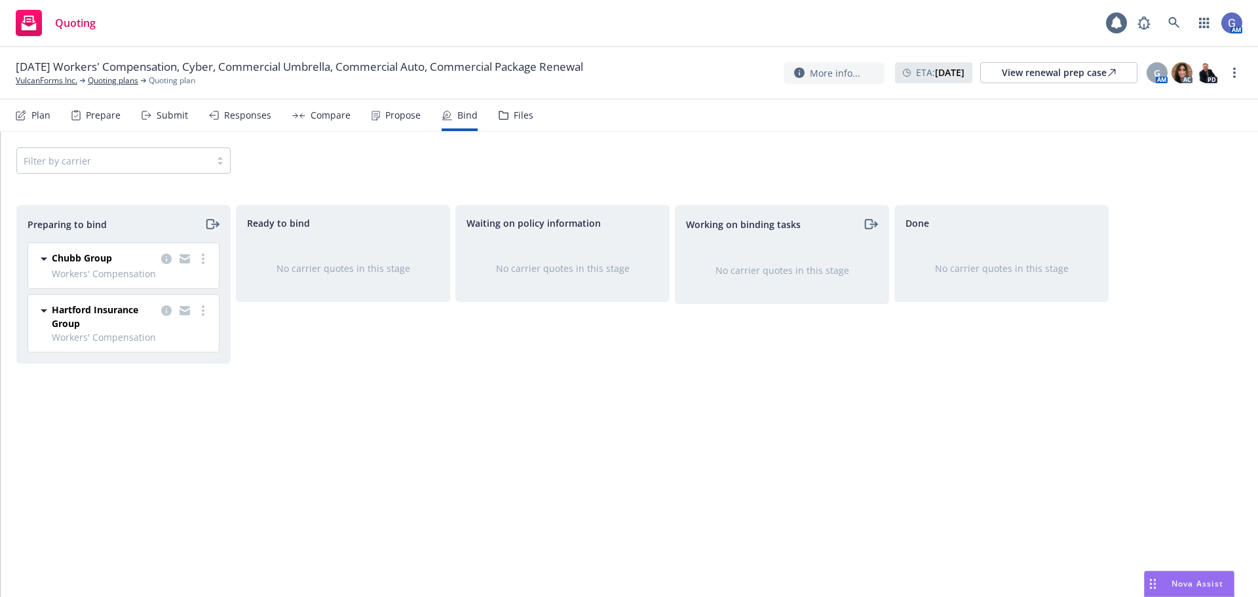
click at [218, 220] on icon "moveRight" at bounding box center [211, 224] width 15 height 16
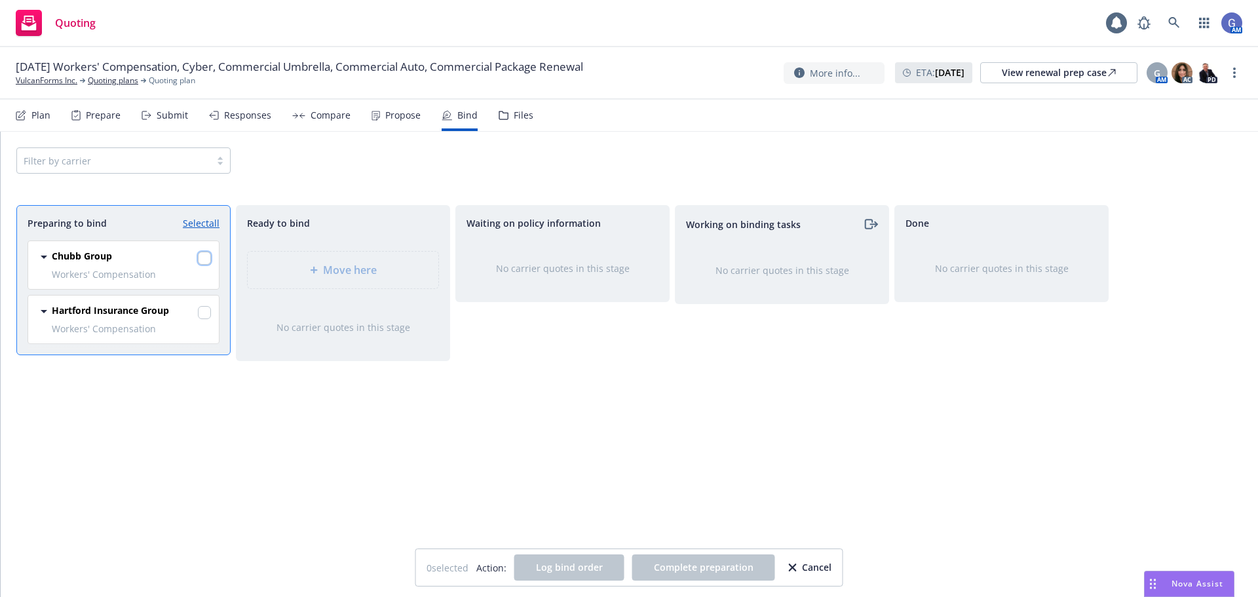
click at [206, 258] on input "checkbox" at bounding box center [204, 258] width 13 height 13
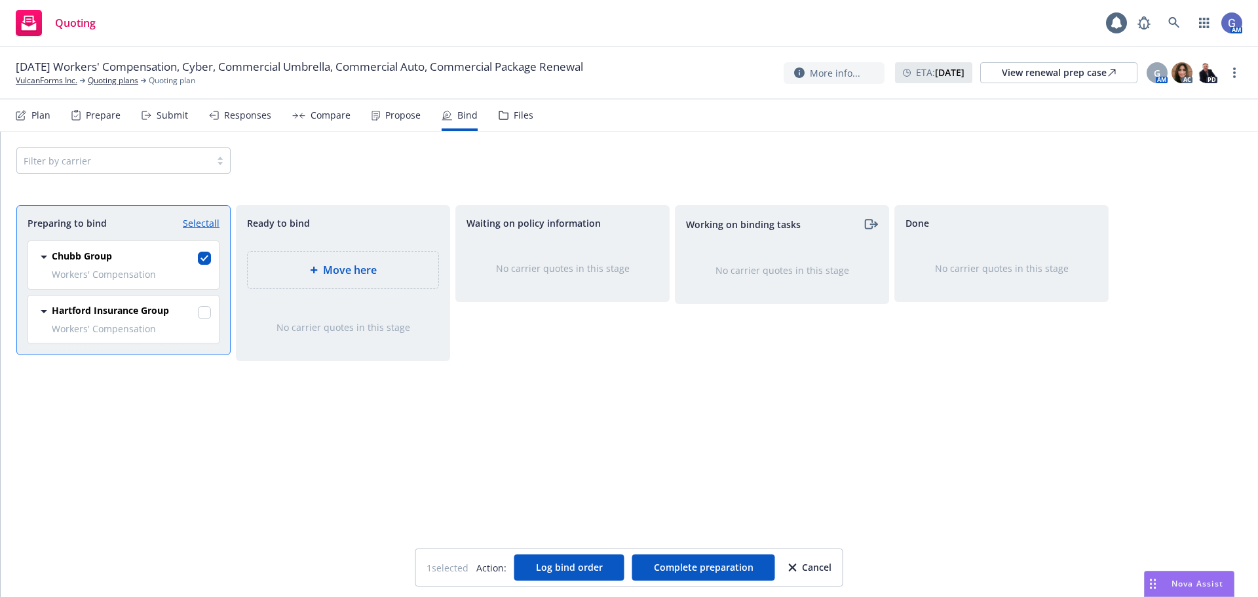
click at [348, 279] on div "Move here" at bounding box center [343, 270] width 191 height 37
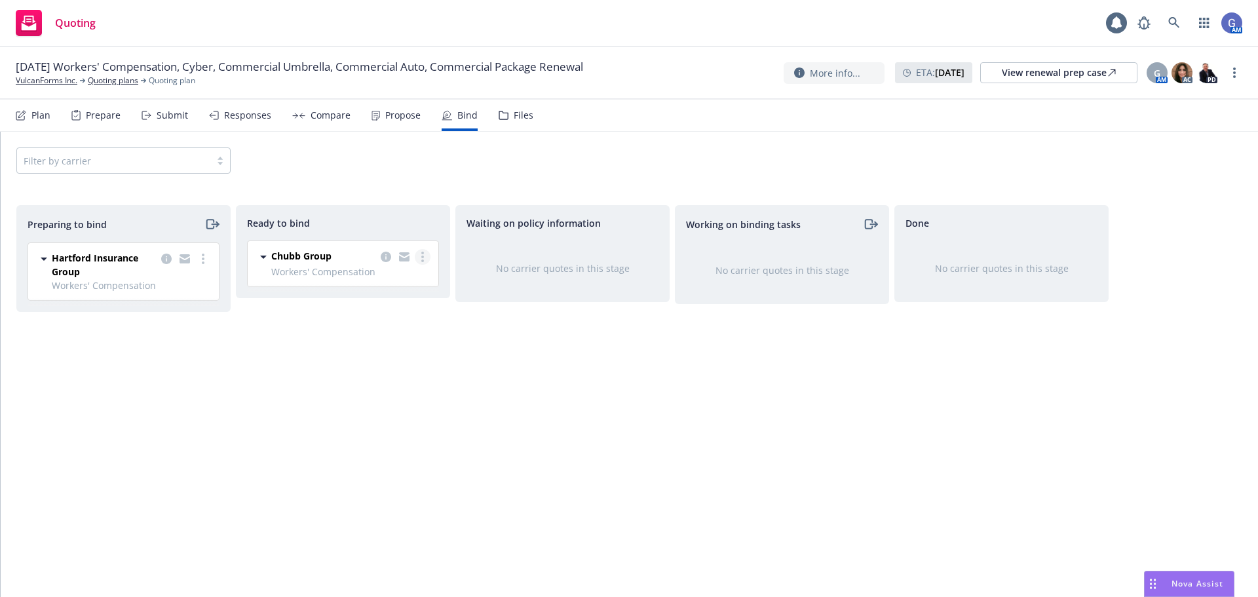
click at [418, 256] on link "more" at bounding box center [423, 257] width 16 height 16
click at [387, 279] on span "Log bind order" at bounding box center [359, 283] width 96 height 12
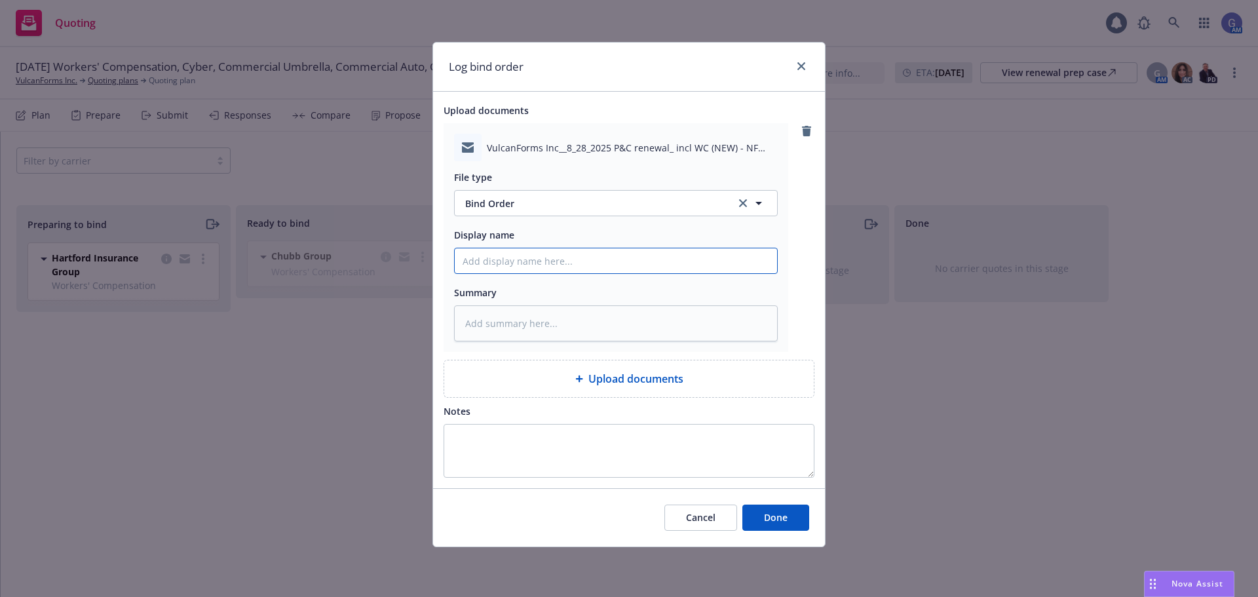
click at [541, 254] on input "Display name" at bounding box center [616, 260] width 322 height 25
click at [770, 514] on span "Done" at bounding box center [776, 517] width 24 height 12
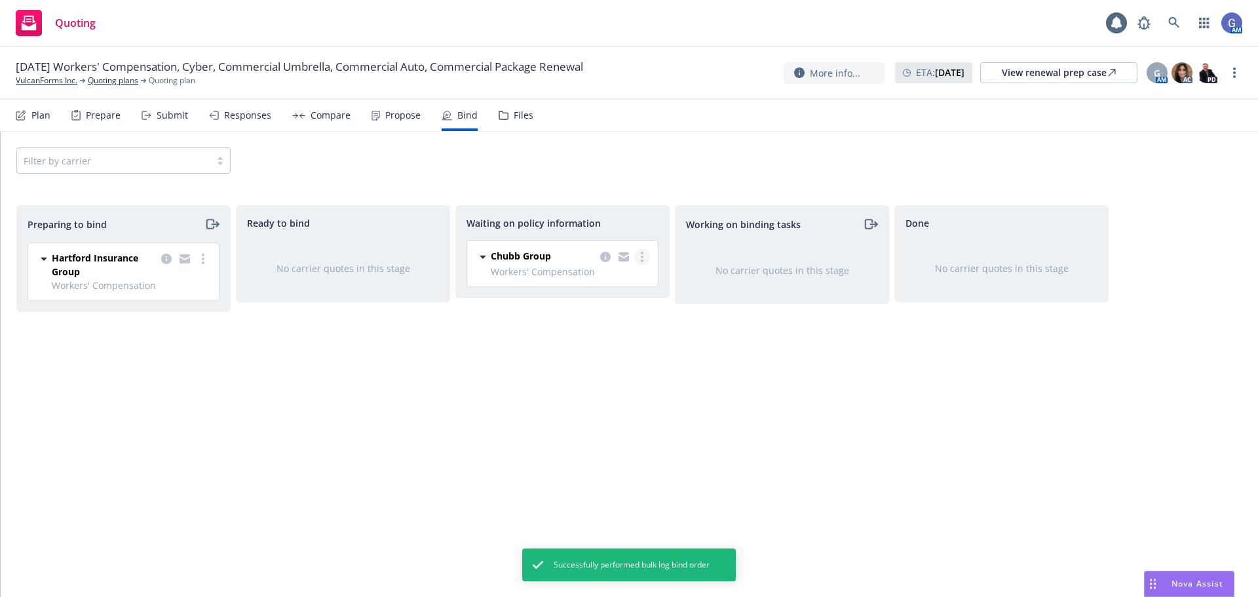
click at [641, 254] on icon "more" at bounding box center [642, 257] width 3 height 10
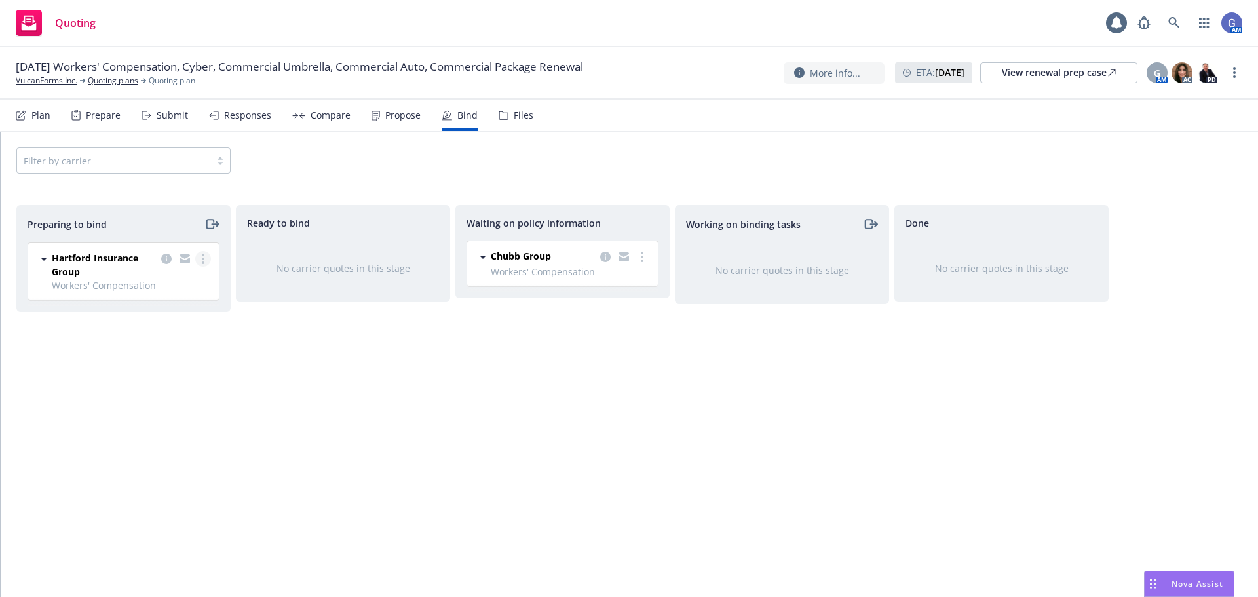
click at [201, 261] on link "more" at bounding box center [203, 259] width 16 height 16
click at [143, 336] on span "Move to done" at bounding box center [127, 338] width 91 height 12
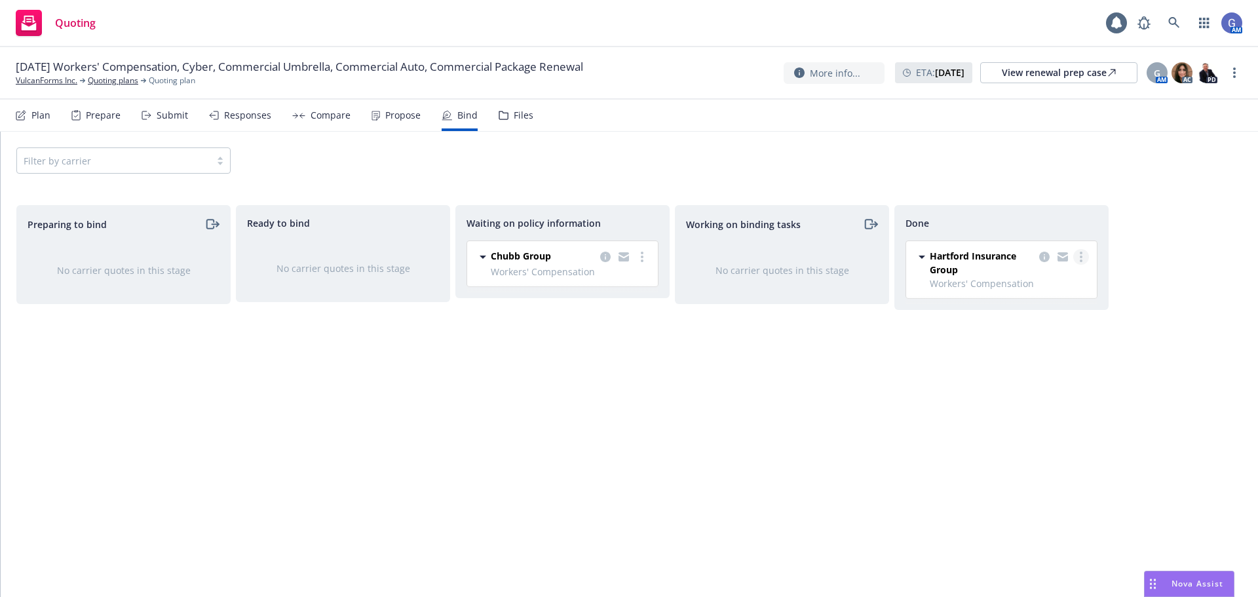
click at [1078, 258] on link "more" at bounding box center [1082, 257] width 16 height 16
click at [1045, 286] on span "Move back one step" at bounding box center [1029, 283] width 119 height 12
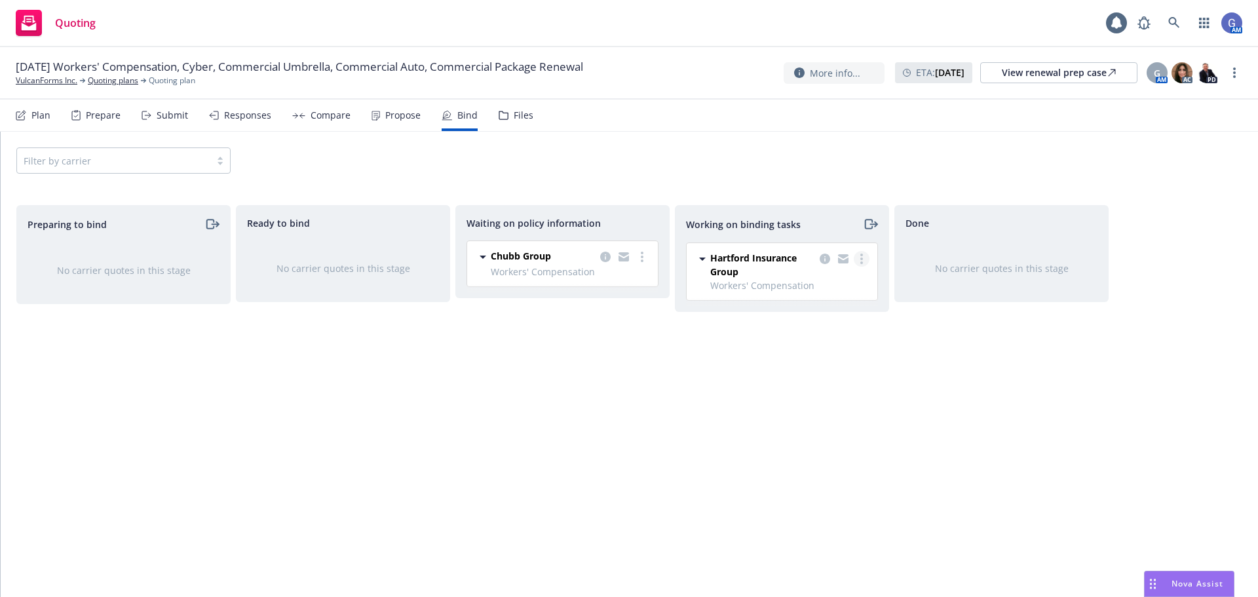
click at [861, 258] on icon "more" at bounding box center [862, 259] width 3 height 10
click at [837, 284] on span "Move back one step" at bounding box center [809, 285] width 119 height 12
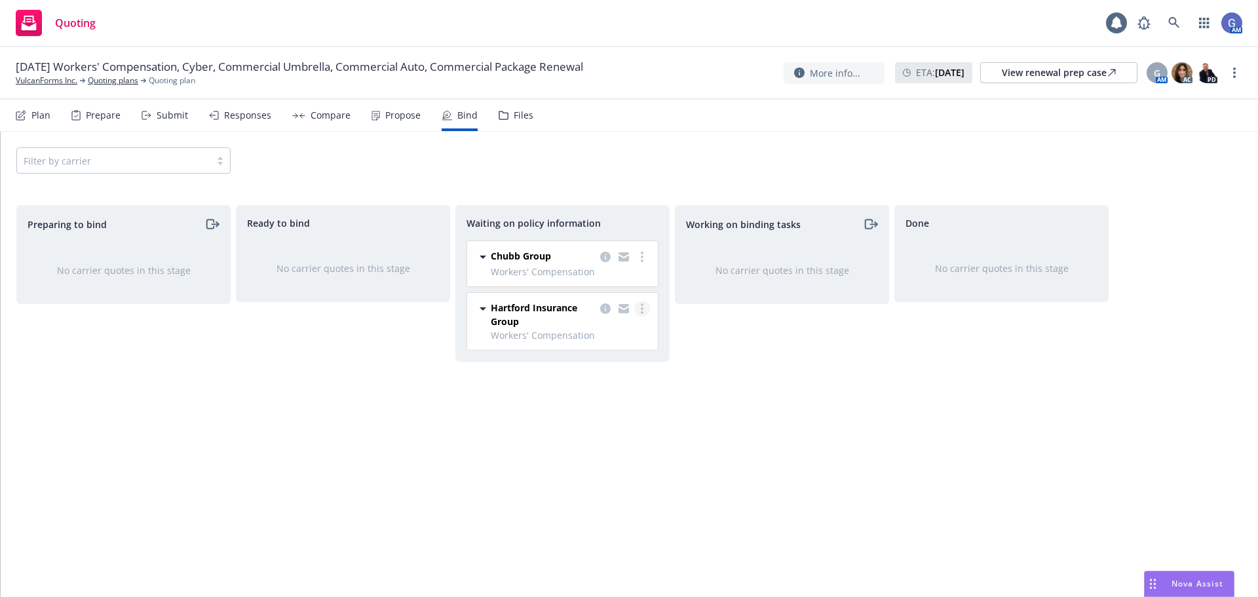
click at [646, 309] on link "more" at bounding box center [642, 309] width 16 height 16
click at [587, 364] on span "Move back one step" at bounding box center [590, 361] width 119 height 12
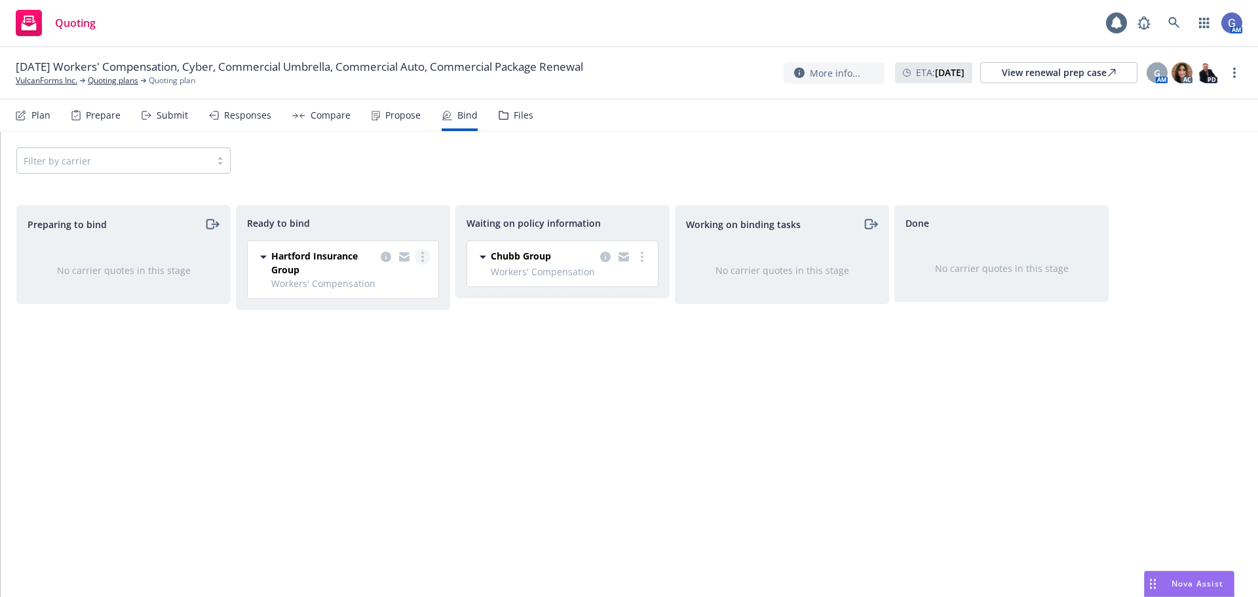
click at [423, 261] on circle "more" at bounding box center [422, 261] width 3 height 3
click at [374, 311] on span "Move back one step" at bounding box center [370, 309] width 119 height 12
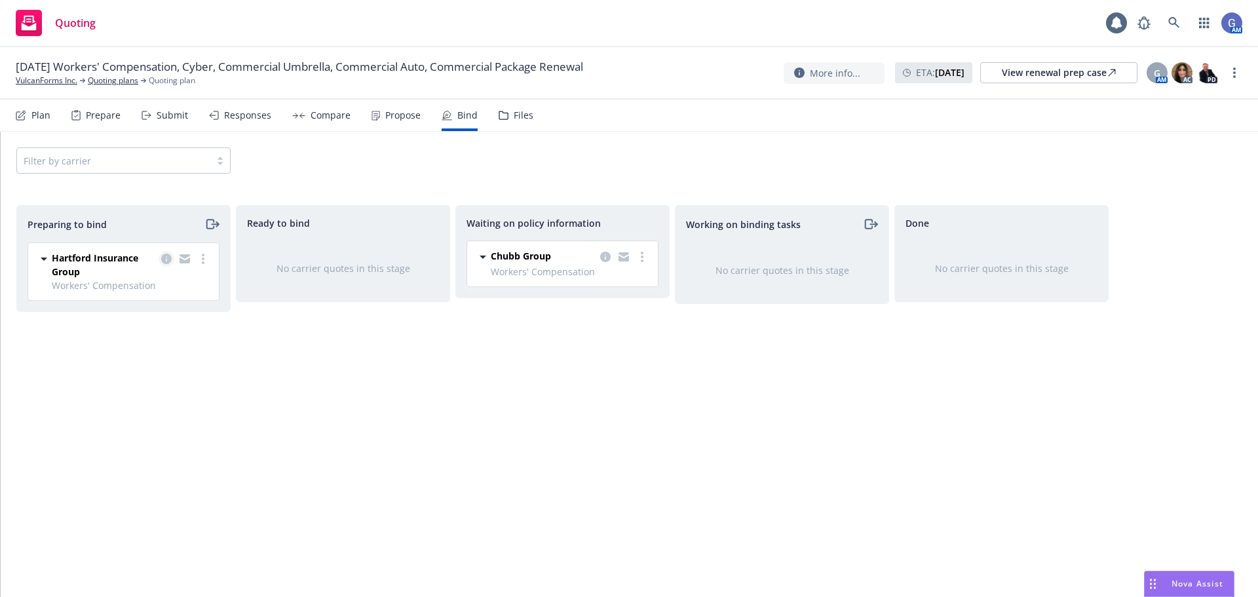
click at [163, 259] on icon "copy logging email" at bounding box center [166, 259] width 10 height 10
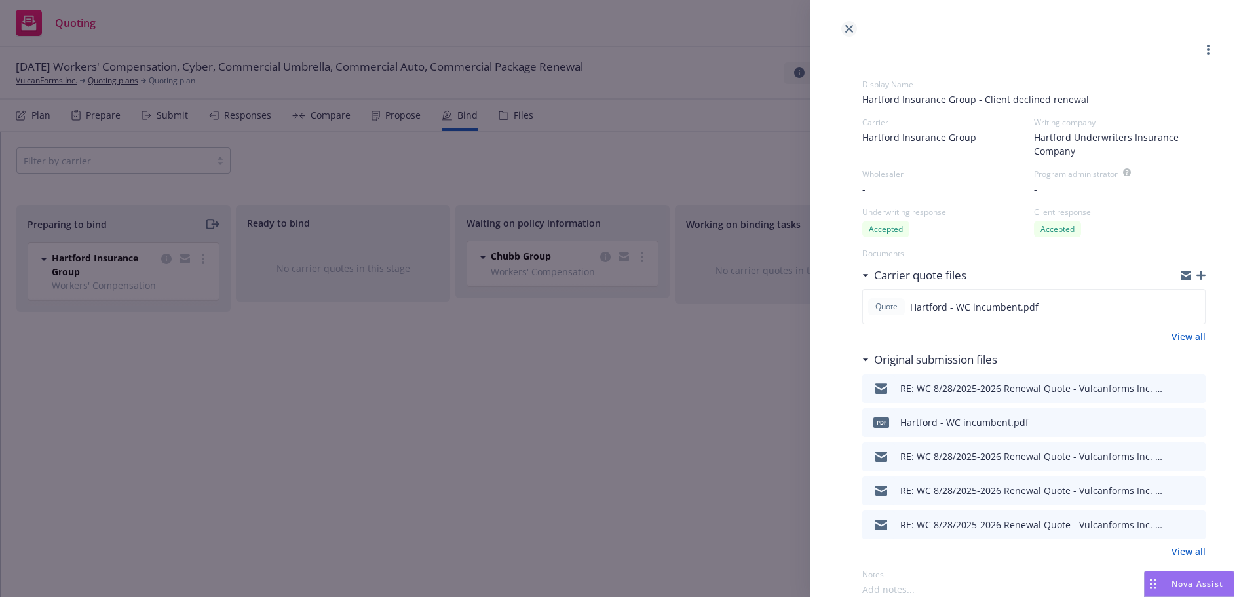
click at [847, 26] on icon "close" at bounding box center [849, 29] width 8 height 8
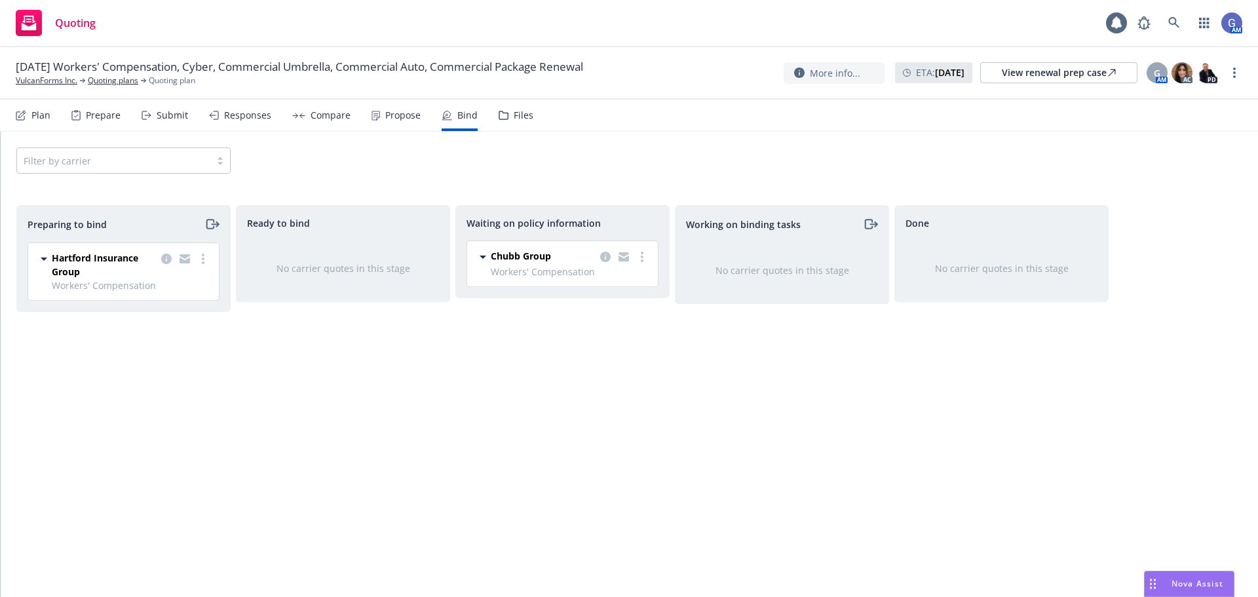
click at [38, 256] on icon at bounding box center [44, 259] width 16 height 16
click at [164, 258] on icon "copy logging email" at bounding box center [166, 259] width 10 height 10
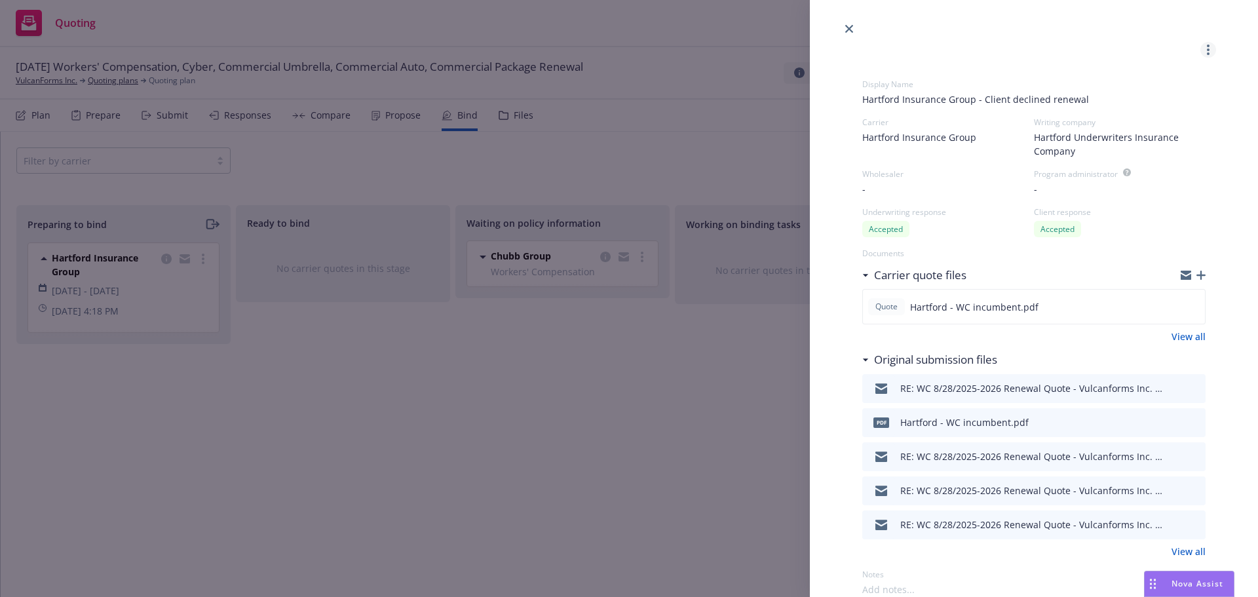
click at [1201, 49] on link "more" at bounding box center [1209, 50] width 16 height 16
click at [849, 31] on icon "close" at bounding box center [849, 29] width 8 height 8
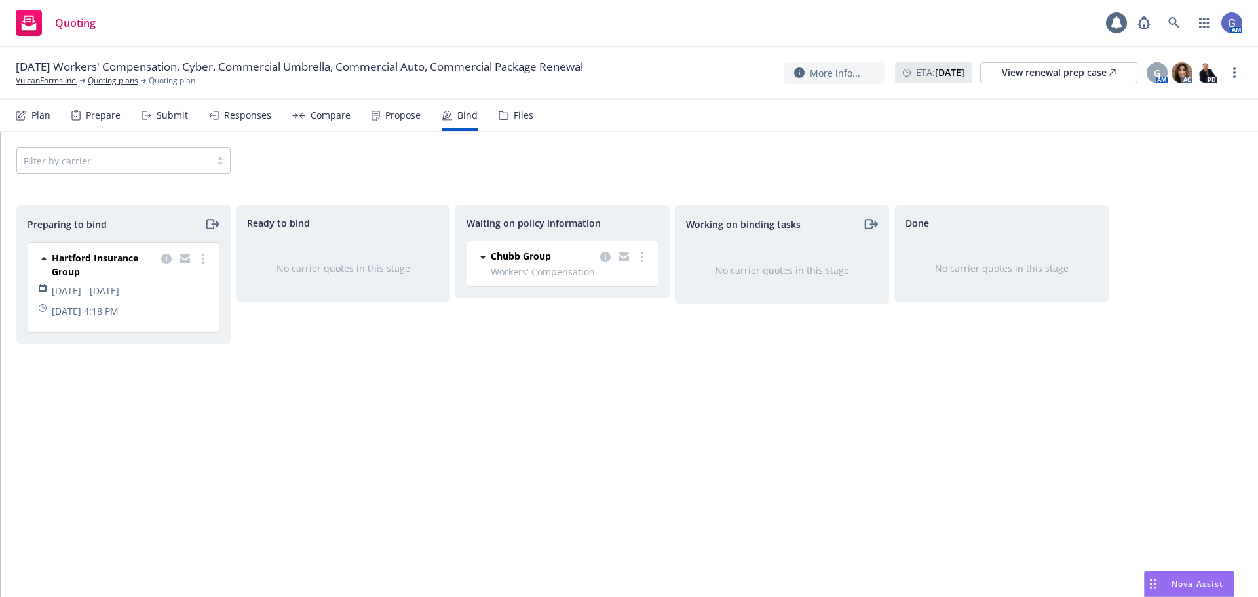
click at [171, 116] on div "Submit" at bounding box center [172, 115] width 31 height 10
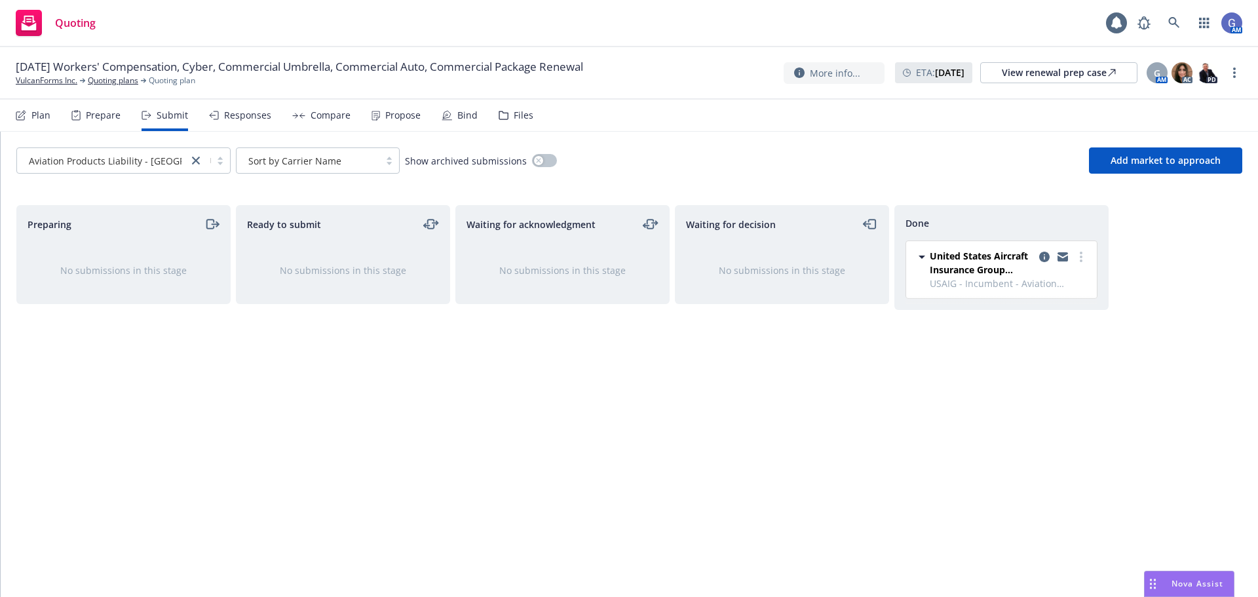
click at [239, 119] on div "Responses" at bounding box center [247, 115] width 47 height 10
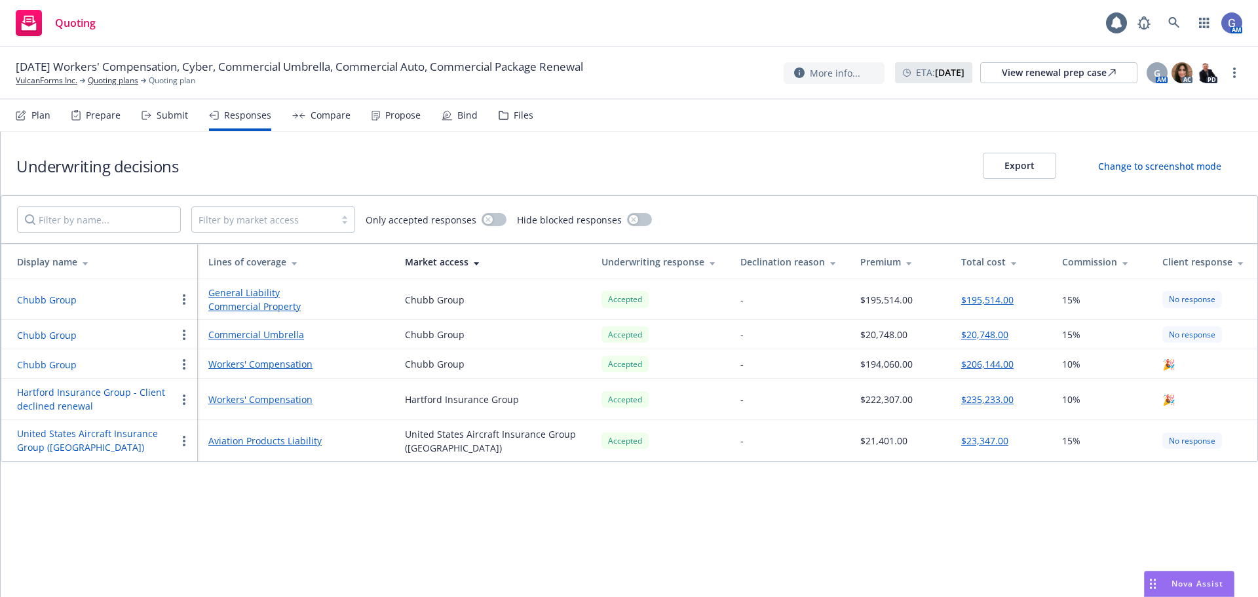
click at [184, 397] on icon "button" at bounding box center [184, 400] width 3 height 10
click at [221, 428] on span "Withdraw carrier quote" at bounding box center [243, 425] width 134 height 12
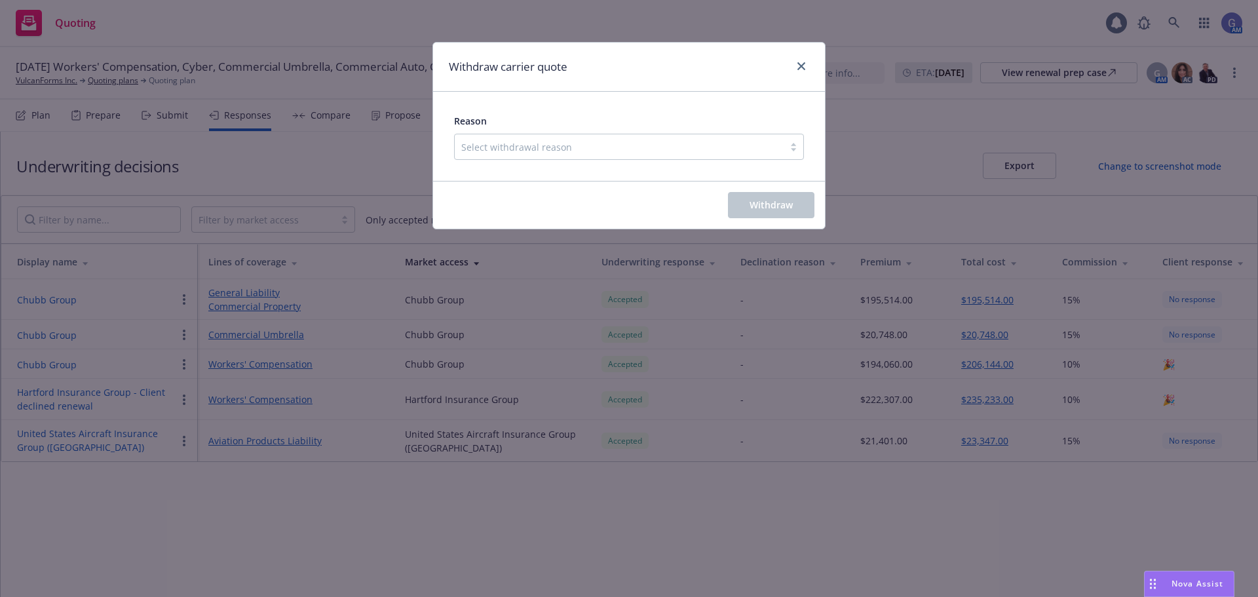
click at [741, 147] on div at bounding box center [619, 147] width 316 height 16
click at [237, 589] on div "Withdraw carrier quote Reason Select withdrawal reason Withdraw" at bounding box center [629, 298] width 1258 height 597
click at [802, 68] on icon "close" at bounding box center [802, 66] width 8 height 8
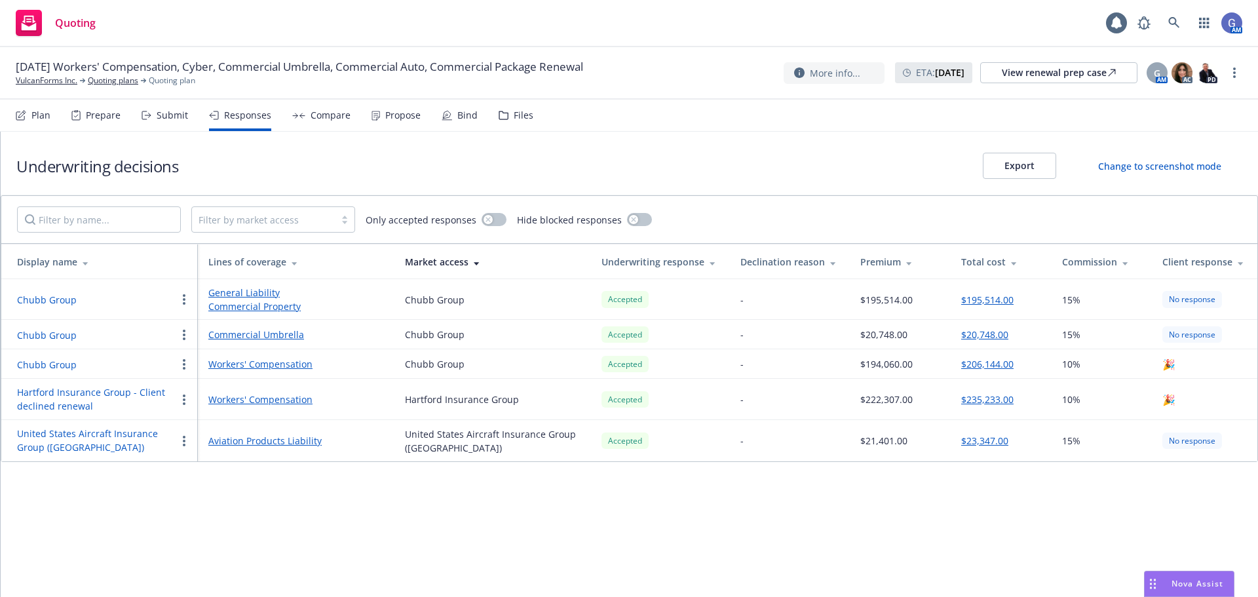
click at [265, 401] on link "Workers' Compensation" at bounding box center [296, 400] width 176 height 14
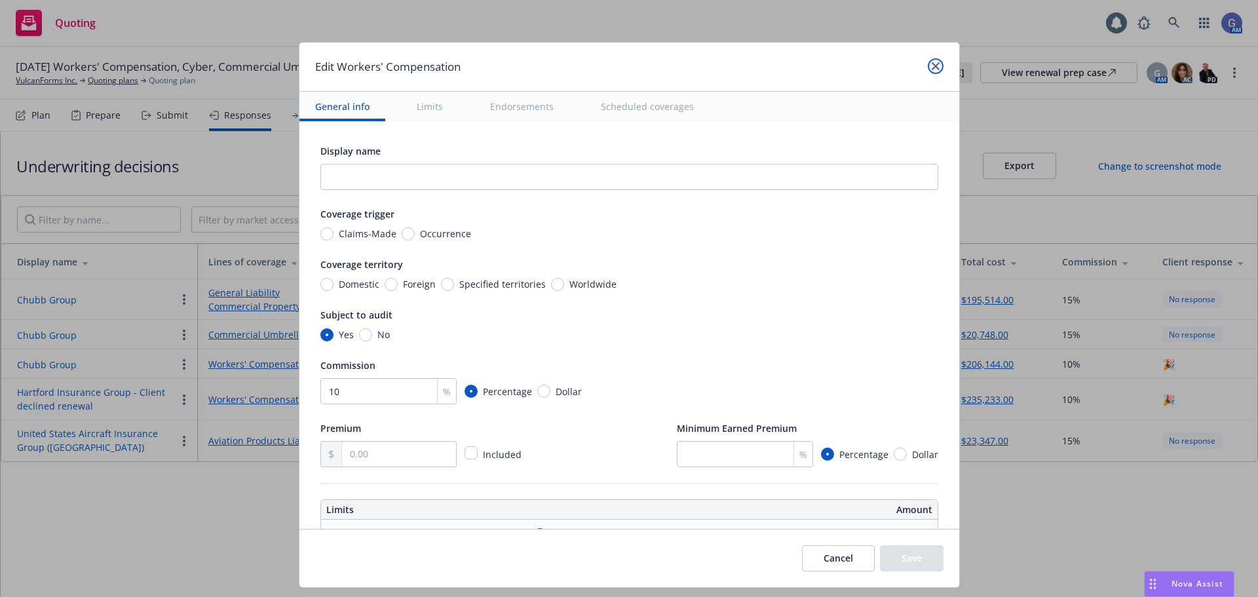
click at [935, 65] on icon "close" at bounding box center [936, 66] width 8 height 8
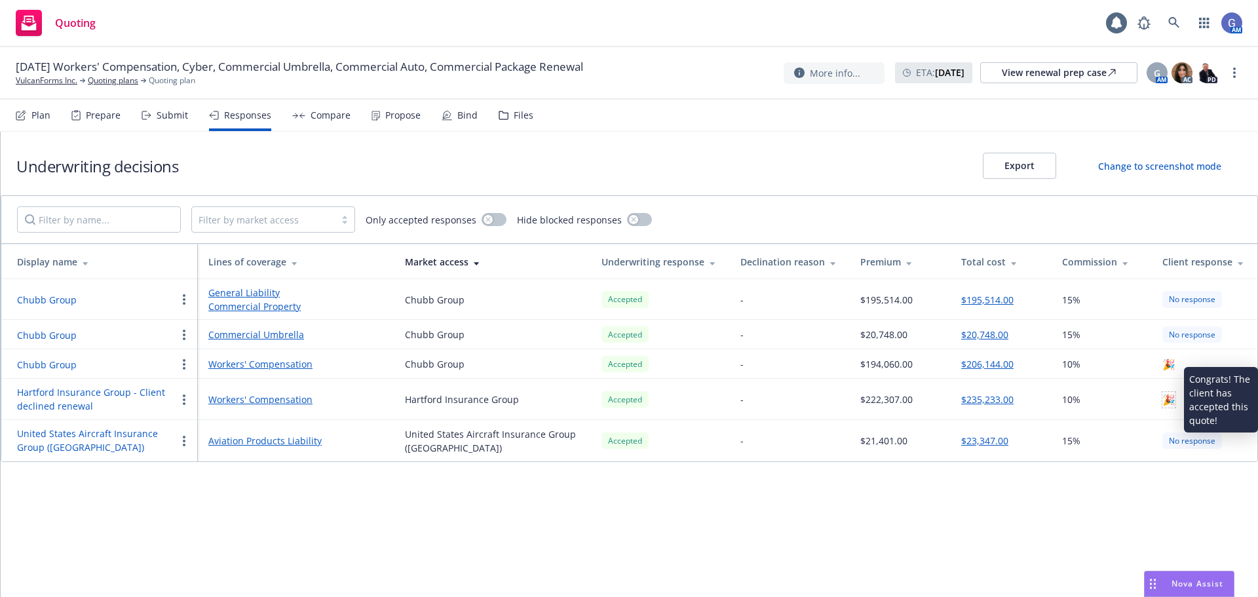
click at [1171, 401] on span "🎉" at bounding box center [1169, 400] width 13 height 16
click at [54, 77] on link "VulcanForms Inc." at bounding box center [47, 81] width 62 height 12
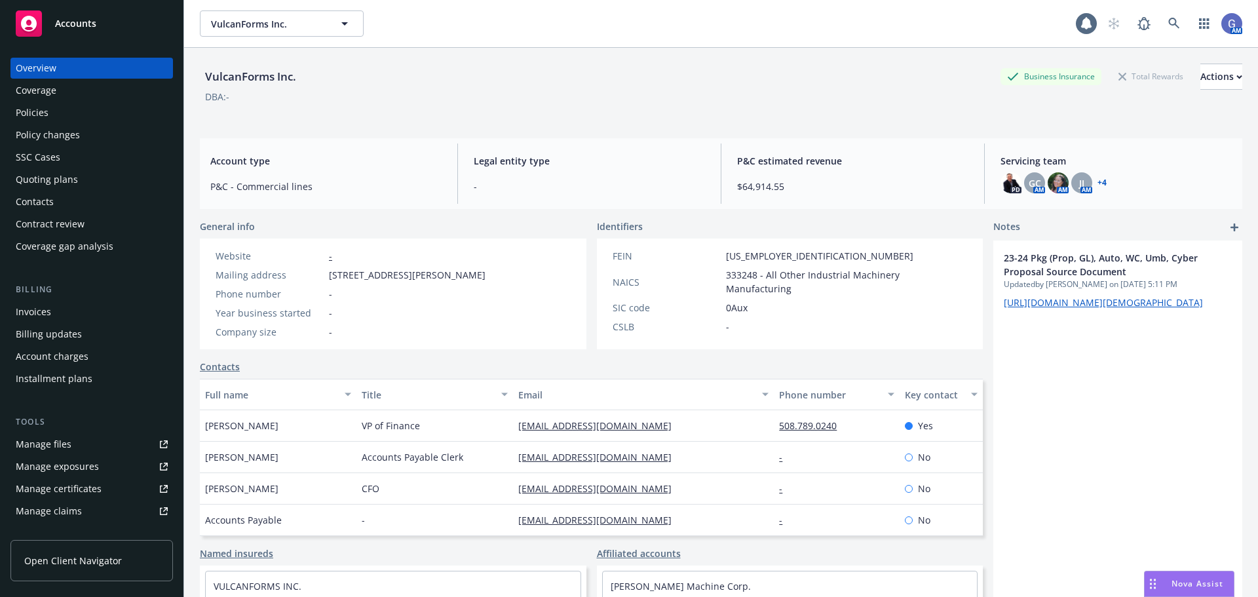
click at [39, 311] on div "Invoices" at bounding box center [33, 311] width 35 height 21
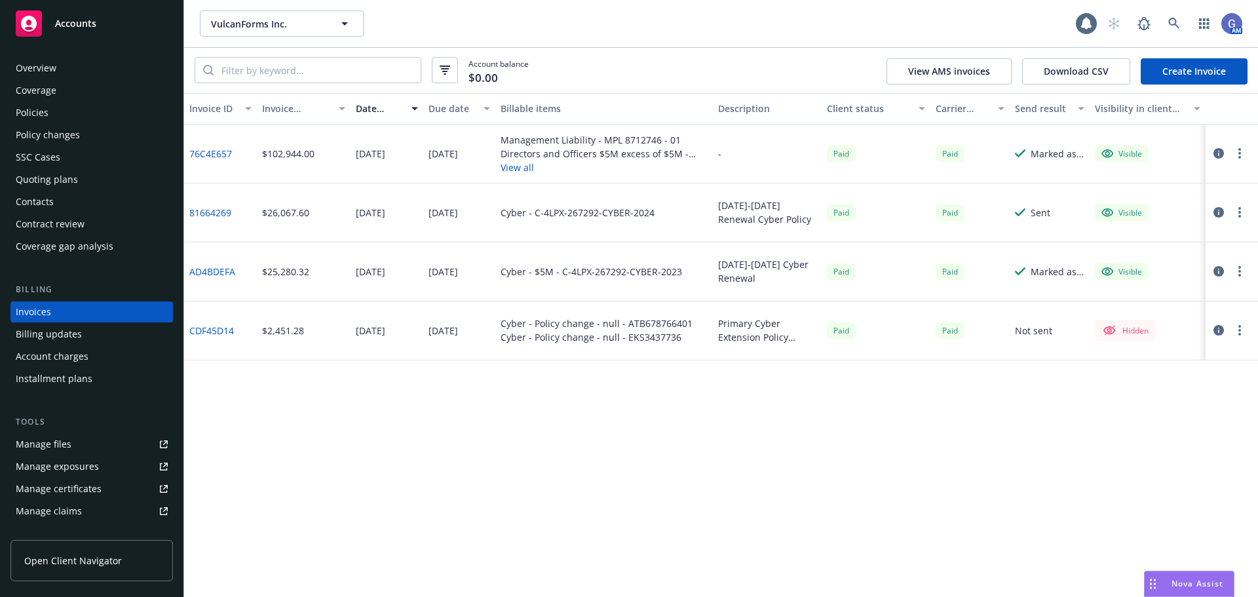
click at [31, 108] on div "Policies" at bounding box center [32, 112] width 33 height 21
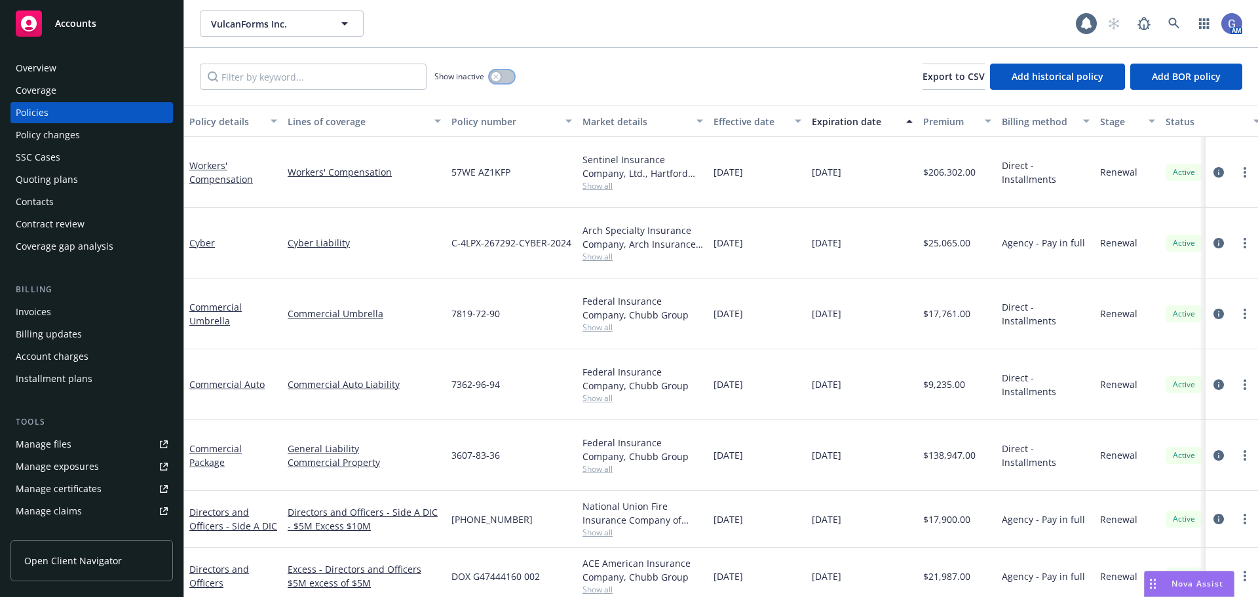
click at [513, 77] on button "button" at bounding box center [502, 76] width 25 height 13
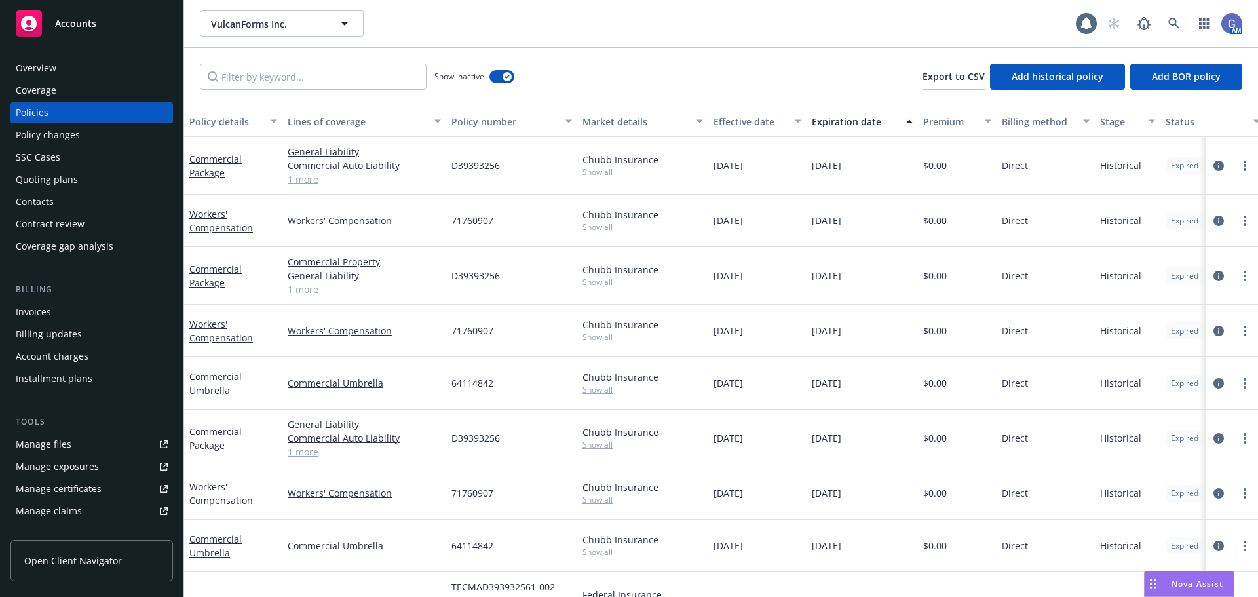
click at [853, 120] on div "Expiration date" at bounding box center [855, 122] width 87 height 14
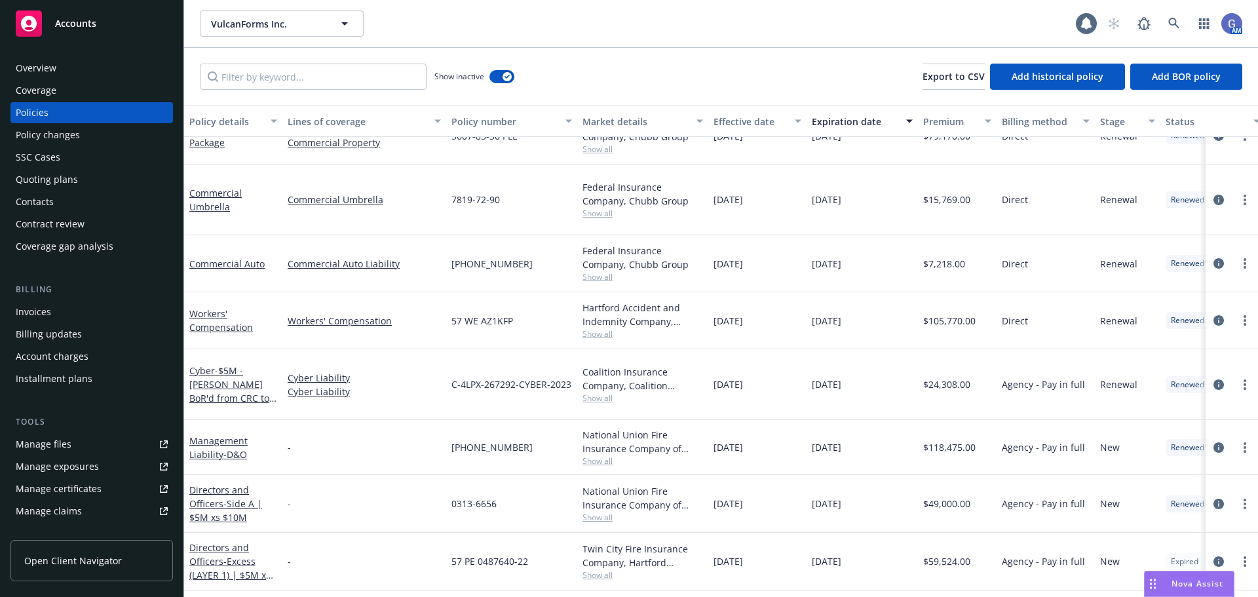
scroll to position [655, 0]
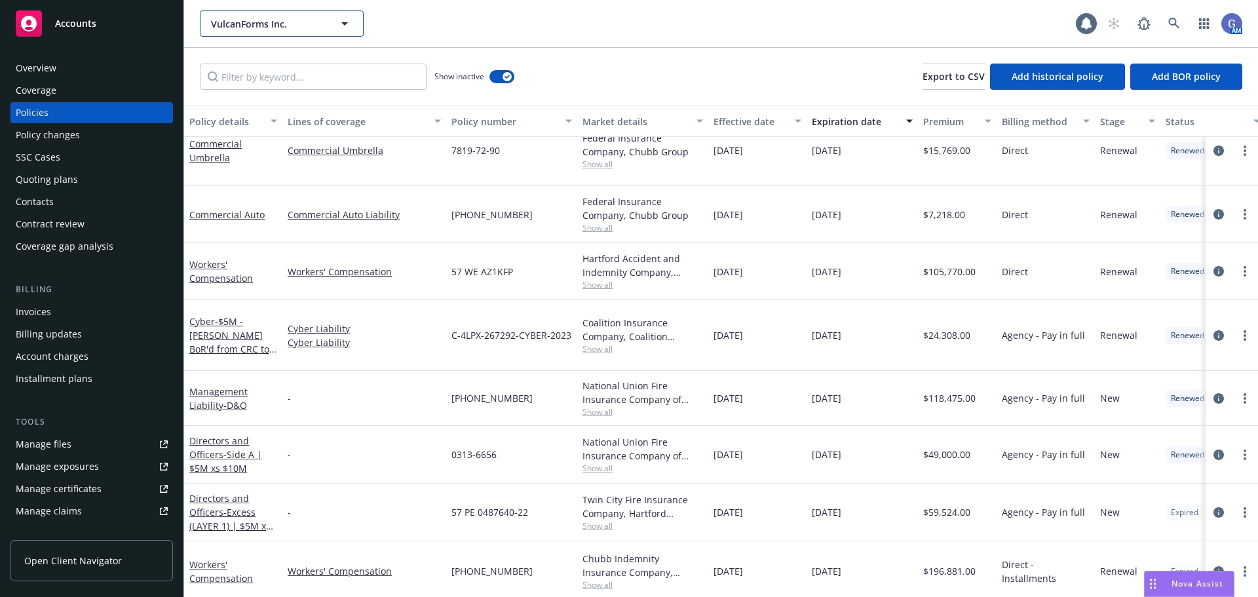
click at [340, 23] on icon "button" at bounding box center [345, 24] width 16 height 16
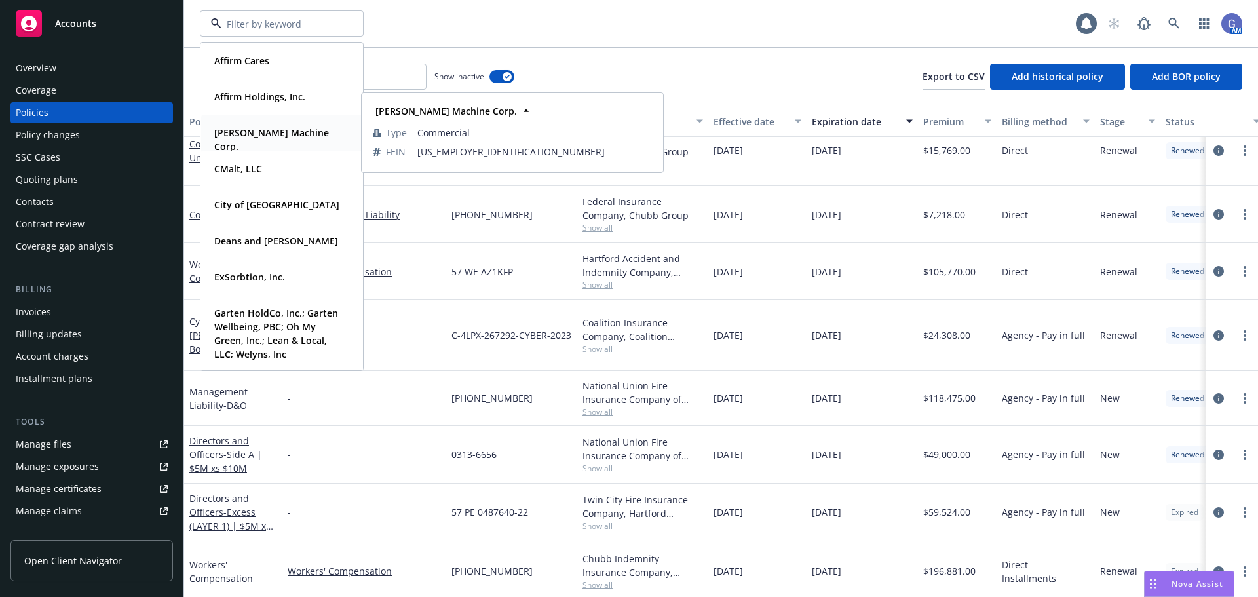
click at [290, 136] on strong "[PERSON_NAME] Machine Corp." at bounding box center [271, 139] width 115 height 26
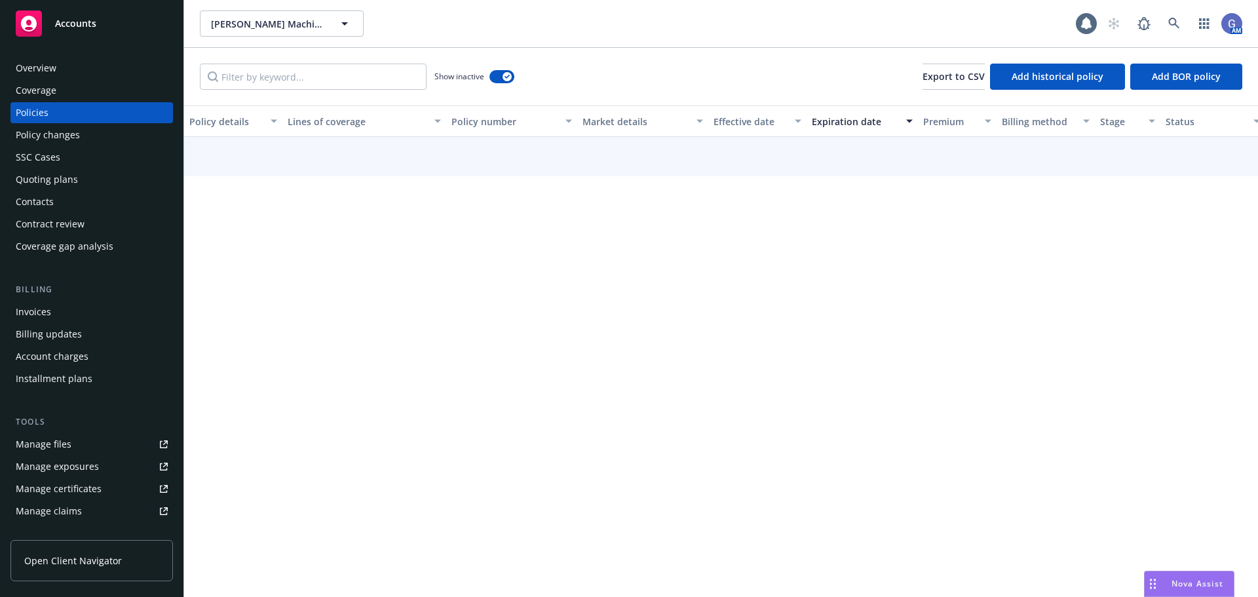
scroll to position [397, 0]
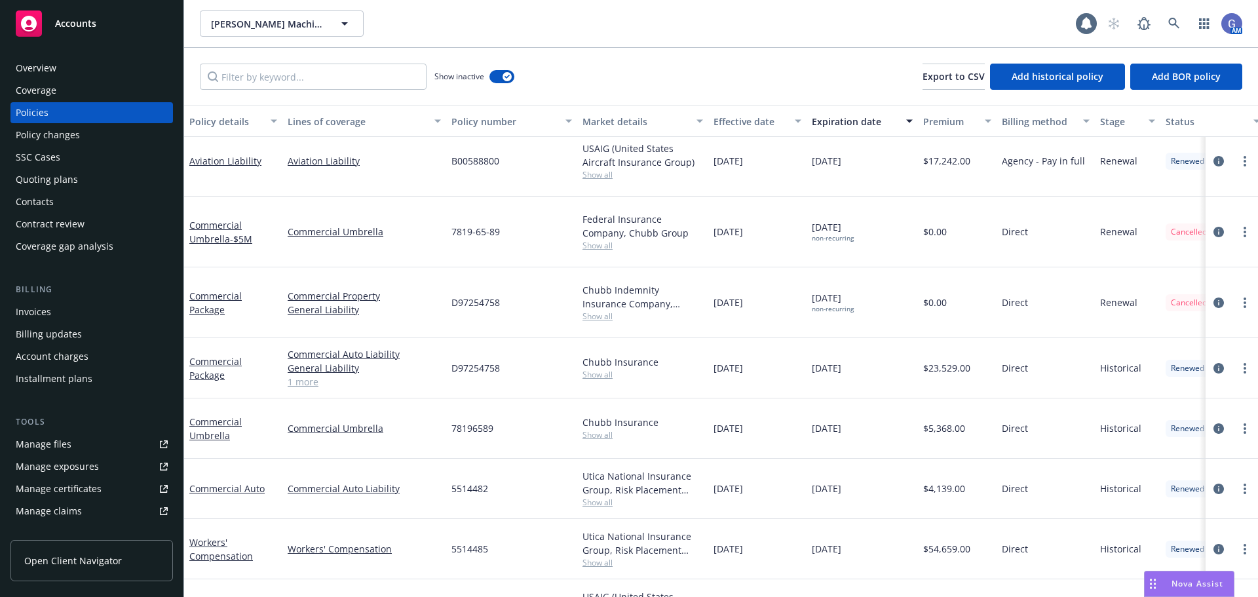
click at [41, 307] on div "Invoices" at bounding box center [33, 311] width 35 height 21
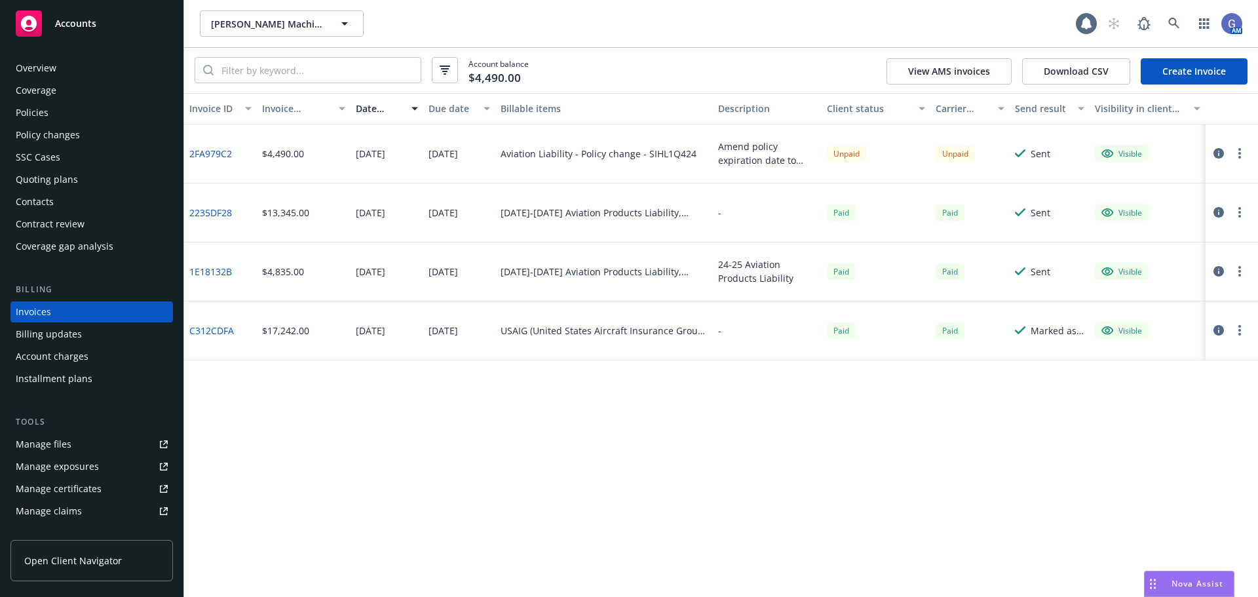
click at [44, 172] on div "Quoting plans" at bounding box center [47, 179] width 62 height 21
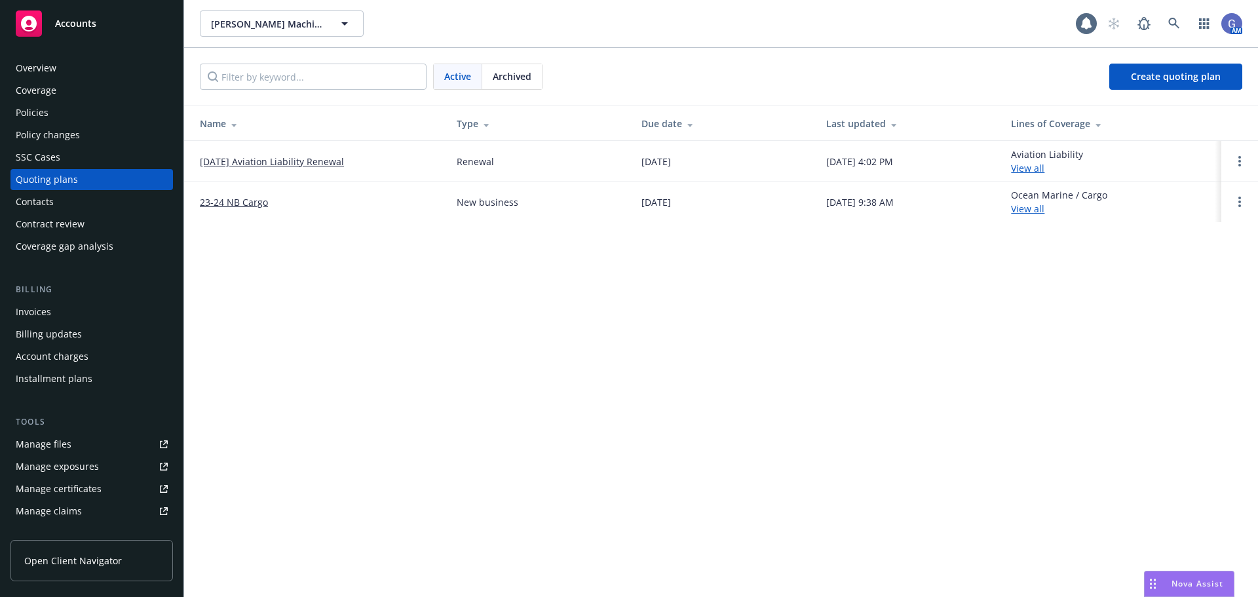
click at [309, 163] on link "08/21/25 Aviation Liability Renewal" at bounding box center [272, 162] width 144 height 14
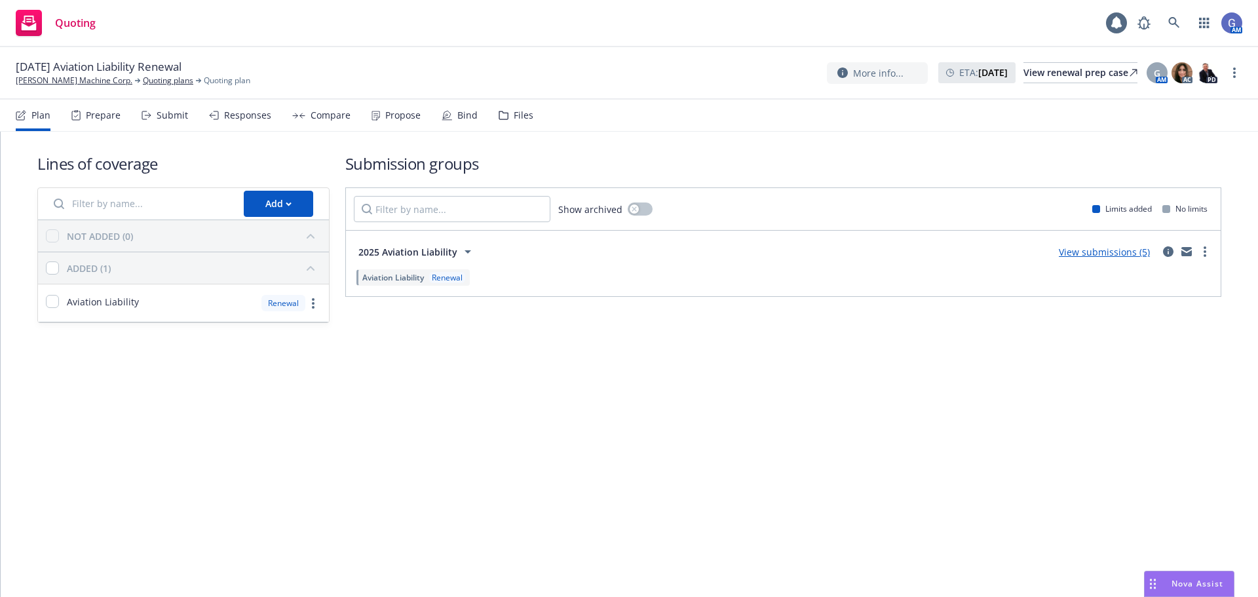
click at [1123, 252] on link "View submissions (5)" at bounding box center [1104, 252] width 91 height 12
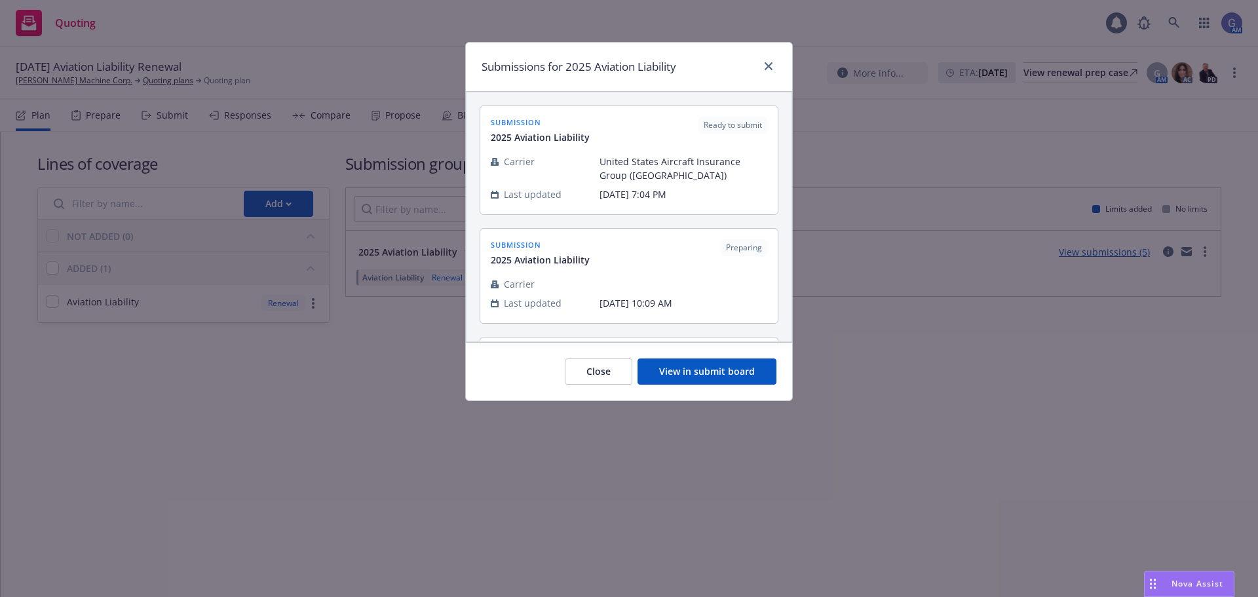
click at [708, 370] on button "View in submit board" at bounding box center [707, 371] width 139 height 26
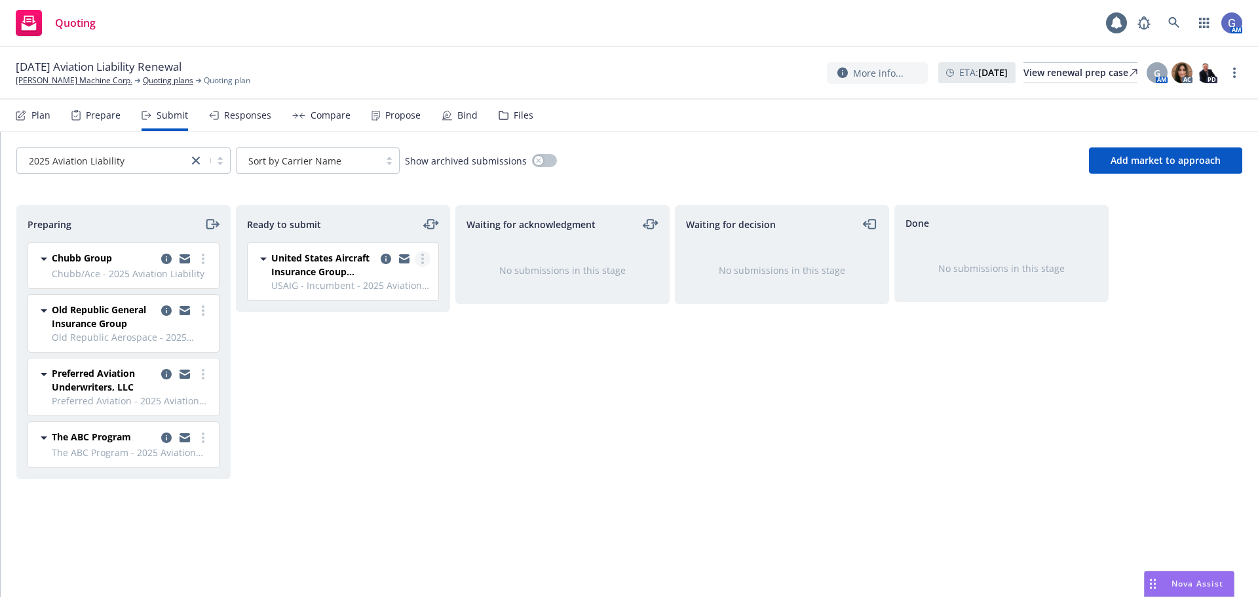
click at [417, 257] on link "more" at bounding box center [423, 259] width 16 height 16
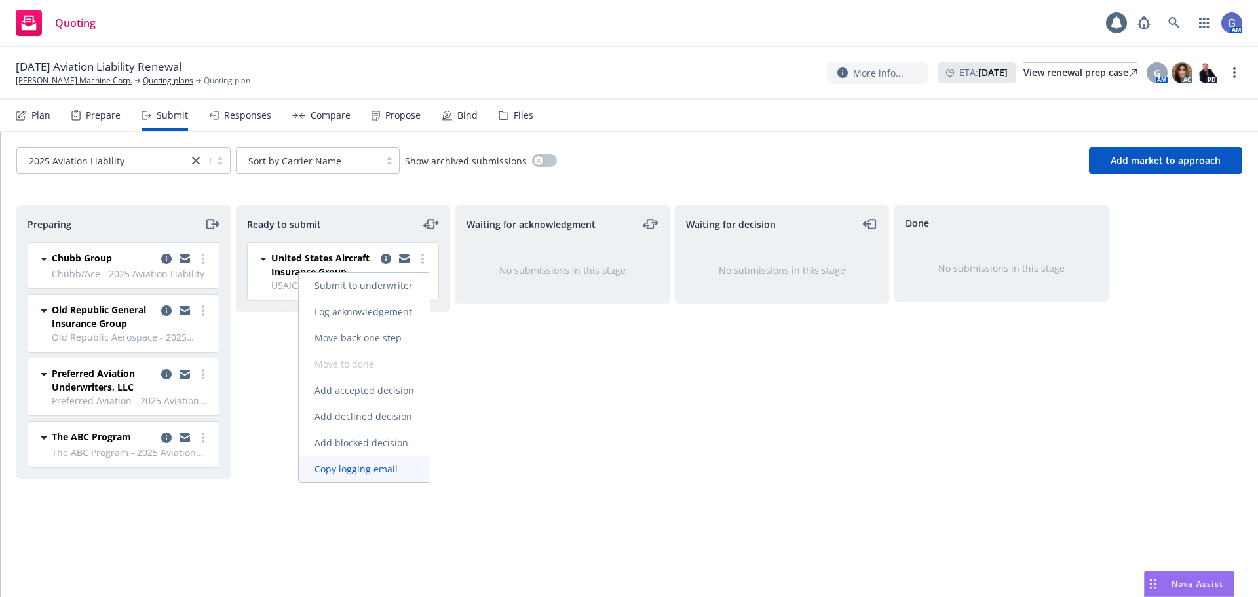
click at [372, 473] on span "Copy logging email" at bounding box center [356, 469] width 115 height 12
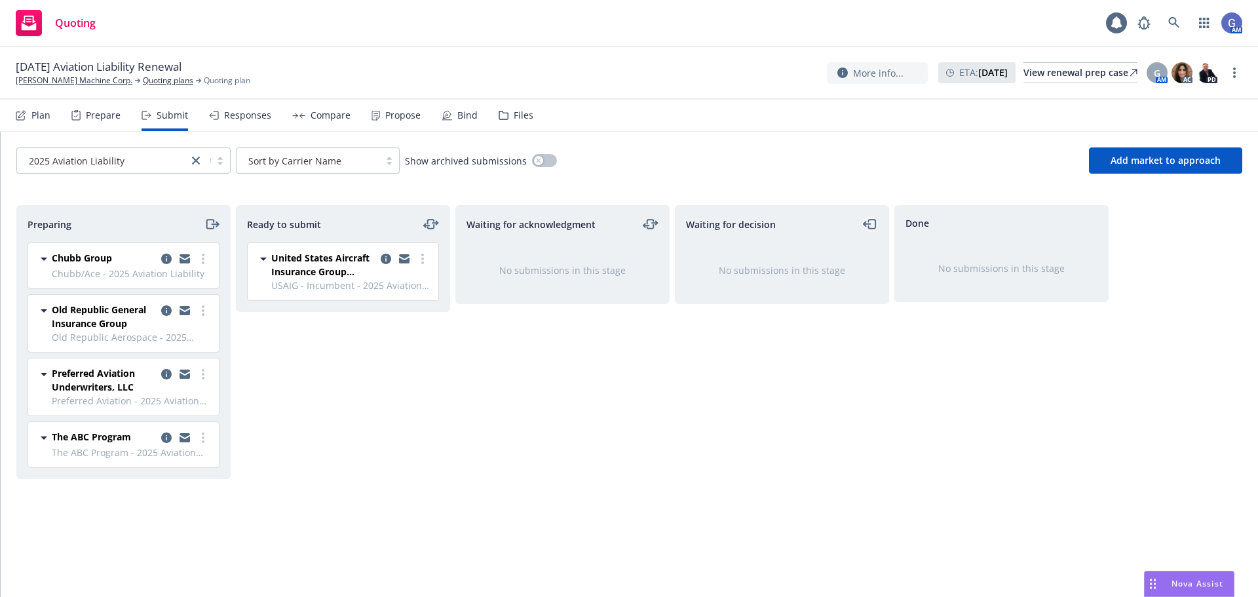
click at [877, 223] on icon "moveLeft" at bounding box center [870, 224] width 15 height 16
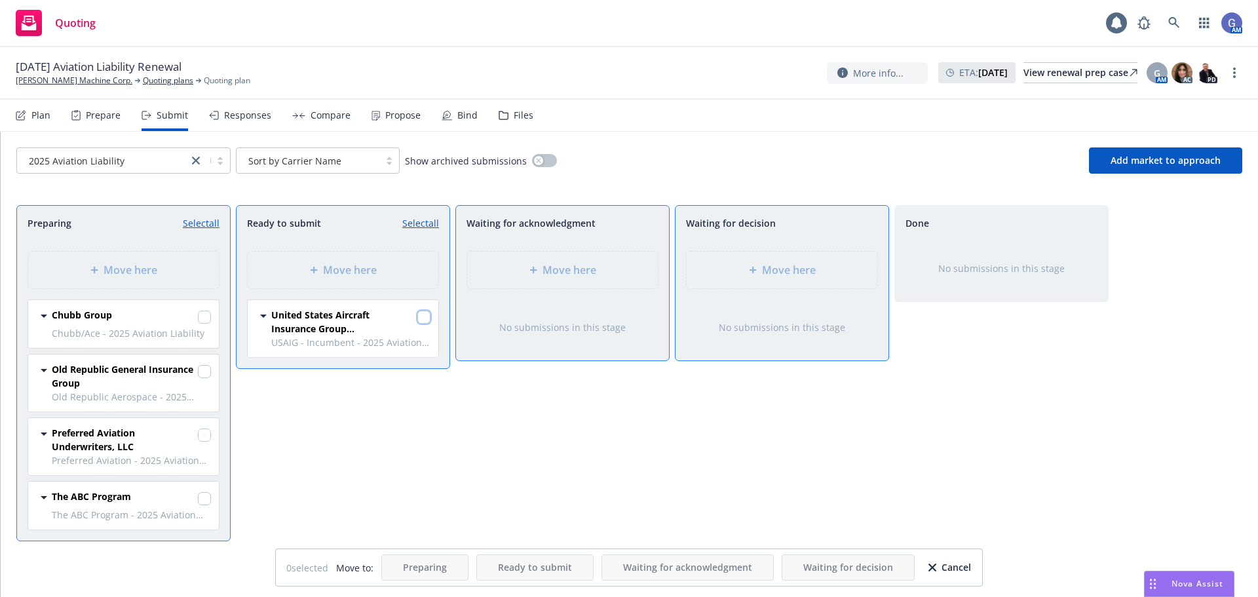
click at [425, 318] on input "checkbox" at bounding box center [423, 317] width 13 height 13
checkbox input "true"
click at [775, 275] on span "Move here" at bounding box center [789, 270] width 54 height 16
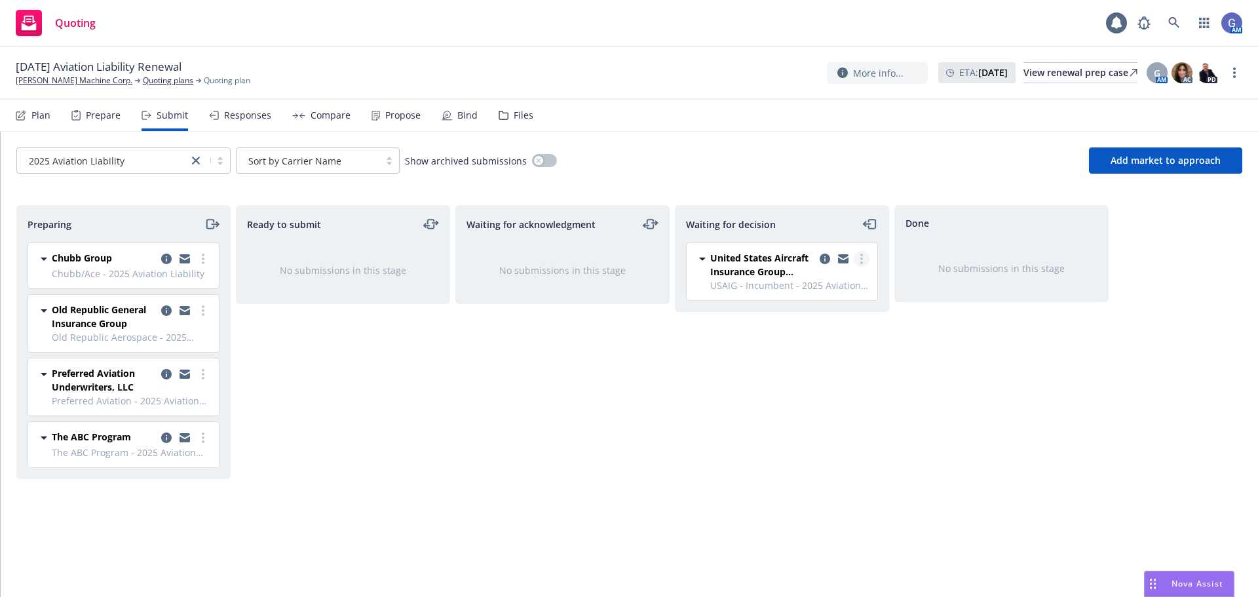
click at [862, 262] on circle "more" at bounding box center [862, 262] width 3 height 3
click at [829, 343] on span "Add accepted decision" at bounding box center [803, 338] width 131 height 12
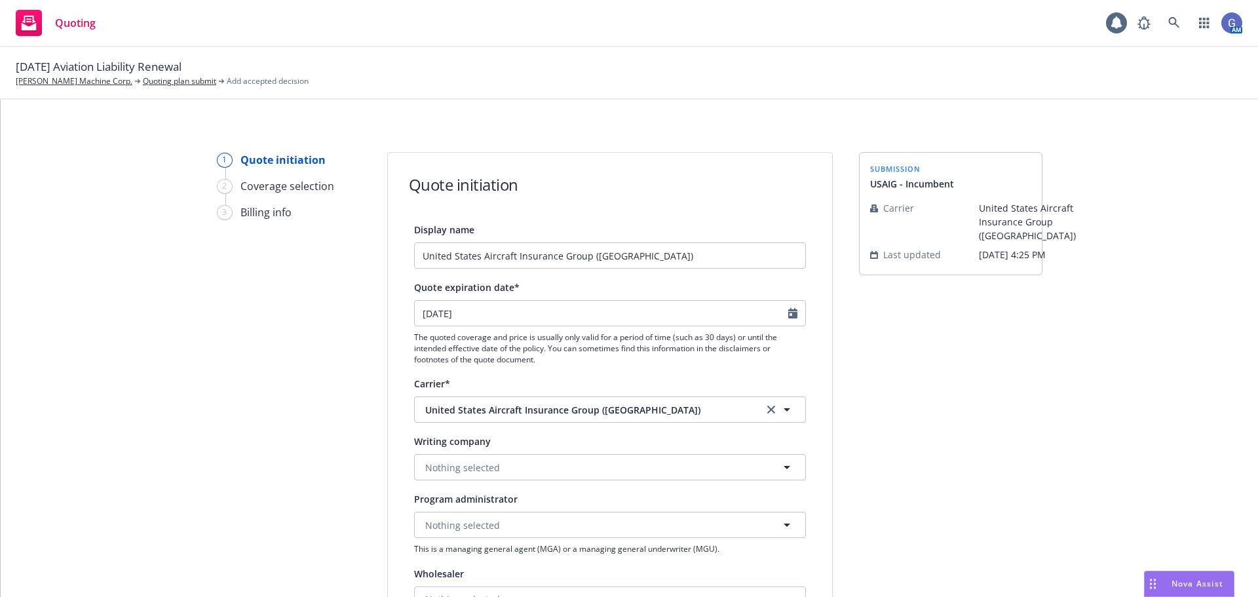
scroll to position [131, 0]
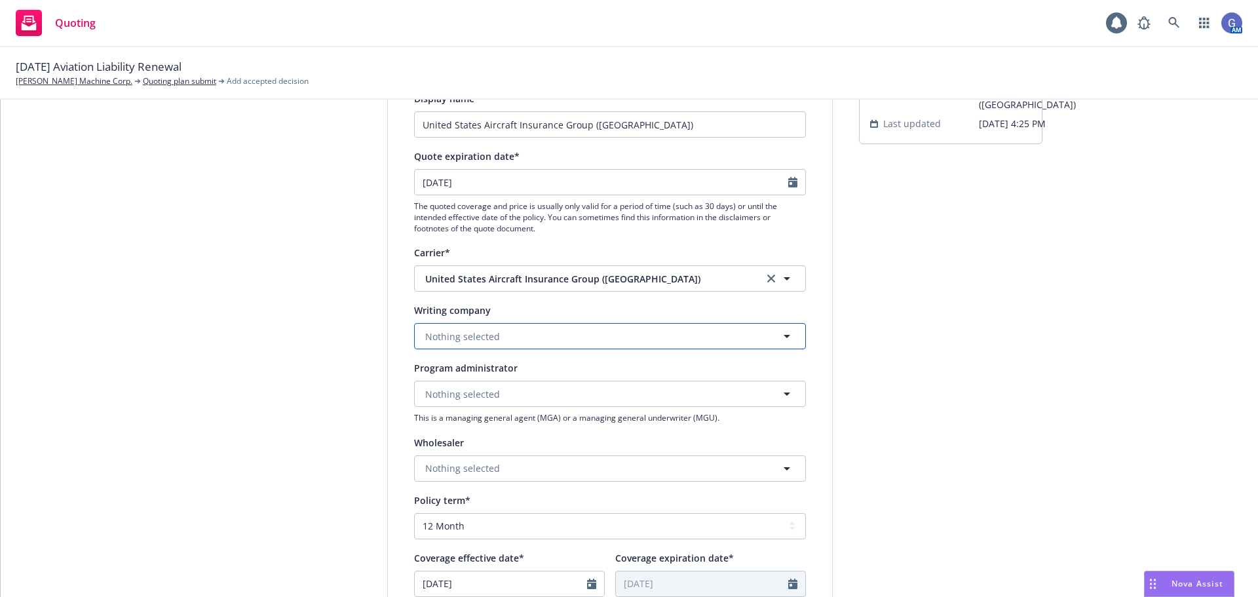
click at [769, 340] on button "Nothing selected" at bounding box center [610, 336] width 392 height 26
click at [713, 373] on div "United States Aircraft Insurance Group (USAIG) Domestic - 9993" at bounding box center [610, 380] width 374 height 33
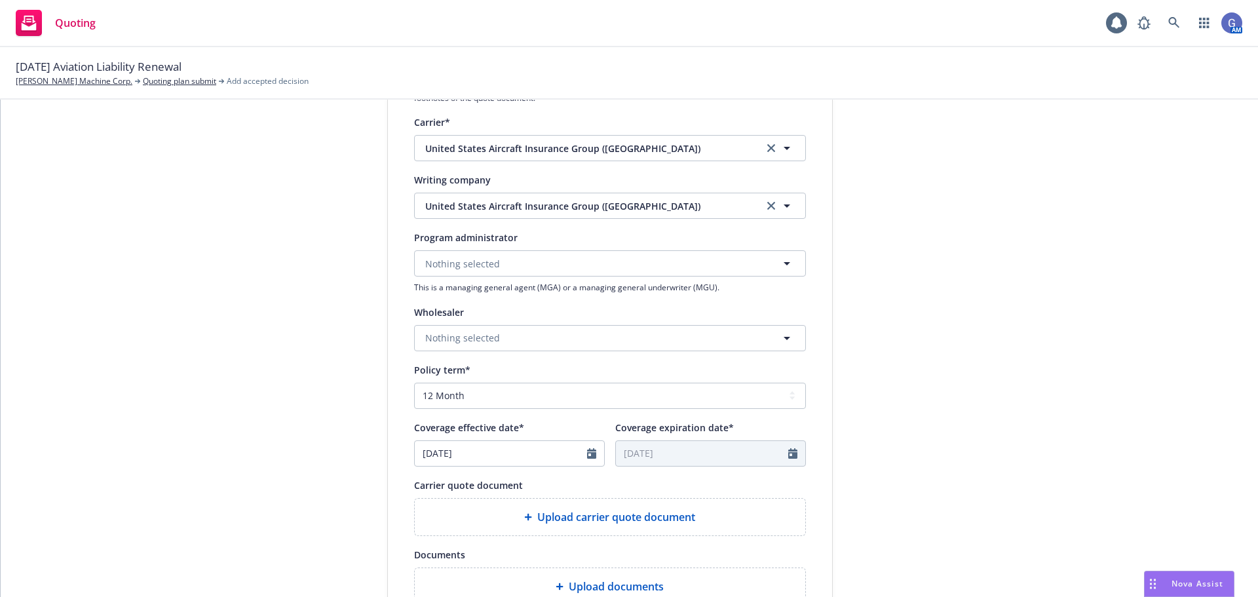
scroll to position [328, 0]
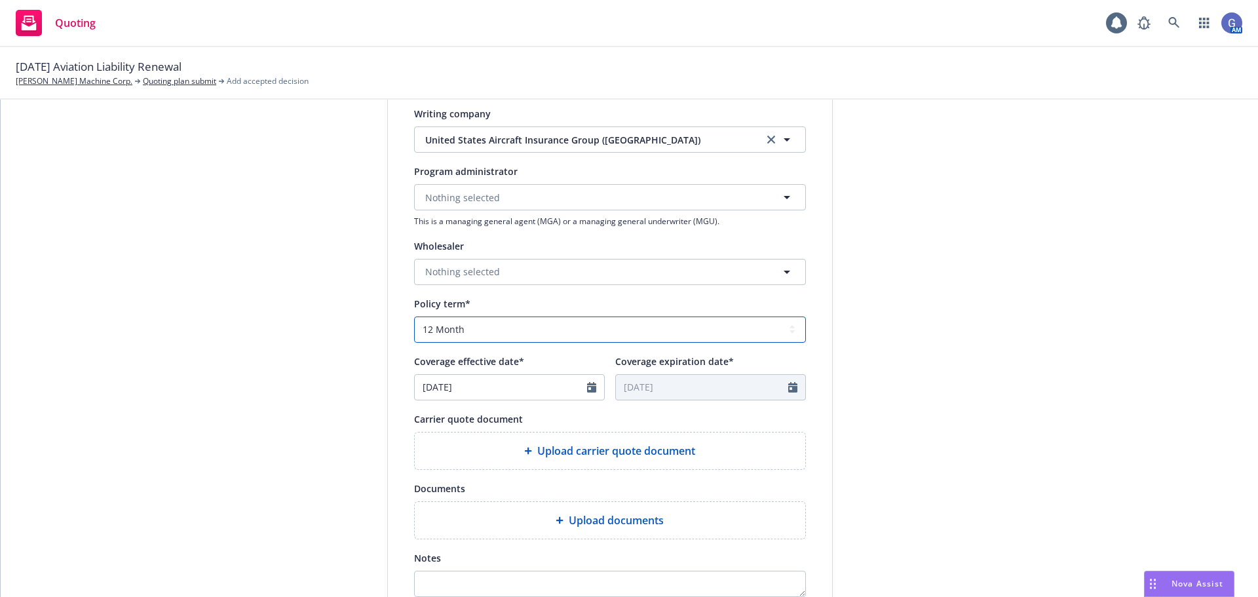
click at [661, 332] on select "Select policy term 12 Month 6 Month 4 Month 3 Month 2 Month 1 Month 36 Month (3…" at bounding box center [610, 330] width 392 height 26
select select "other"
click at [414, 317] on select "Select policy term 12 Month 6 Month 4 Month 3 Month 2 Month 1 Month 36 Month (3…" at bounding box center [610, 330] width 392 height 26
click at [790, 389] on icon "Calendar" at bounding box center [792, 387] width 9 height 10
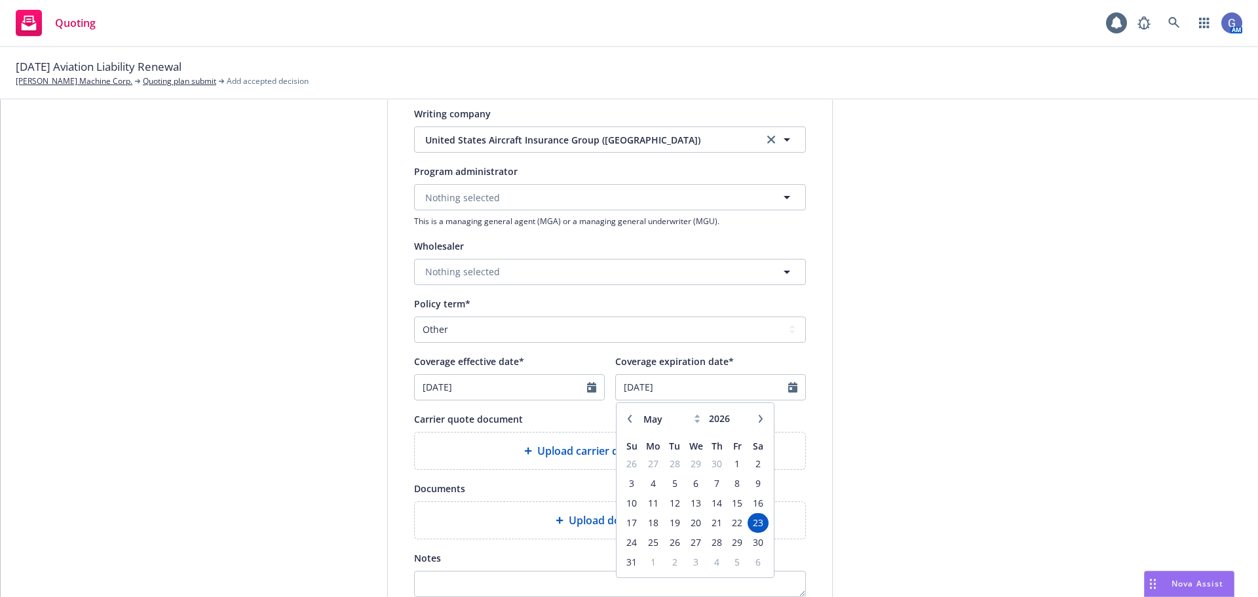
click at [757, 418] on icon "button" at bounding box center [761, 419] width 8 height 8
click at [627, 417] on icon "button" at bounding box center [630, 419] width 8 height 8
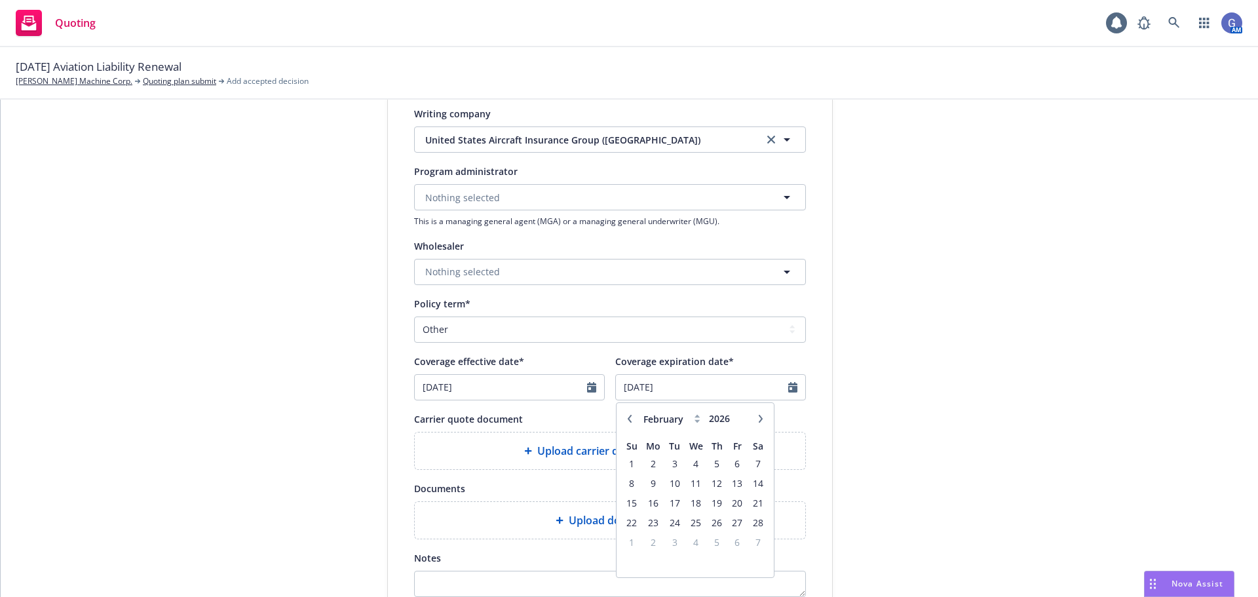
click at [627, 417] on icon "button" at bounding box center [630, 419] width 8 height 8
select select "12"
type input "2025"
click at [627, 417] on icon "button" at bounding box center [630, 419] width 8 height 8
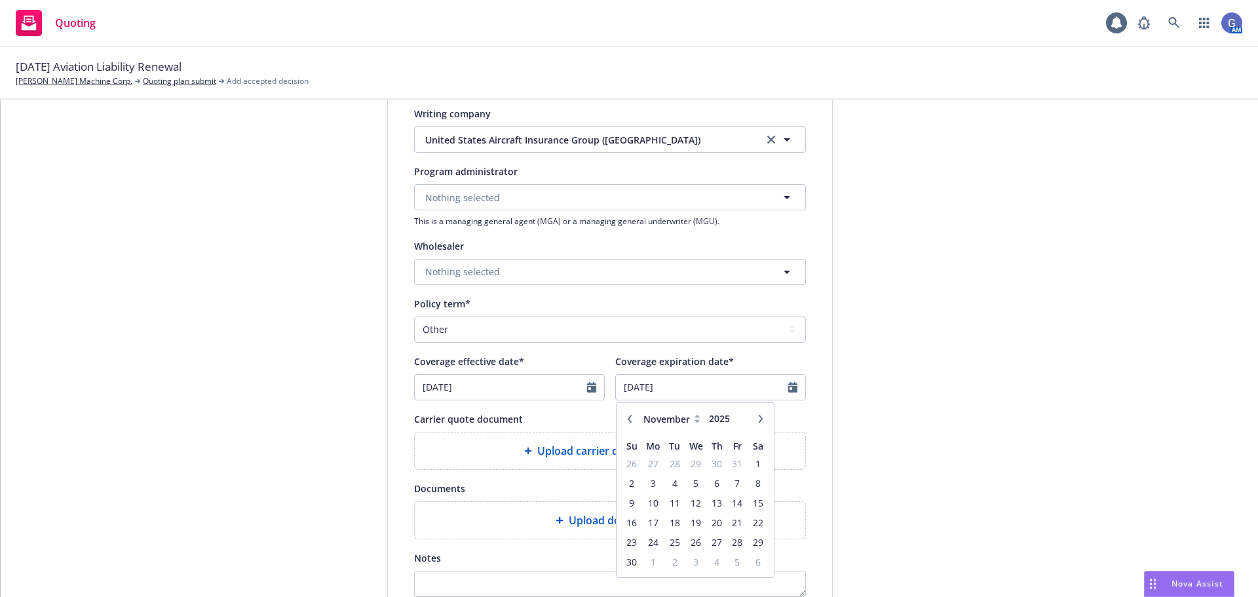
click at [627, 417] on icon "button" at bounding box center [630, 419] width 8 height 8
select select "8"
click at [716, 526] on span "21" at bounding box center [717, 522] width 18 height 16
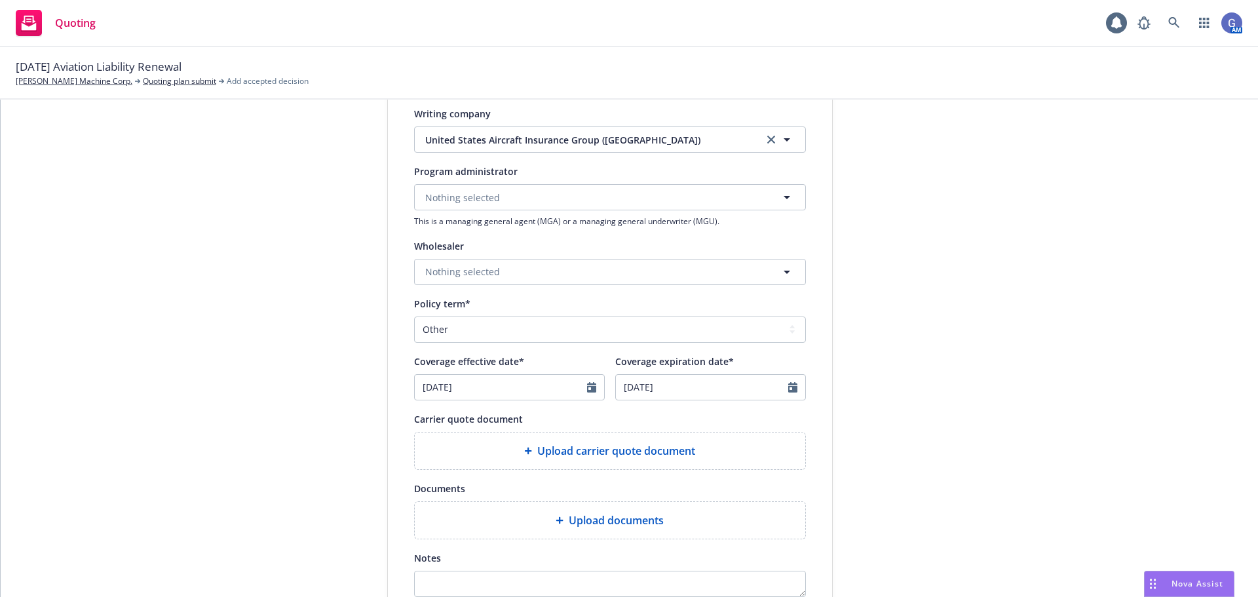
type input "[DATE]"
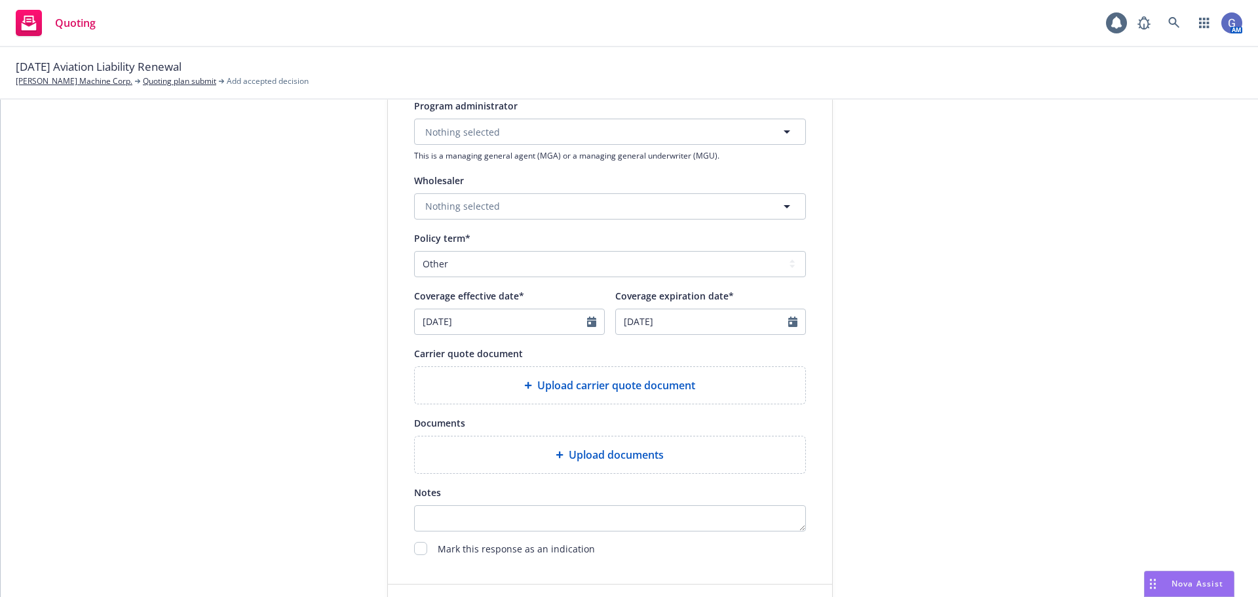
click at [665, 387] on span "Upload carrier quote document" at bounding box center [616, 385] width 158 height 16
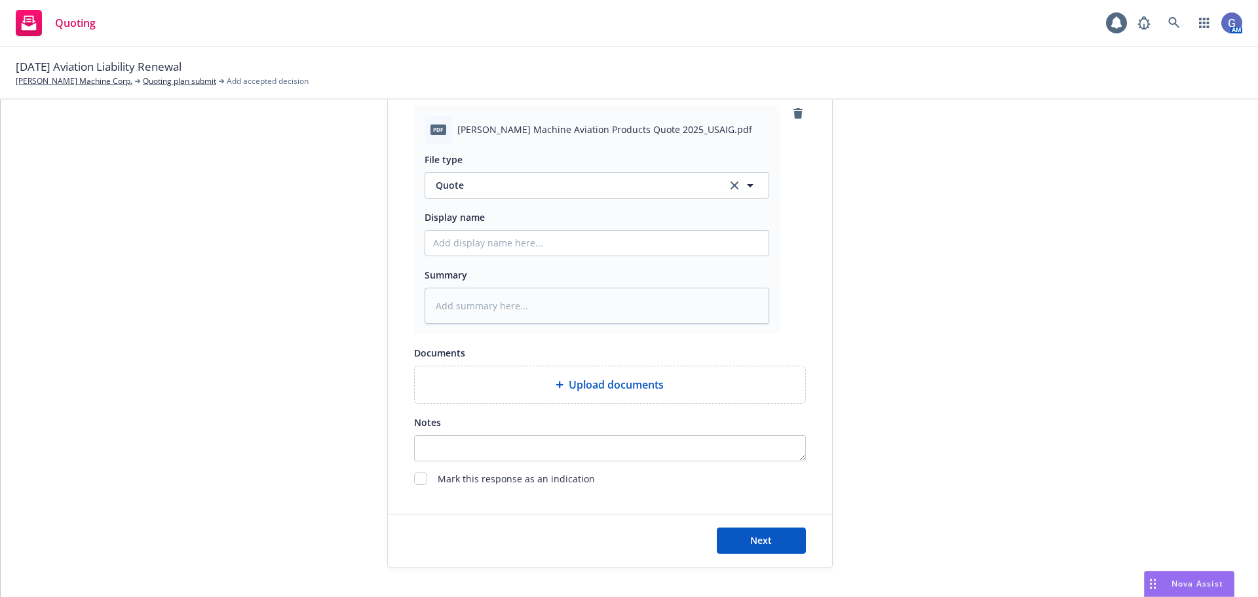
scroll to position [655, 0]
click at [737, 530] on button "Next" at bounding box center [761, 539] width 89 height 26
type textarea "x"
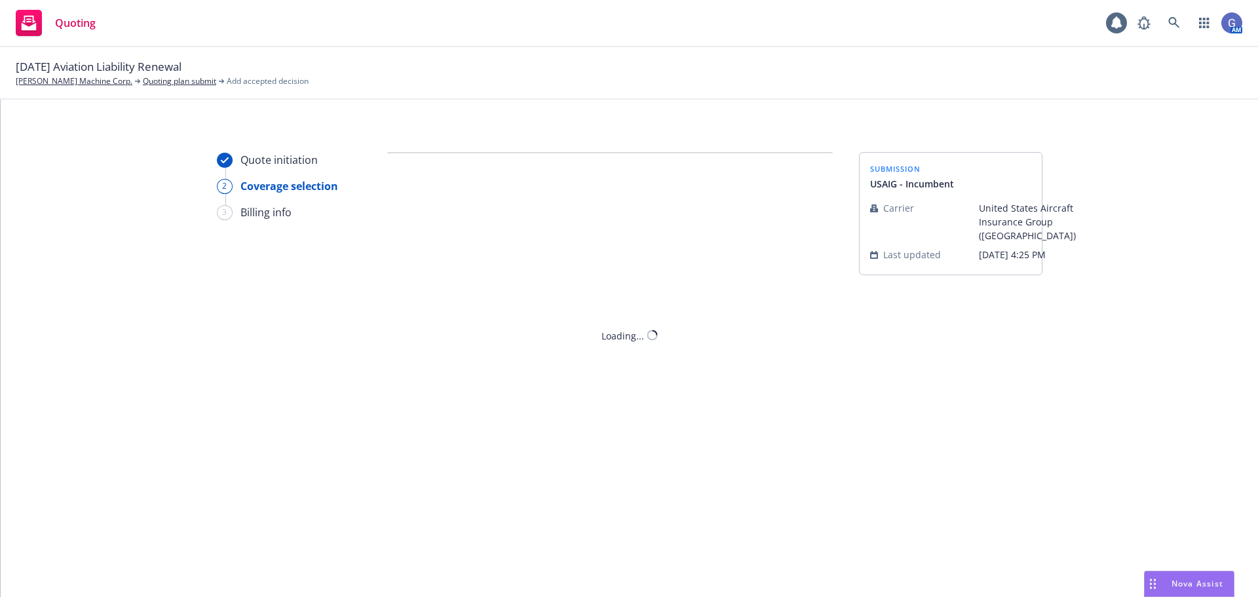
scroll to position [0, 0]
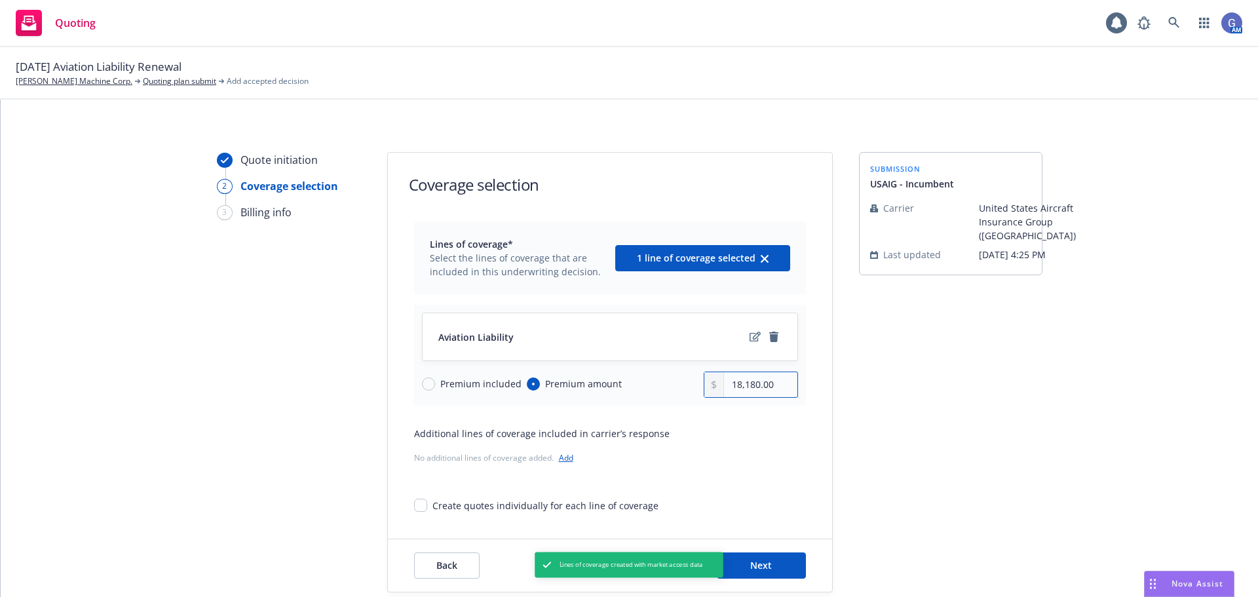
click at [771, 385] on input "18,180.00" at bounding box center [760, 384] width 73 height 25
drag, startPoint x: 771, startPoint y: 385, endPoint x: 708, endPoint y: 386, distance: 62.3
click at [708, 386] on div "18,180.00" at bounding box center [751, 385] width 94 height 26
type input "4,490.00"
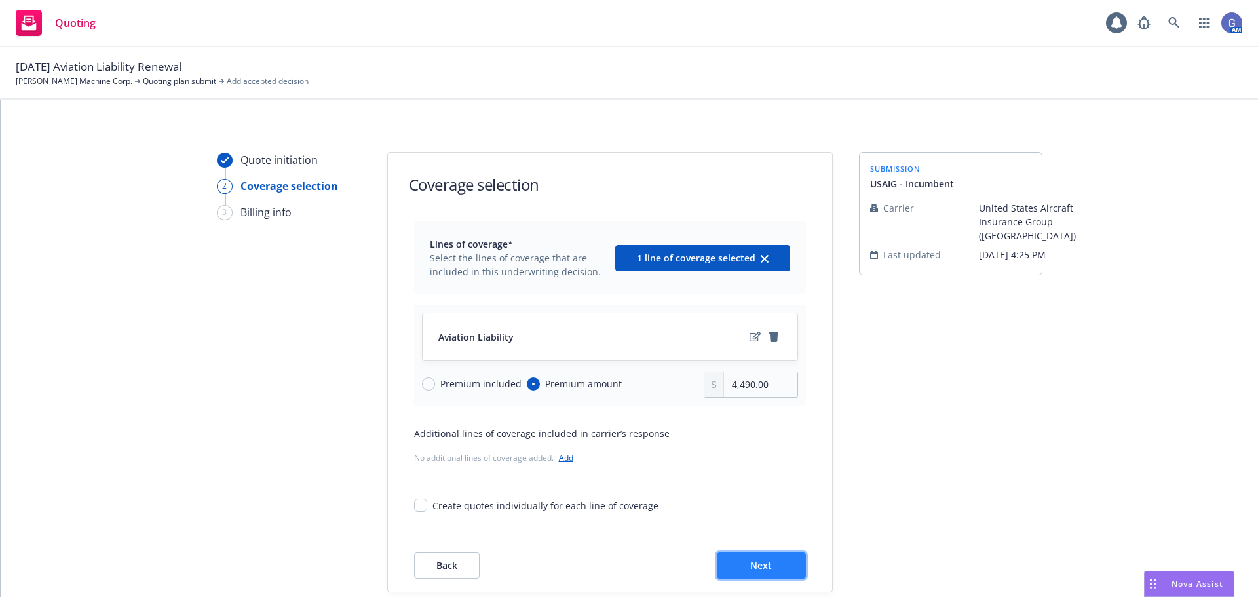
click at [761, 563] on span "Next" at bounding box center [761, 565] width 22 height 12
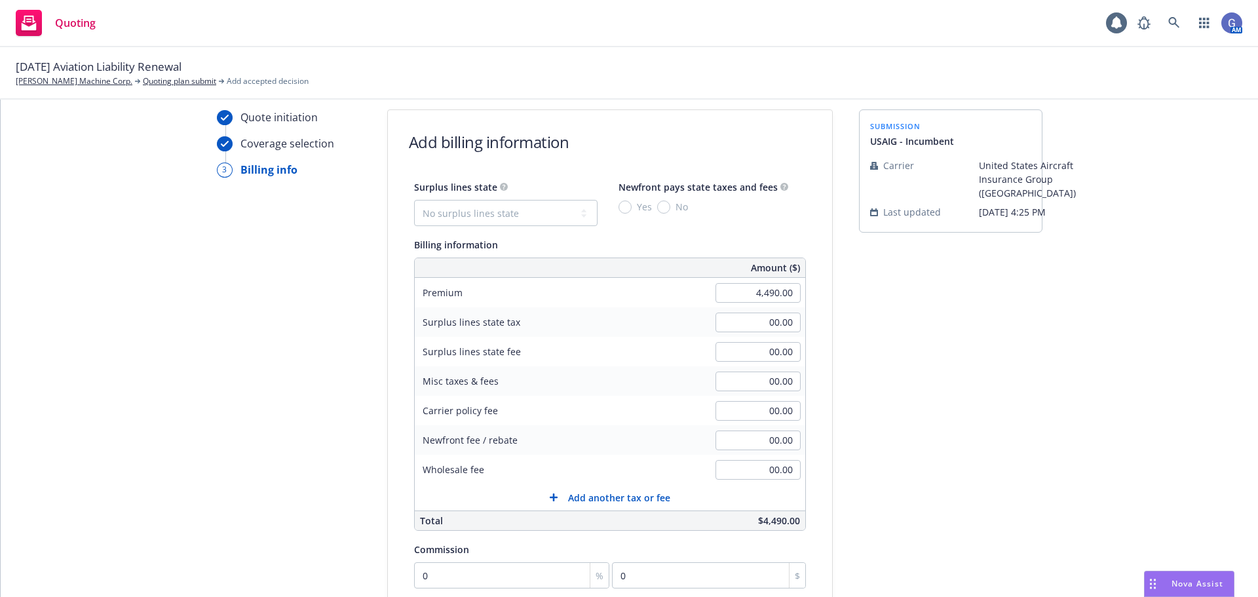
scroll to position [66, 0]
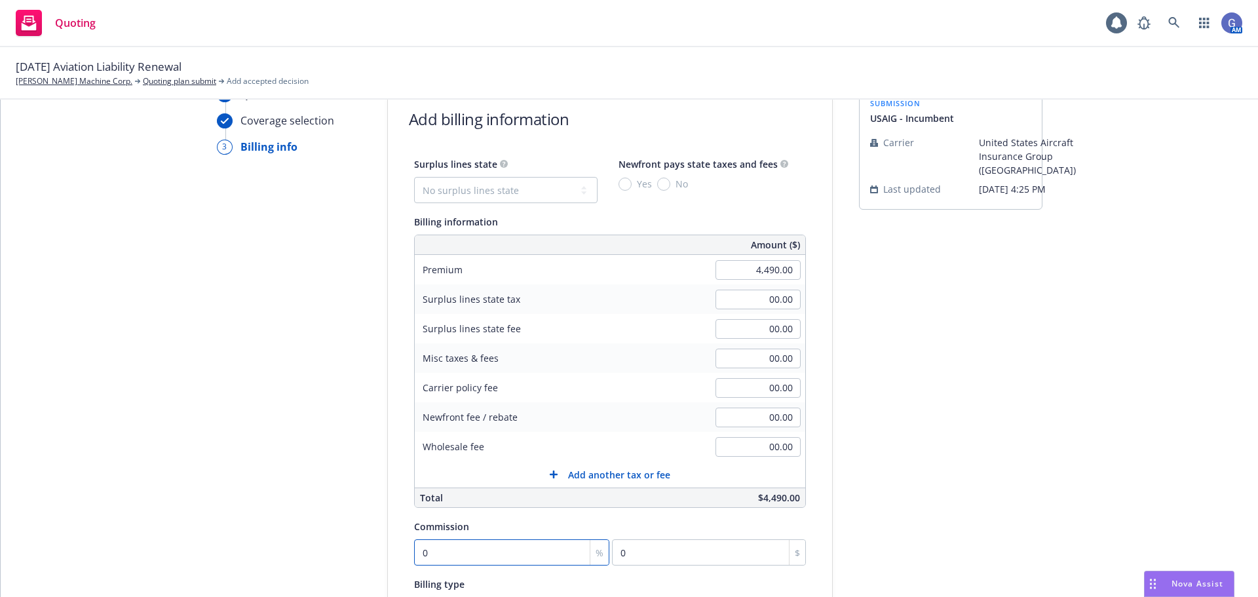
click at [476, 549] on input "0" at bounding box center [512, 552] width 196 height 26
type input "1"
type input "44.9"
type input "15"
type input "673.5"
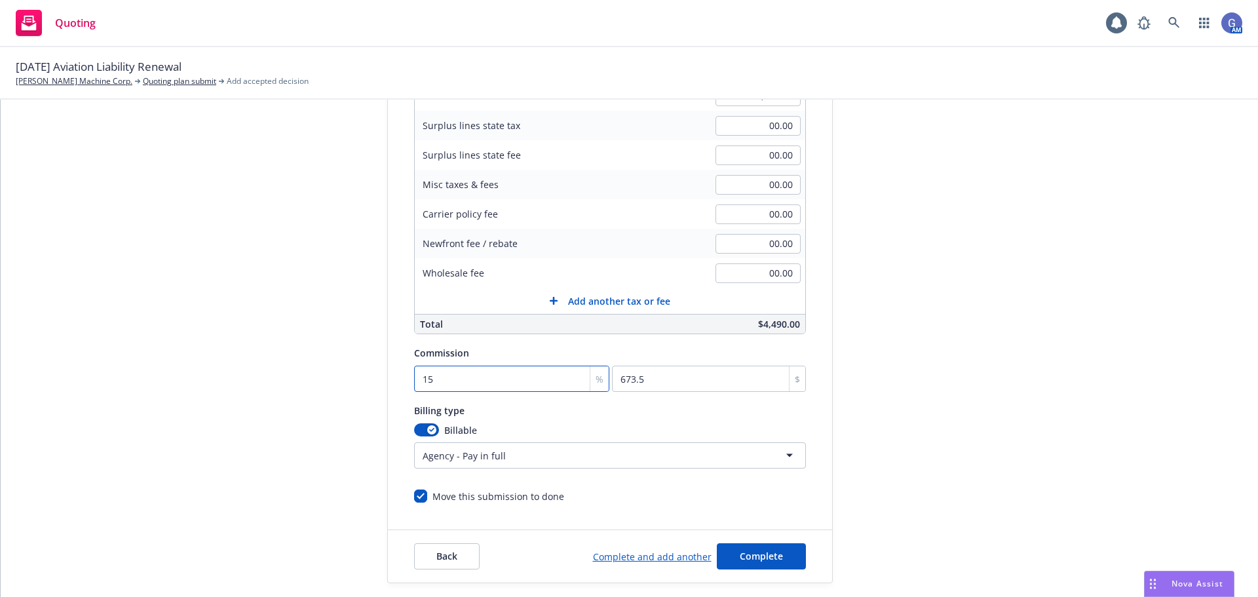
scroll to position [262, 0]
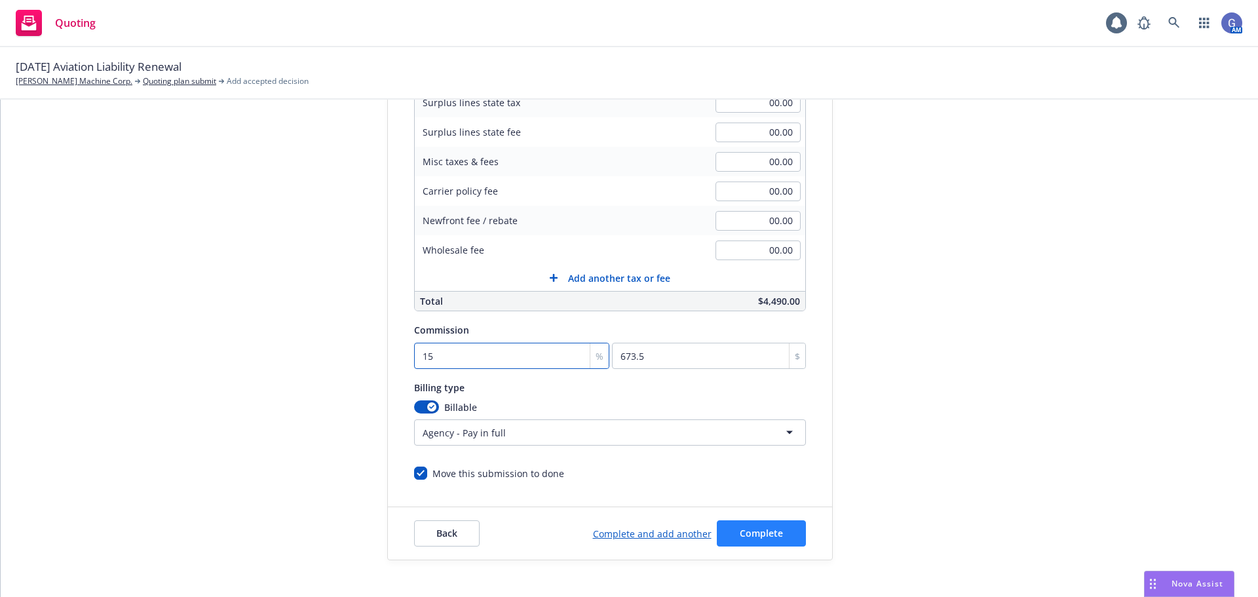
type input "15"
click at [766, 533] on span "Complete" at bounding box center [761, 533] width 43 height 12
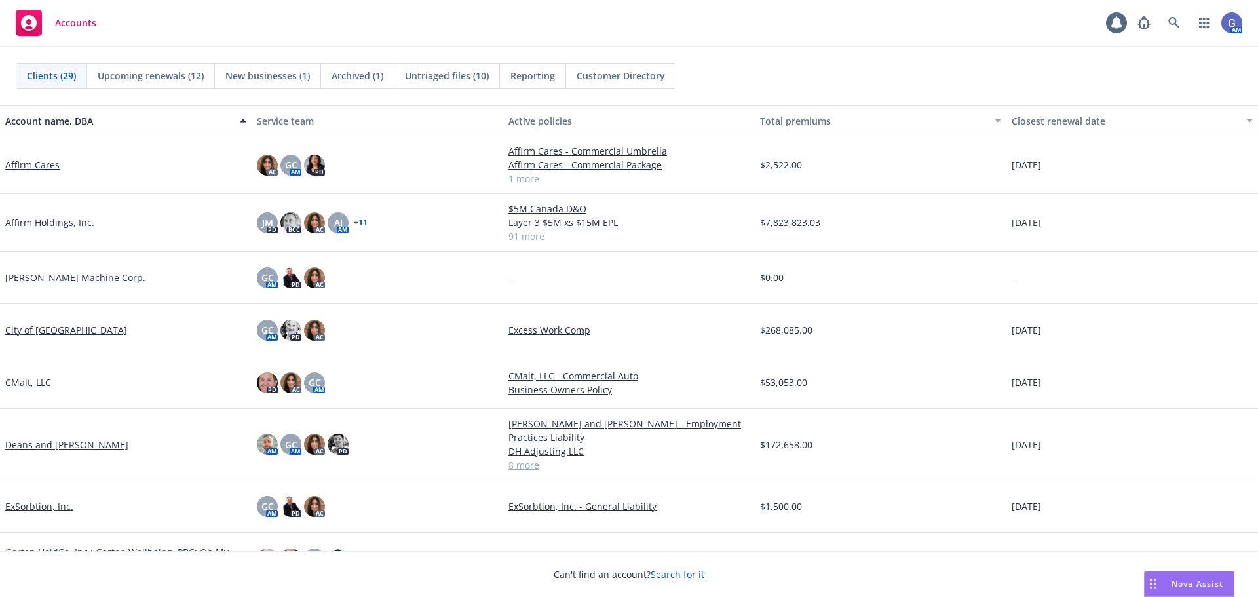
click at [62, 277] on link "[PERSON_NAME] Machine Corp." at bounding box center [75, 278] width 140 height 14
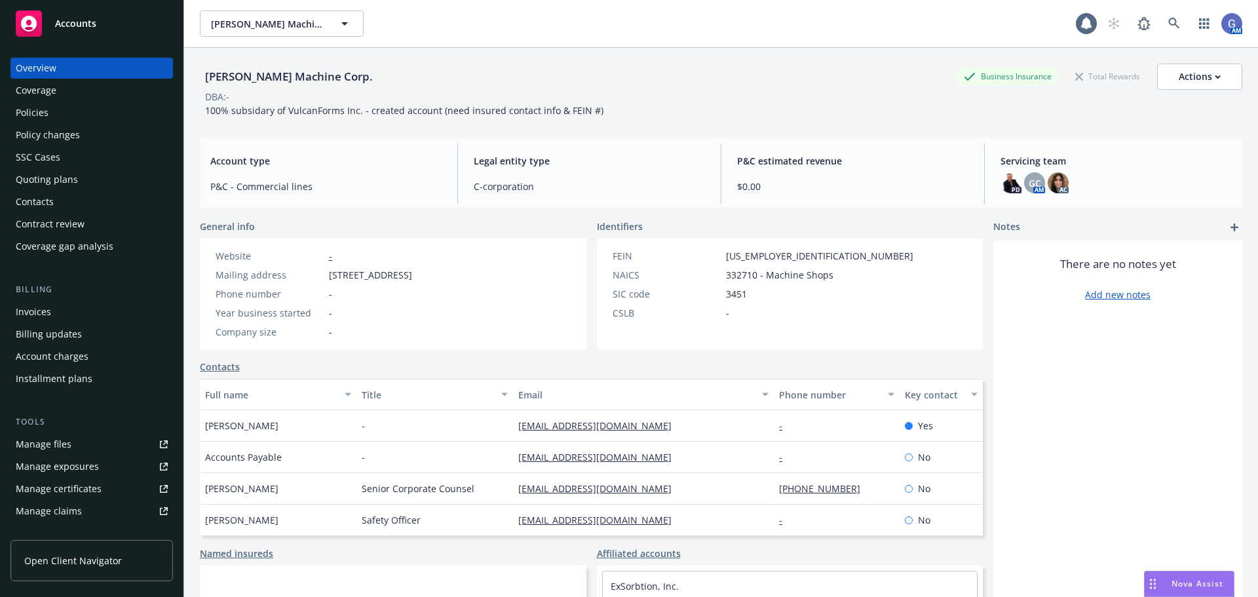
click at [29, 105] on div "Policies" at bounding box center [32, 112] width 33 height 21
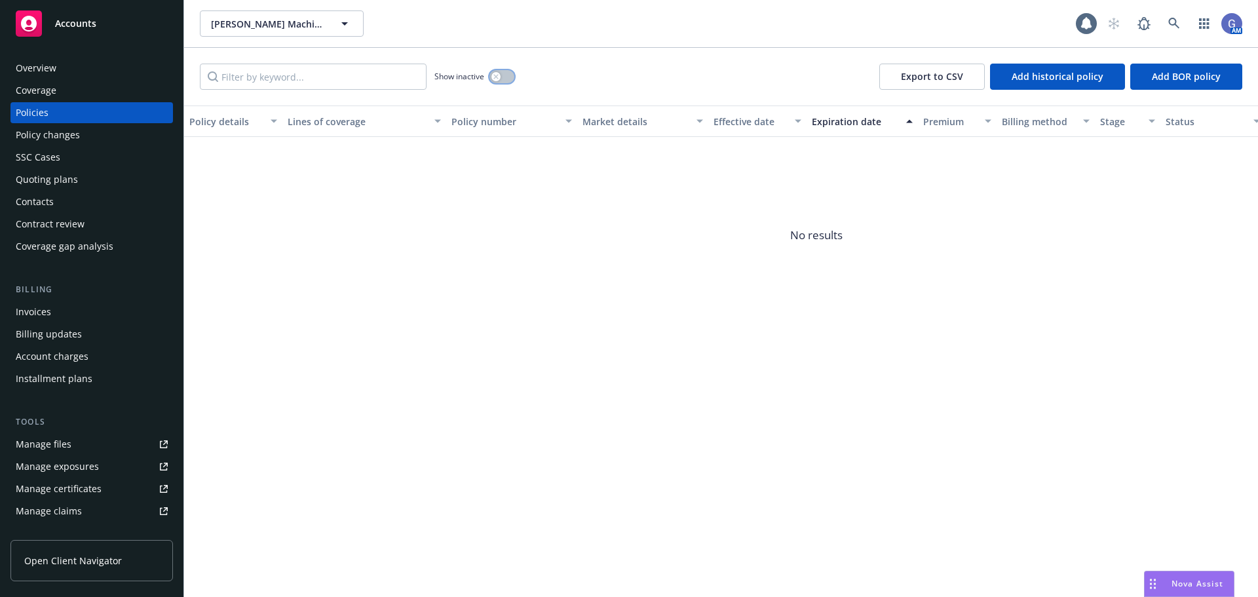
click at [513, 75] on button "button" at bounding box center [502, 76] width 25 height 13
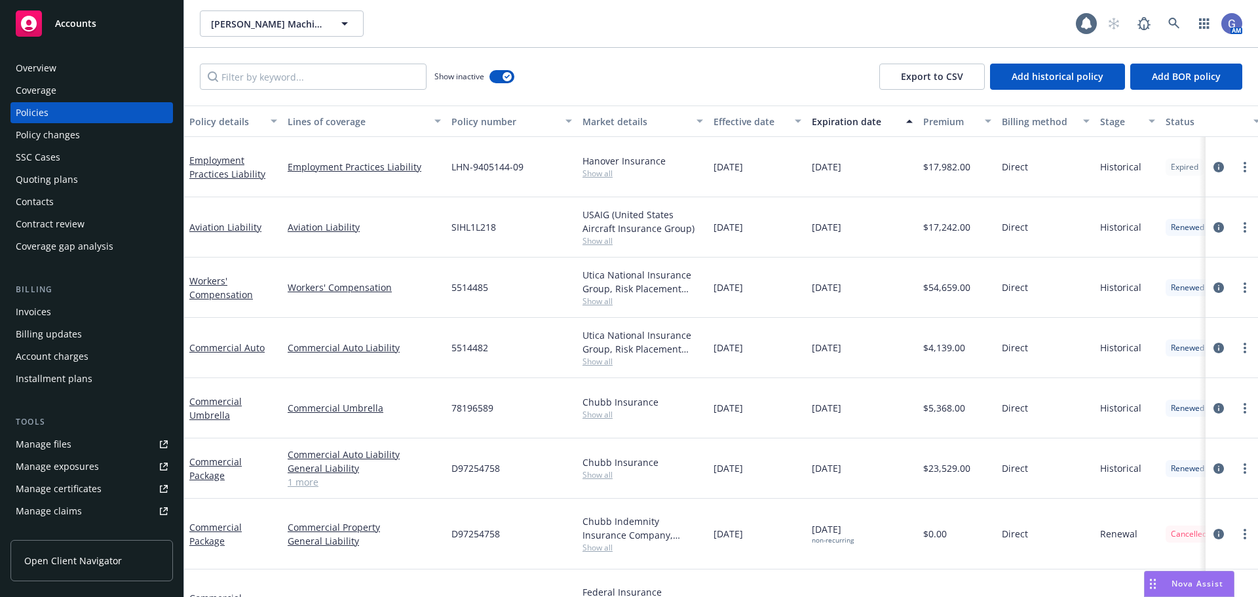
click at [842, 115] on div "Expiration date" at bounding box center [855, 122] width 87 height 14
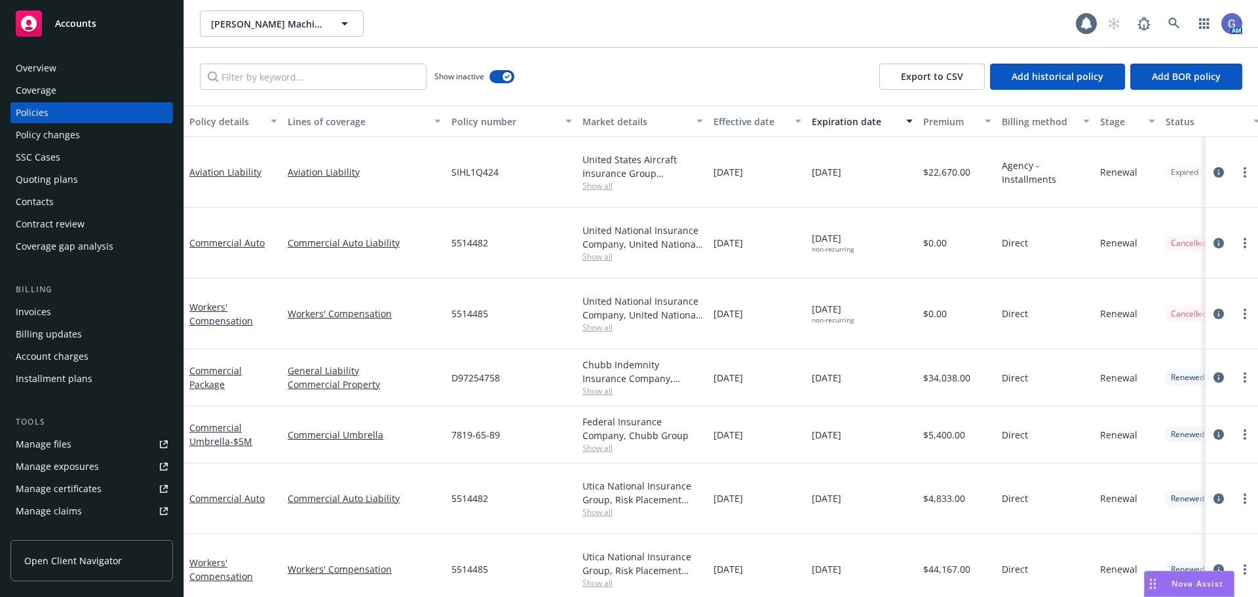
click at [37, 314] on div "Invoices" at bounding box center [33, 311] width 35 height 21
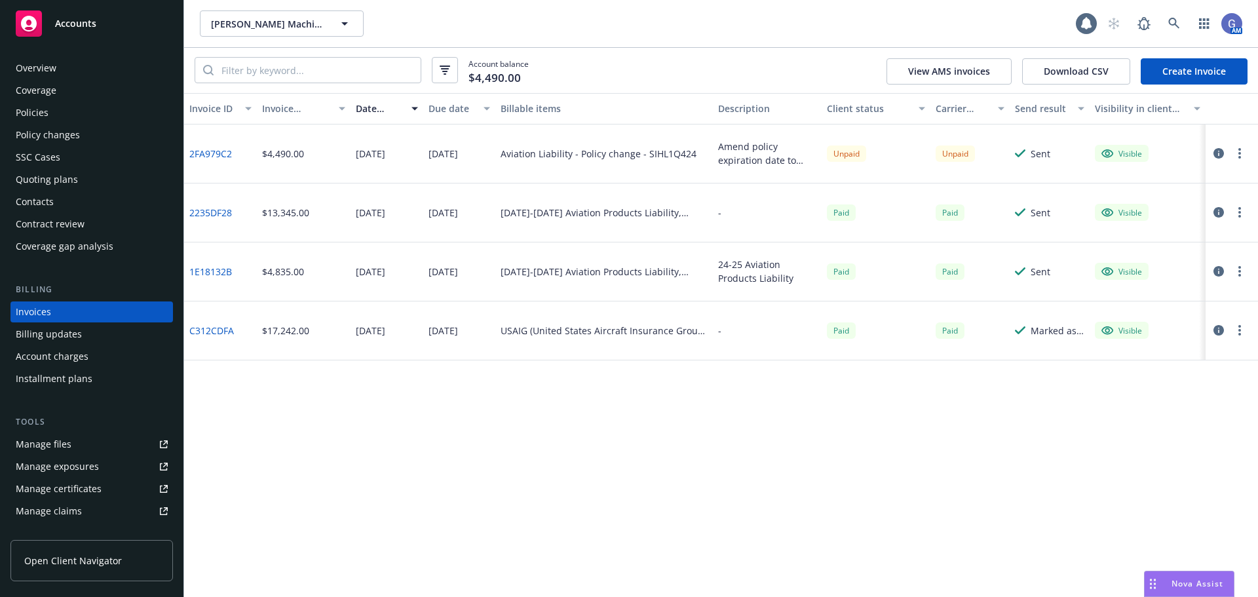
click at [1216, 149] on icon "button" at bounding box center [1219, 153] width 10 height 10
